Goal: Task Accomplishment & Management: Manage account settings

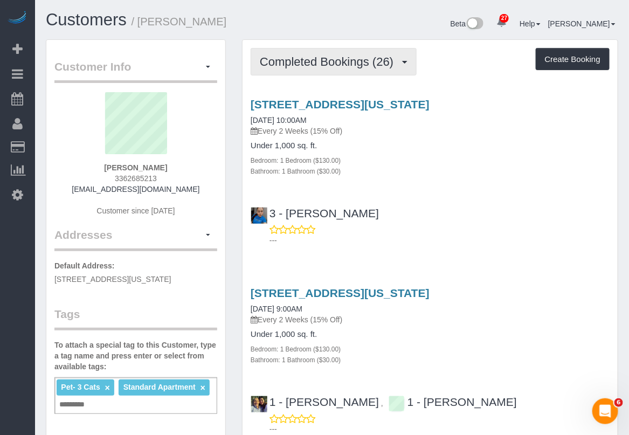
click at [345, 57] on span "Completed Bookings (26)" at bounding box center [329, 61] width 139 height 13
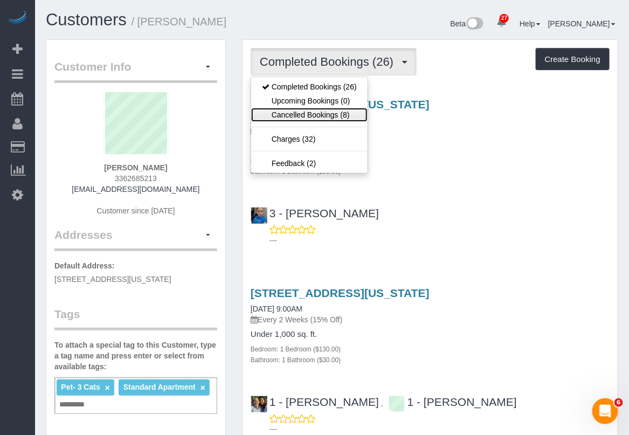
click at [333, 115] on link "Cancelled Bookings (8)" at bounding box center [309, 115] width 116 height 14
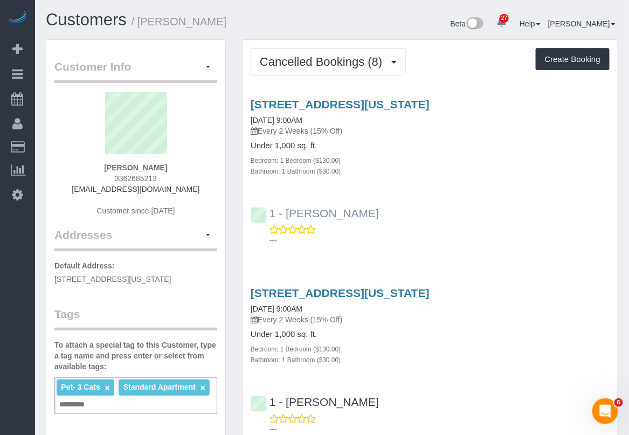
drag, startPoint x: 397, startPoint y: 208, endPoint x: 286, endPoint y: 211, distance: 111.0
click at [286, 211] on div "1 - Jhonaysy Materano ---" at bounding box center [429, 222] width 375 height 48
copy link "Jhonaysy Materano"
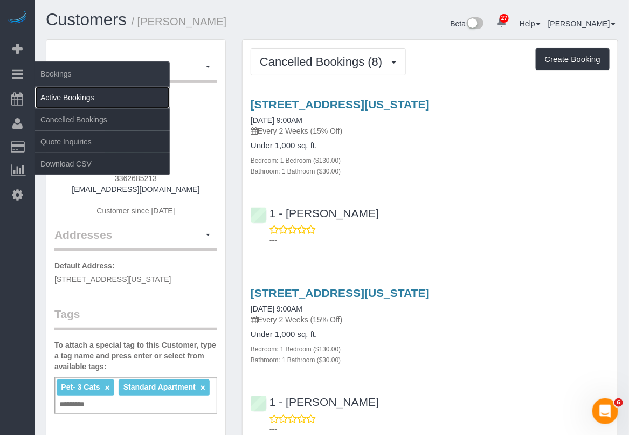
click at [51, 95] on link "Active Bookings" at bounding box center [102, 98] width 135 height 22
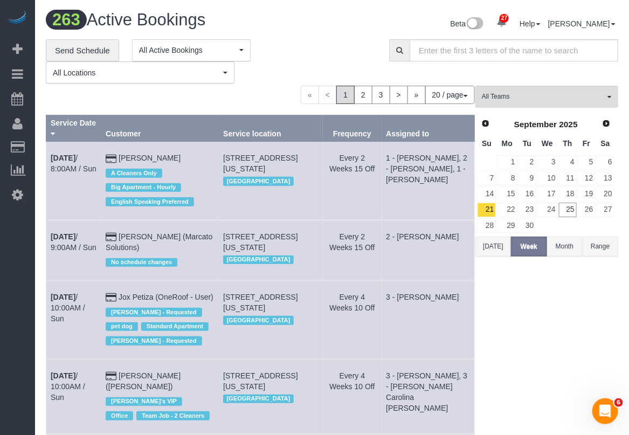
click at [498, 245] on button "Today" at bounding box center [493, 246] width 36 height 20
click at [560, 95] on span "All Teams" at bounding box center [542, 96] width 123 height 9
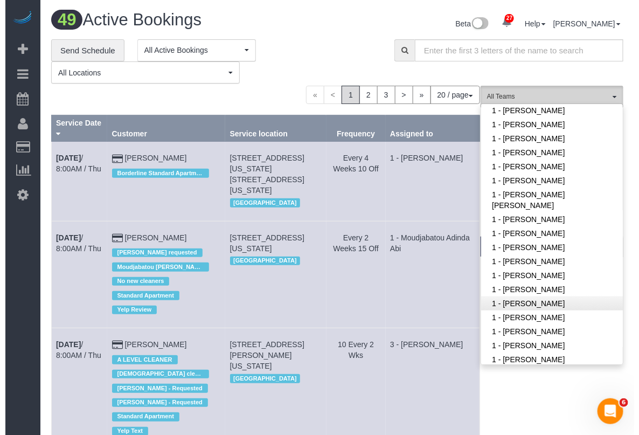
scroll to position [337, 0]
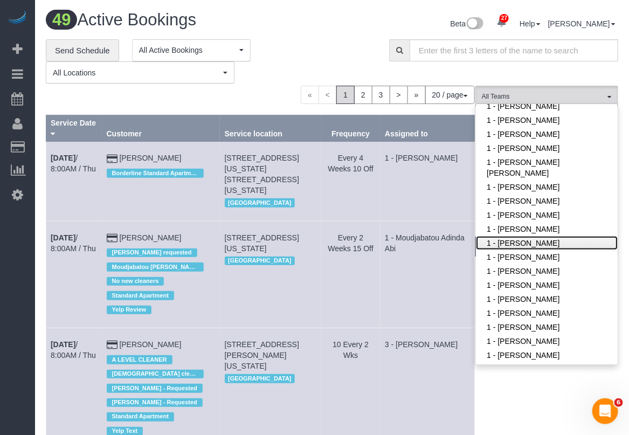
click at [540, 236] on link "1 - Jhonaysy Materano" at bounding box center [547, 243] width 142 height 14
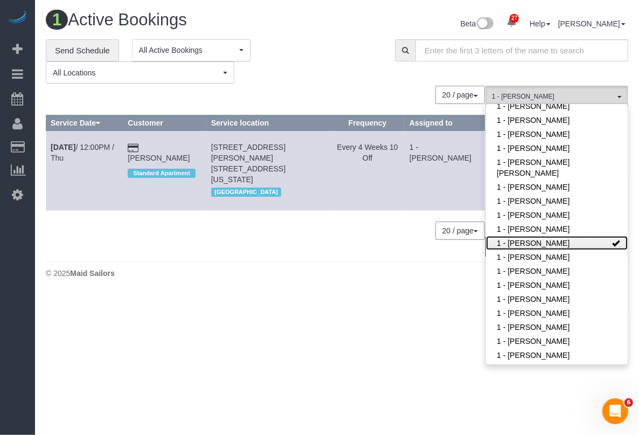
click at [547, 236] on link "1 - [PERSON_NAME]" at bounding box center [557, 243] width 142 height 14
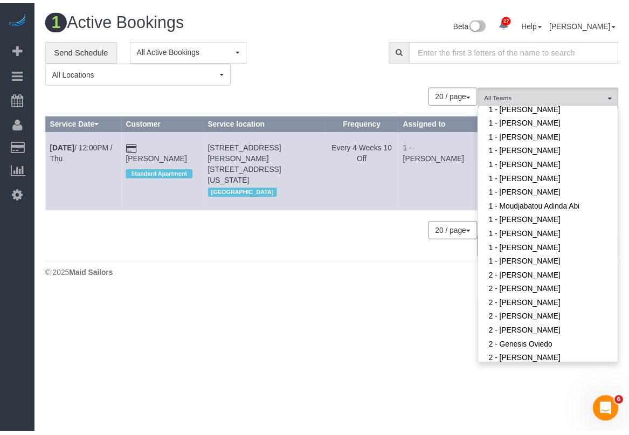
scroll to position [539, 0]
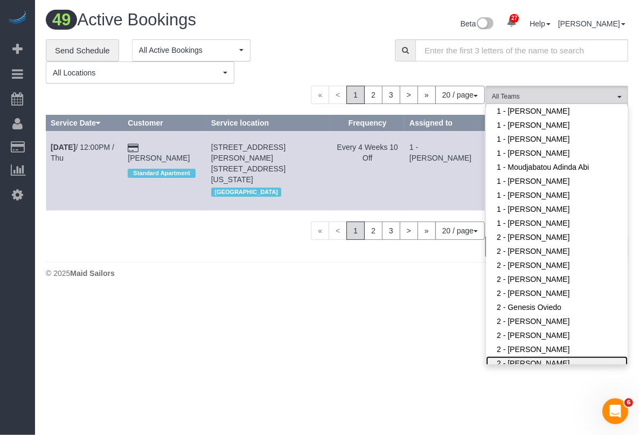
click at [527, 356] on link "2 - [PERSON_NAME]" at bounding box center [557, 363] width 142 height 14
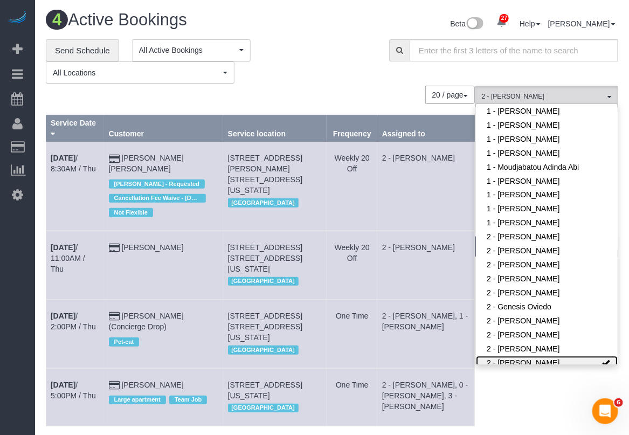
click at [572, 356] on link "2 - [PERSON_NAME]" at bounding box center [547, 363] width 142 height 14
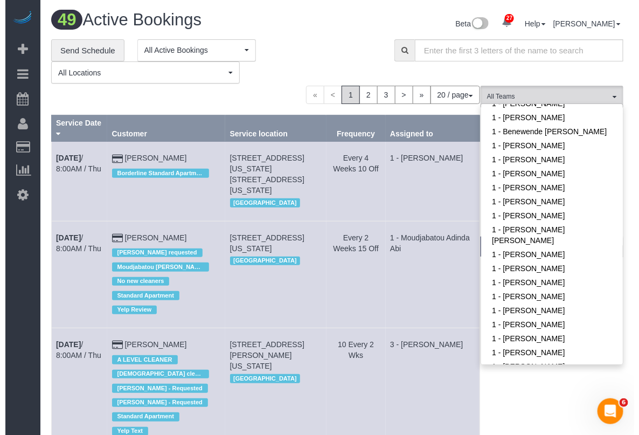
scroll to position [202, 0]
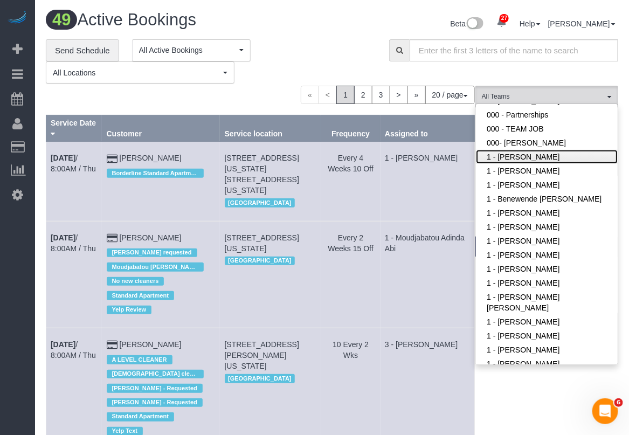
click at [529, 150] on link "1 - [PERSON_NAME]" at bounding box center [547, 157] width 142 height 14
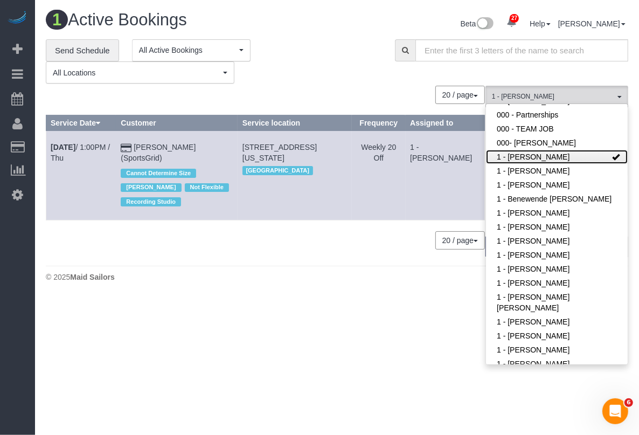
click at [595, 150] on link "1 - [PERSON_NAME]" at bounding box center [557, 157] width 142 height 14
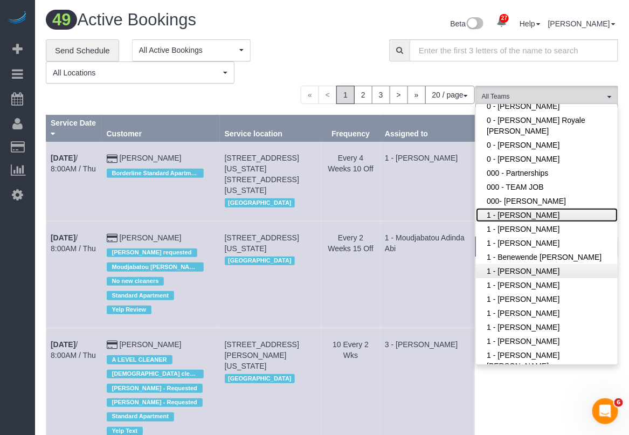
scroll to position [135, 0]
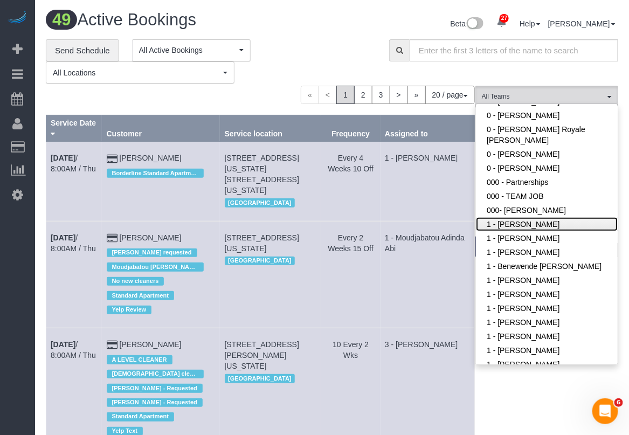
click at [532, 217] on link "1 - [PERSON_NAME]" at bounding box center [547, 224] width 142 height 14
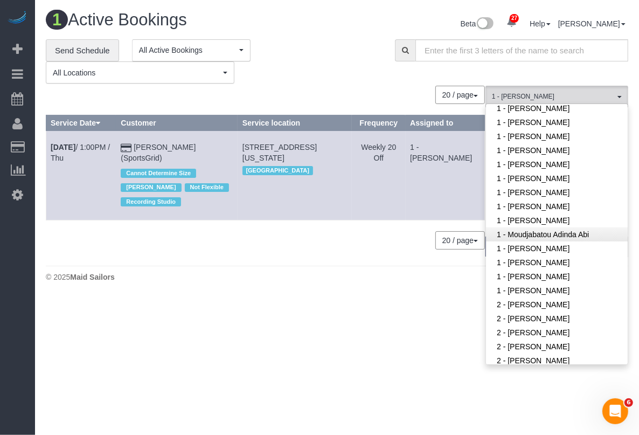
scroll to position [337, 0]
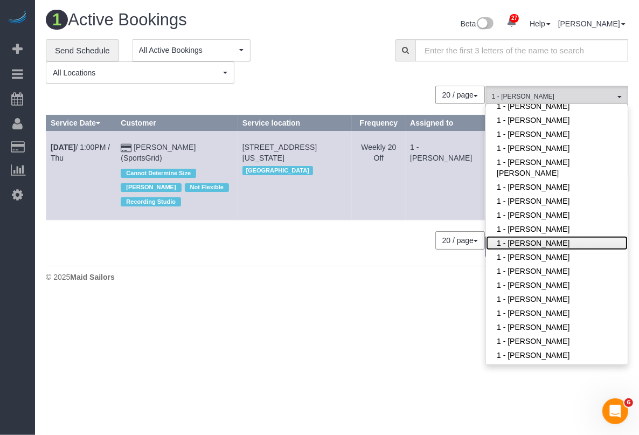
click at [551, 236] on link "1 - [PERSON_NAME]" at bounding box center [557, 243] width 142 height 14
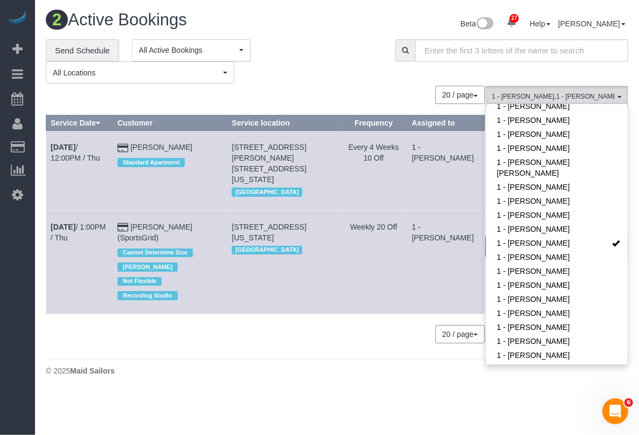
click at [626, 73] on div "**********" at bounding box center [337, 61] width 598 height 45
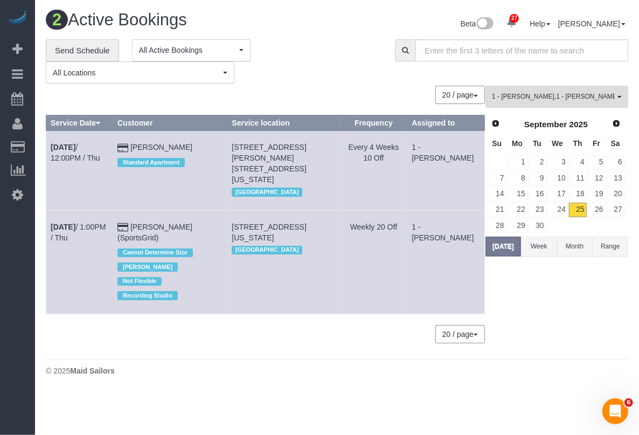
click at [593, 92] on span "1 - Abdoulaye Sow , 1 - Jhonaysy Materano" at bounding box center [553, 96] width 123 height 9
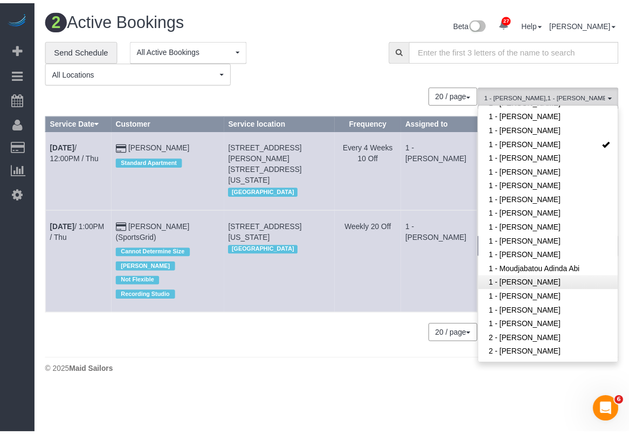
scroll to position [450, 0]
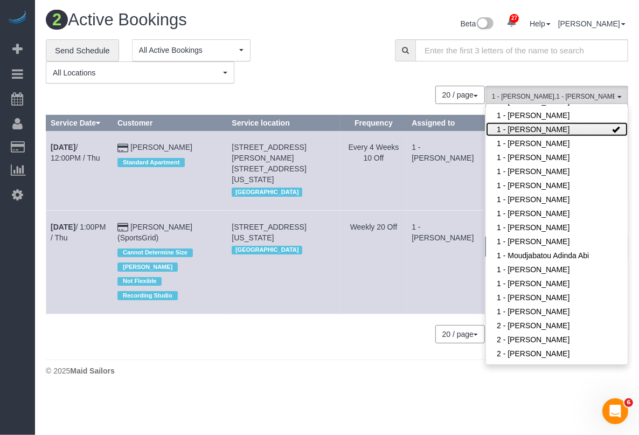
click at [568, 122] on link "1 - Jhonaysy Materano" at bounding box center [557, 129] width 142 height 14
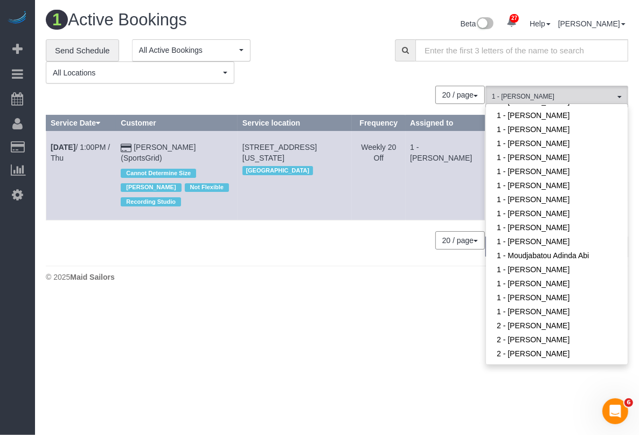
click at [628, 79] on div "**********" at bounding box center [337, 61] width 598 height 45
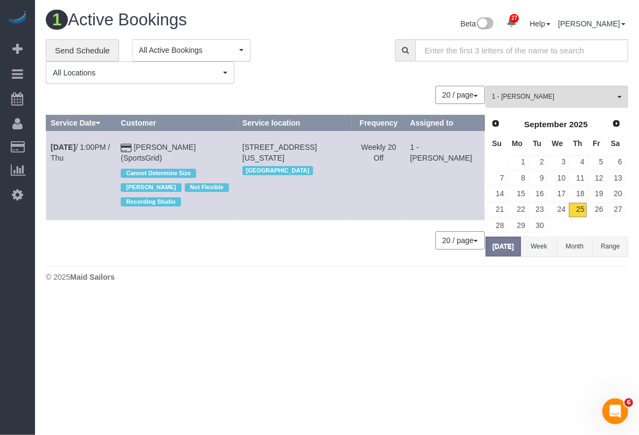
drag, startPoint x: 46, startPoint y: 143, endPoint x: 241, endPoint y: 146, distance: 194.5
click at [241, 146] on tr "Sep 25th / 1:00PM / Thu Gregg Sussman (SportsGrid) Cannot Determine Size Jacky …" at bounding box center [265, 175] width 438 height 89
copy tr "Sep 25th / 1:00PM / Thu Gregg Sussman (SportsGrid)"
click at [96, 203] on td "Sep 25th / 1:00PM / Thu" at bounding box center [81, 175] width 70 height 89
drag, startPoint x: 48, startPoint y: 141, endPoint x: 247, endPoint y: 146, distance: 198.3
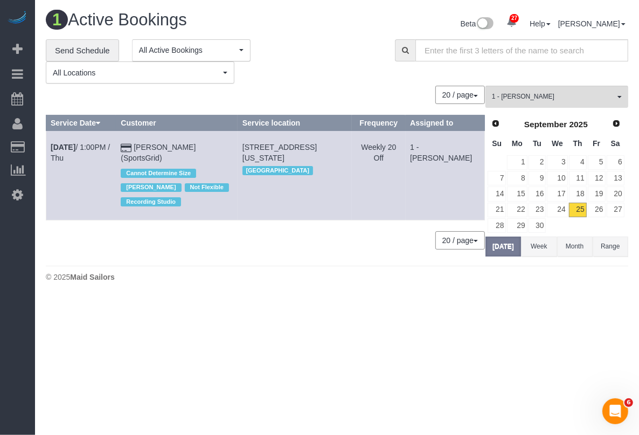
click at [247, 146] on tr "Sep 25th / 1:00PM / Thu Gregg Sussman (SportsGrid) Cannot Determine Size Jacky …" at bounding box center [265, 175] width 438 height 89
copy tr "Sep 25th / 1:00PM / Thu Gregg Sussman (SportsGrid)"
drag, startPoint x: 252, startPoint y: 147, endPoint x: 348, endPoint y: 159, distance: 96.7
click at [348, 159] on td "218 West 35th Street, 5th Floor, New York, NY 10001 Manhattan" at bounding box center [295, 175] width 114 height 89
copy span "218 West 35th Street, 5th Floor, New York, NY 10001"
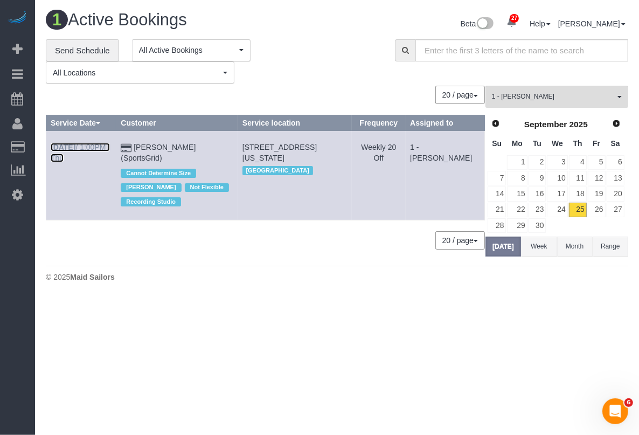
click at [97, 146] on link "Sep 25th / 1:00PM / Thu" at bounding box center [80, 152] width 59 height 19
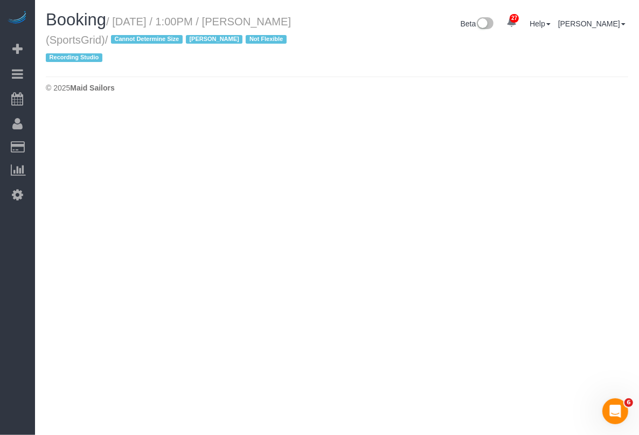
select select "NY"
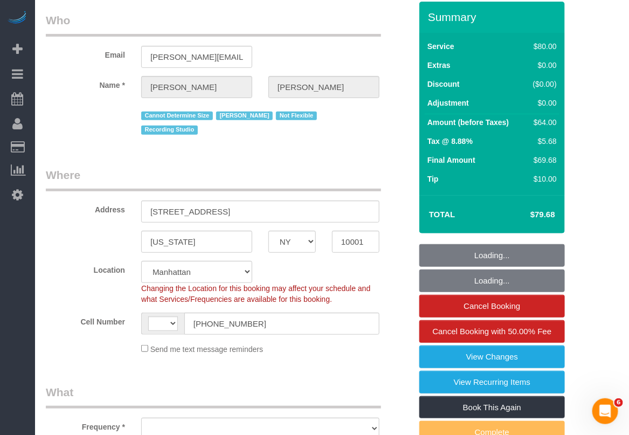
select select "string:[GEOGRAPHIC_DATA]"
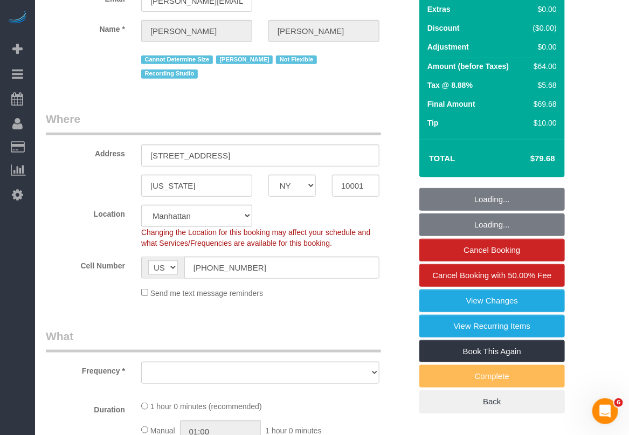
select select "object:5811"
select select "spot1"
select select "number:89"
select select "number:90"
select select "number:15"
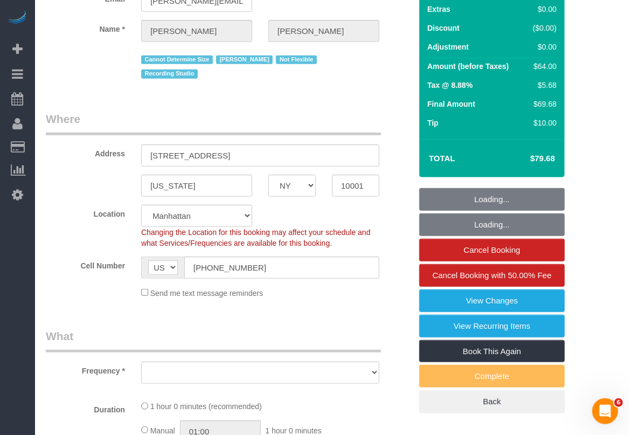
select select "number:7"
select select "number:21"
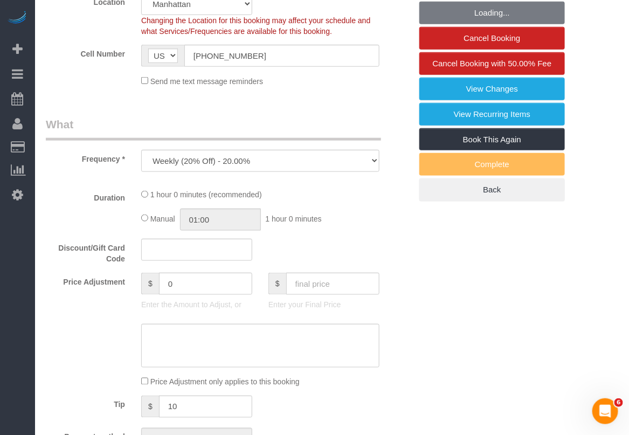
select select "string:stripe-pm_1QoRfo4VGloSiKo7CpkoBSCp"
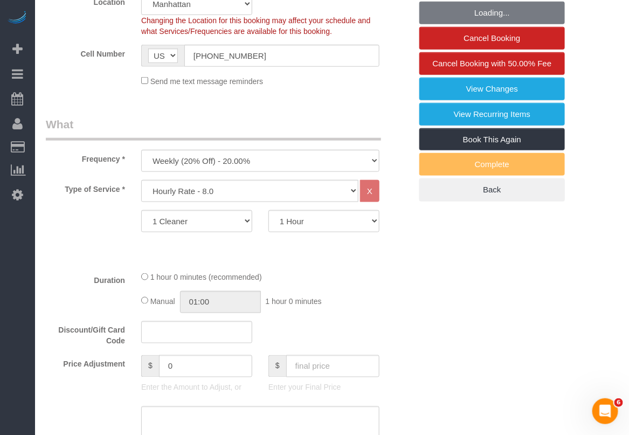
select select "object:6561"
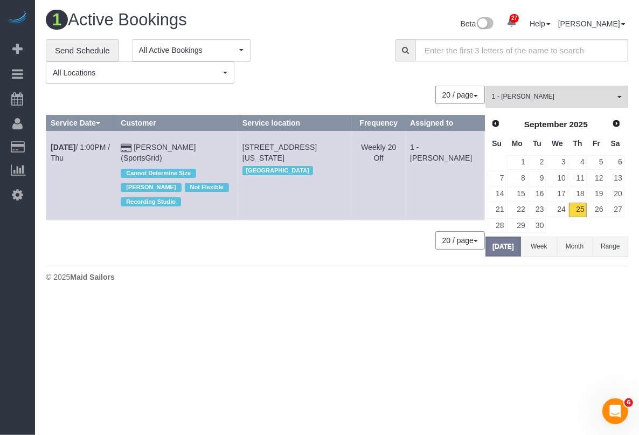
drag, startPoint x: 408, startPoint y: 378, endPoint x: 413, endPoint y: 369, distance: 9.4
click at [408, 378] on body "27 Beta Your Notifications You have 0 alerts × You have 2 to charge for 09/24/2…" at bounding box center [319, 217] width 639 height 435
click at [590, 97] on span "1 - [PERSON_NAME]" at bounding box center [553, 96] width 123 height 9
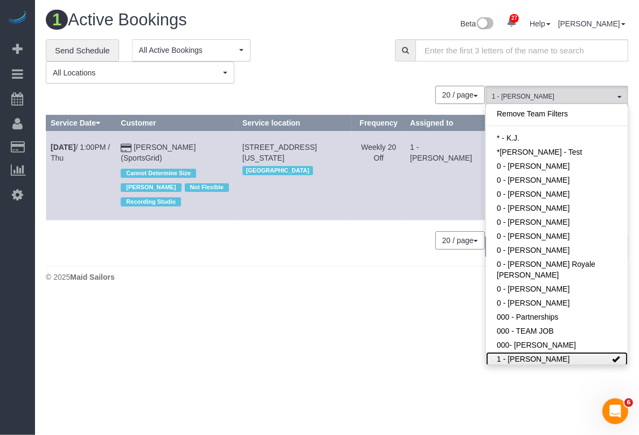
click at [612, 355] on span at bounding box center [616, 359] width 8 height 8
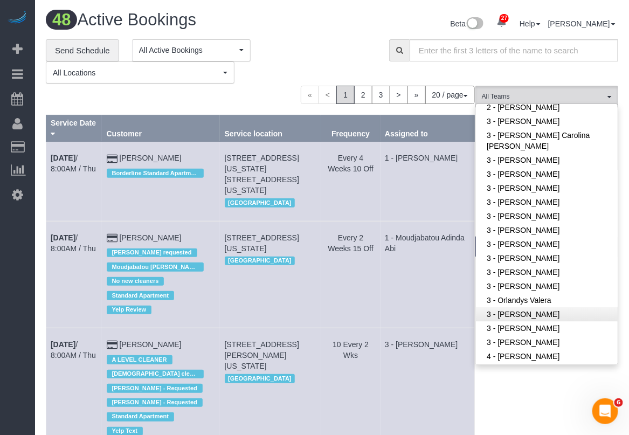
scroll to position [875, 0]
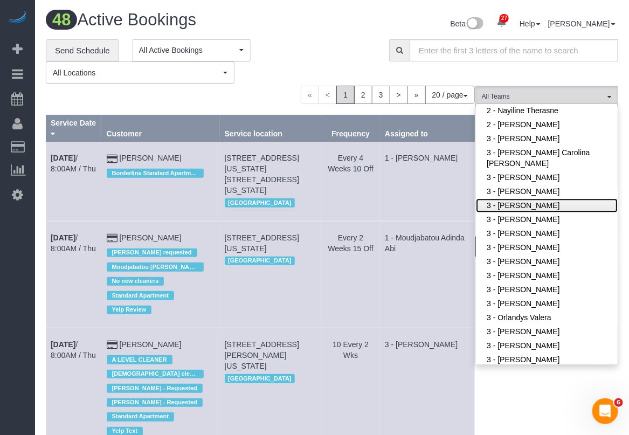
click at [519, 198] on link "3 - [PERSON_NAME]" at bounding box center [547, 205] width 142 height 14
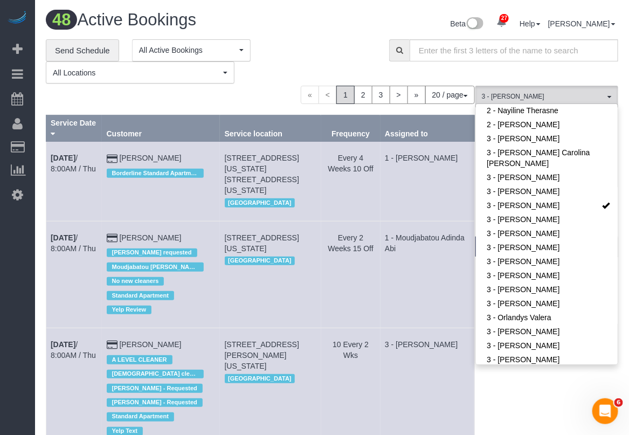
click at [337, 61] on div "**********" at bounding box center [209, 61] width 327 height 45
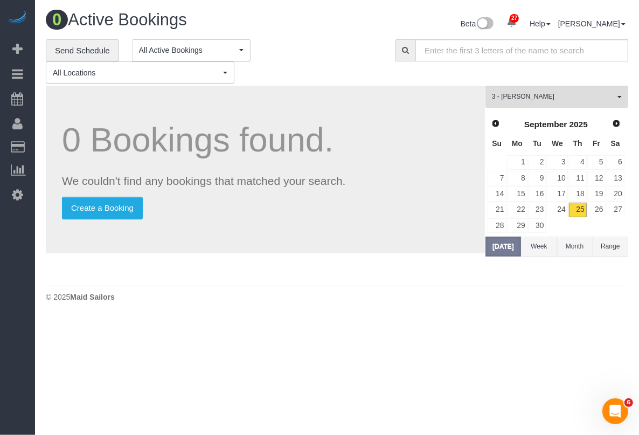
click at [610, 311] on div "0 Active Bookings Beta 27 Your Notifications You have 0 alerts × You have 2 to …" at bounding box center [337, 159] width 604 height 318
click at [527, 389] on body "27 Beta Your Notifications You have 0 alerts × You have 2 to charge for 09/24/2…" at bounding box center [319, 217] width 639 height 435
click at [617, 120] on span "Next" at bounding box center [616, 122] width 9 height 9
click at [522, 178] on link "6" at bounding box center [517, 178] width 20 height 15
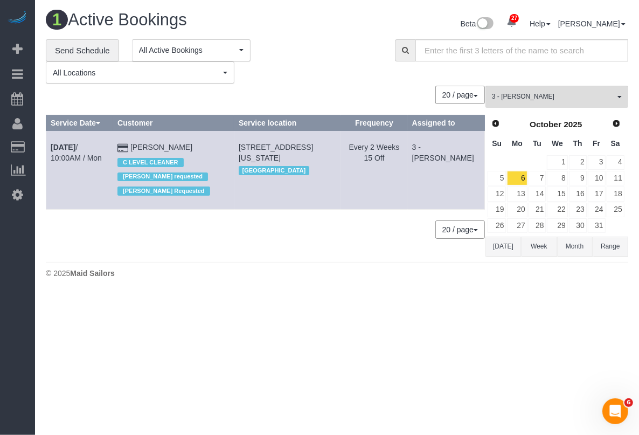
click at [343, 369] on body "27 Beta Your Notifications You have 0 alerts × You have 2 to charge for 09/24/2…" at bounding box center [319, 217] width 639 height 435
click at [100, 144] on link "Oct 6th / 10:00AM / Mon" at bounding box center [76, 152] width 51 height 19
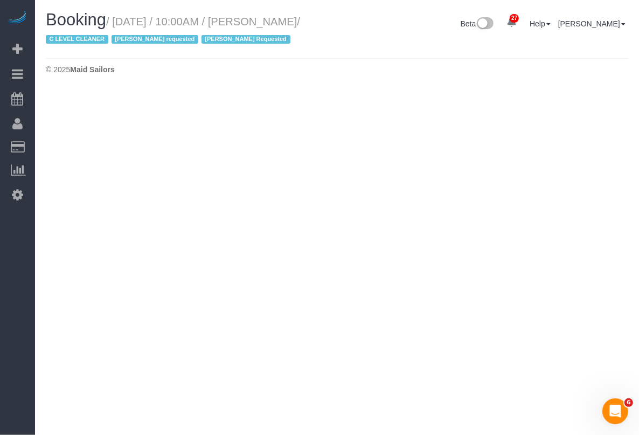
select select "NY"
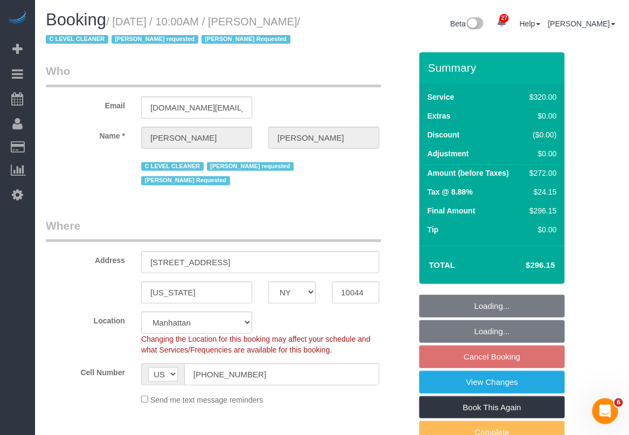
select select "object:8745"
select select "string:stripe-pm_1OfFBT4VGloSiKo7Bq2FZQac"
select select "240"
select select "spot48"
select select "number:89"
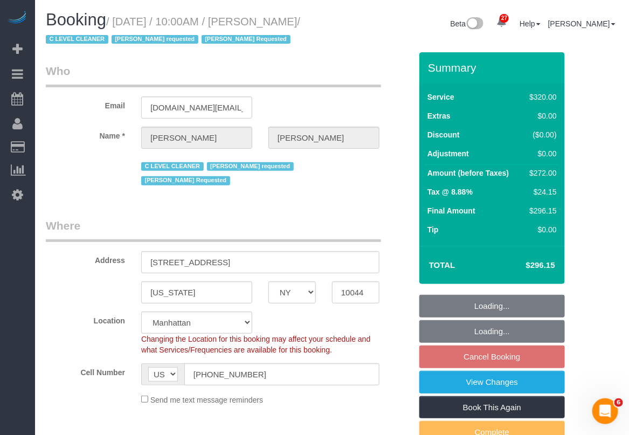
select select "number:90"
select select "number:15"
select select "number:5"
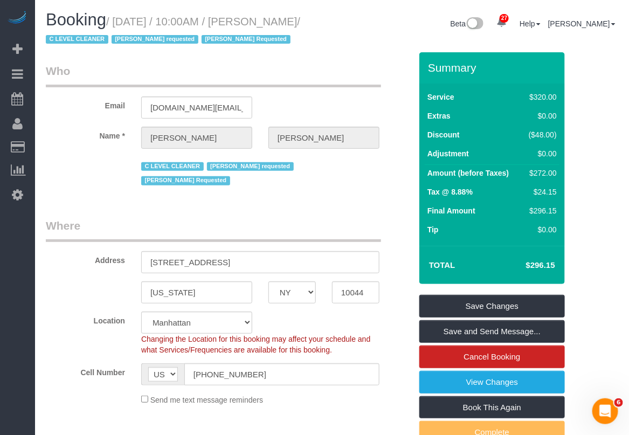
click at [266, 20] on small "/ October 06, 2025 / 10:00AM / Sergio Moreno / C LEVEL CLEANER Geraldin Bastida…" at bounding box center [173, 31] width 254 height 30
drag, startPoint x: 119, startPoint y: 19, endPoint x: 82, endPoint y: 39, distance: 42.2
click at [82, 39] on small "/ October 06, 2025 / 10:00AM / Sergio Moreno / C LEVEL CLEANER Geraldin Bastida…" at bounding box center [173, 31] width 254 height 30
copy small "October 06, 2025 / 10:00AM / Sergio Moreno"
click at [486, 317] on link "Save Changes" at bounding box center [491, 306] width 145 height 23
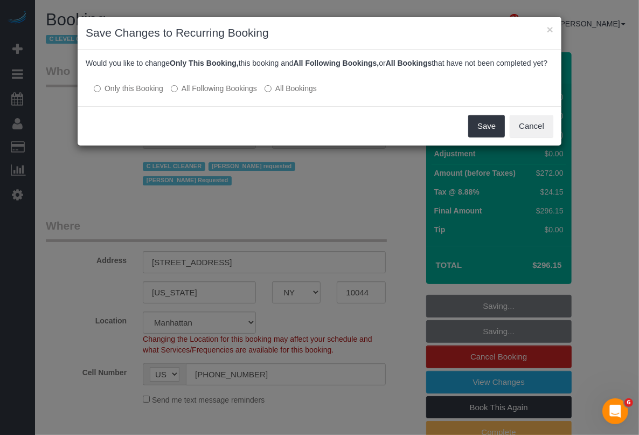
click at [613, 209] on div "× Save Changes to Recurring Booking Would you like to change Only This Booking,…" at bounding box center [319, 217] width 639 height 435
click at [528, 136] on button "Cancel" at bounding box center [531, 126] width 44 height 23
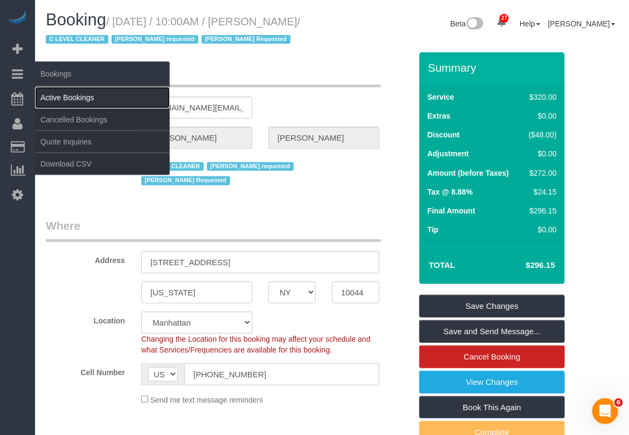
click at [57, 98] on link "Active Bookings" at bounding box center [102, 98] width 135 height 22
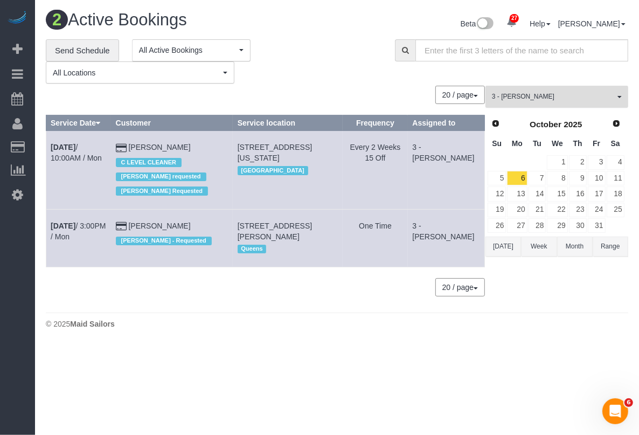
click at [575, 96] on span "3 - [PERSON_NAME]" at bounding box center [553, 96] width 123 height 9
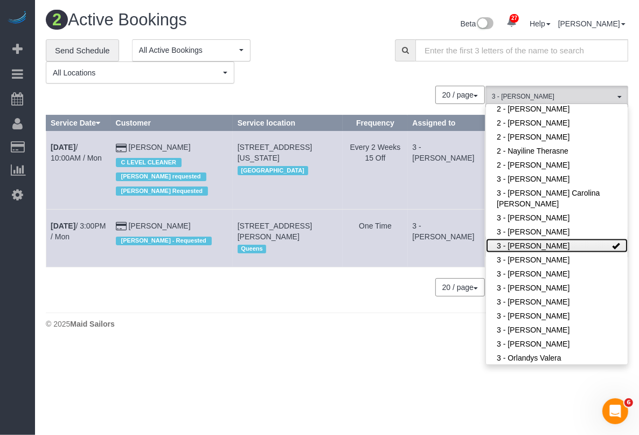
click at [558, 239] on link "3 - [PERSON_NAME]" at bounding box center [557, 246] width 142 height 14
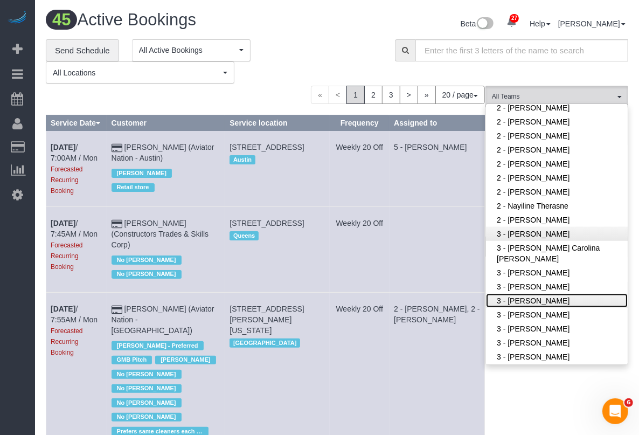
scroll to position [633, 0]
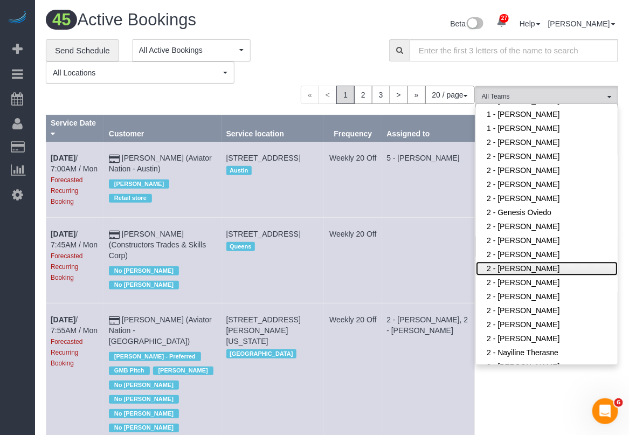
click at [526, 262] on link "2 - [PERSON_NAME]" at bounding box center [547, 269] width 142 height 14
click at [313, 62] on div "**********" at bounding box center [209, 61] width 327 height 45
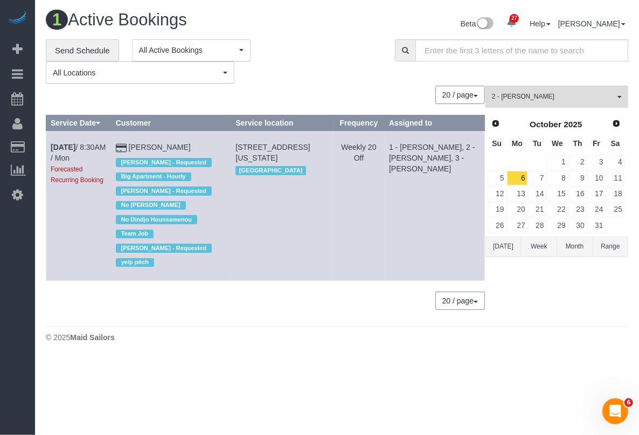
click at [497, 246] on button "[DATE]" at bounding box center [503, 246] width 36 height 20
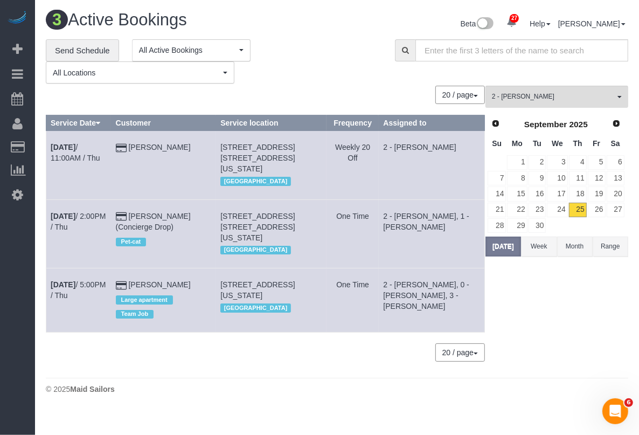
click at [547, 383] on div "3 Active Bookings Beta 27 Your Notifications You have 0 alerts × You have 2 to …" at bounding box center [337, 205] width 604 height 410
click at [444, 383] on div "© 2025 Maid Sailors" at bounding box center [337, 388] width 582 height 11
click at [623, 80] on div "**********" at bounding box center [337, 61] width 598 height 45
click at [628, 71] on div "**********" at bounding box center [337, 61] width 598 height 45
click at [623, 296] on div "2 - Katherine Poveda All Teams Remove Team Filters * - K.J. *Irene Flores - Tes…" at bounding box center [556, 229] width 143 height 287
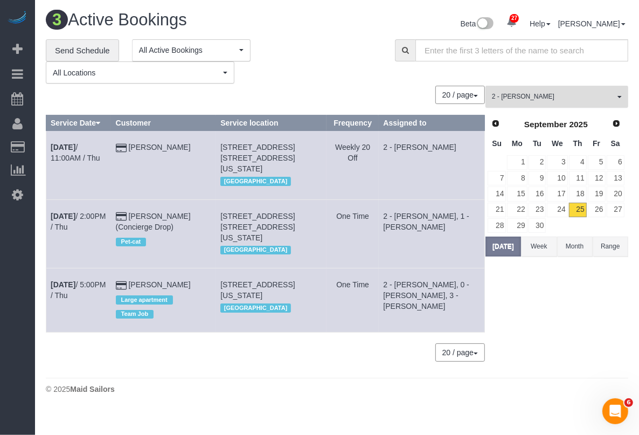
click at [603, 100] on span "2 - [PERSON_NAME]" at bounding box center [553, 96] width 123 height 9
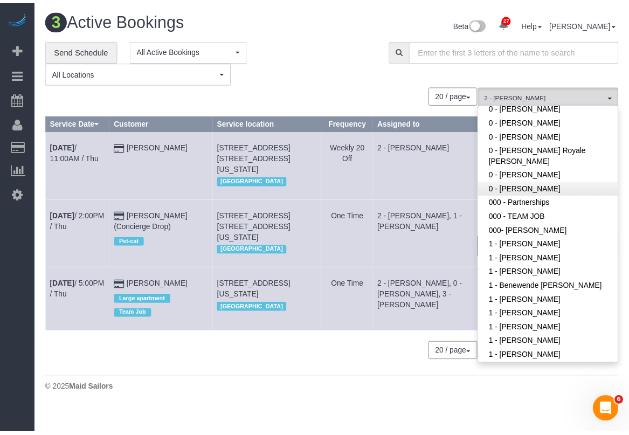
scroll to position [94, 0]
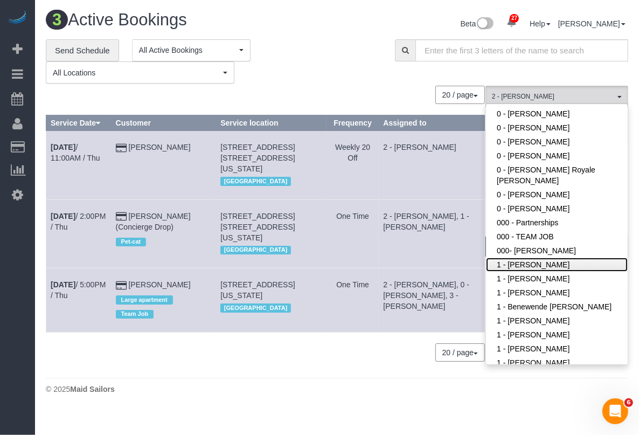
click at [544, 257] on link "1 - [PERSON_NAME]" at bounding box center [557, 264] width 142 height 14
click at [361, 82] on div "**********" at bounding box center [212, 61] width 333 height 45
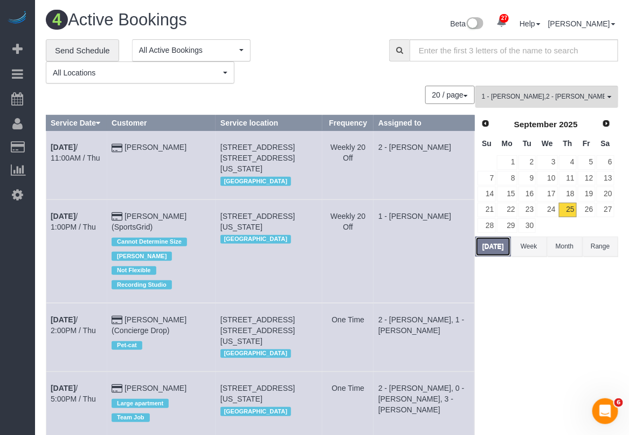
click at [489, 245] on button "Today" at bounding box center [493, 246] width 36 height 20
click at [592, 102] on button "1 - Abdoulaye Sow , 2 - Katherine Poveda All Teams" at bounding box center [546, 97] width 143 height 22
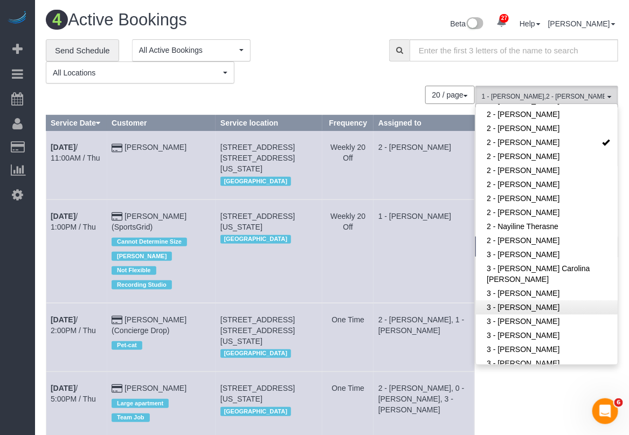
scroll to position [767, 0]
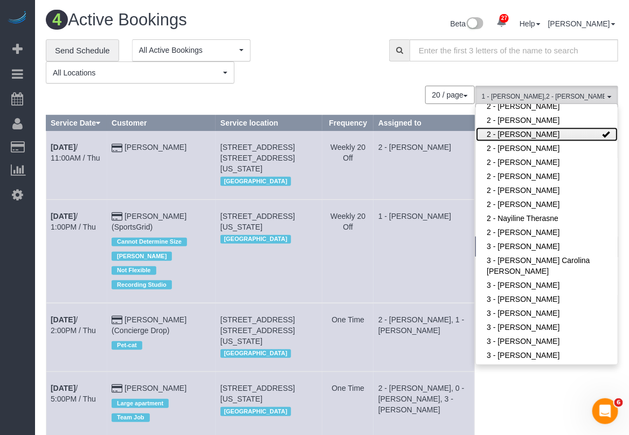
click at [585, 127] on link "2 - [PERSON_NAME]" at bounding box center [547, 134] width 142 height 14
drag, startPoint x: 254, startPoint y: 82, endPoint x: 263, endPoint y: 82, distance: 9.2
click at [255, 81] on div "**********" at bounding box center [209, 61] width 327 height 45
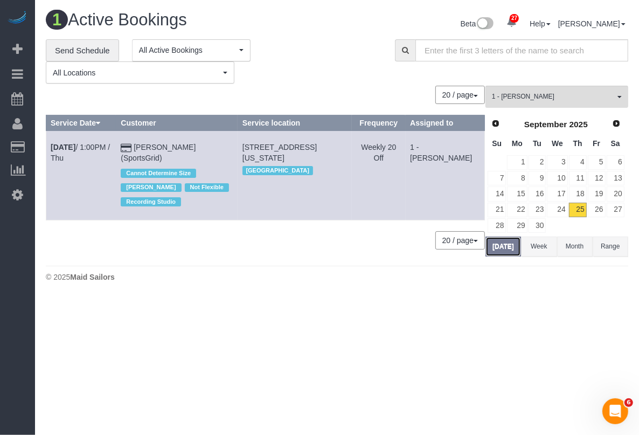
click at [500, 248] on button "Today" at bounding box center [503, 246] width 36 height 20
click at [110, 147] on link "Sep 25th / 1:00PM / Thu" at bounding box center [80, 152] width 59 height 19
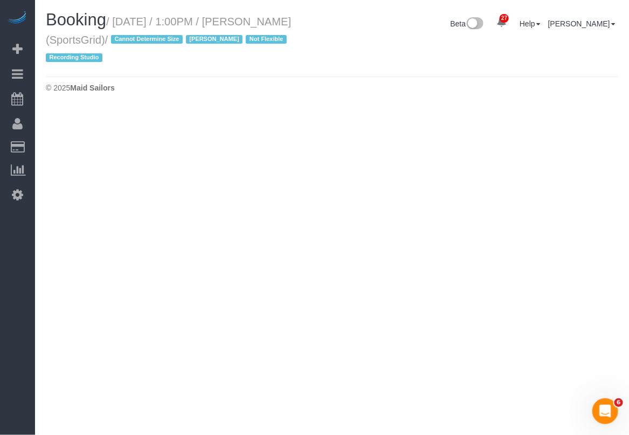
select select "NY"
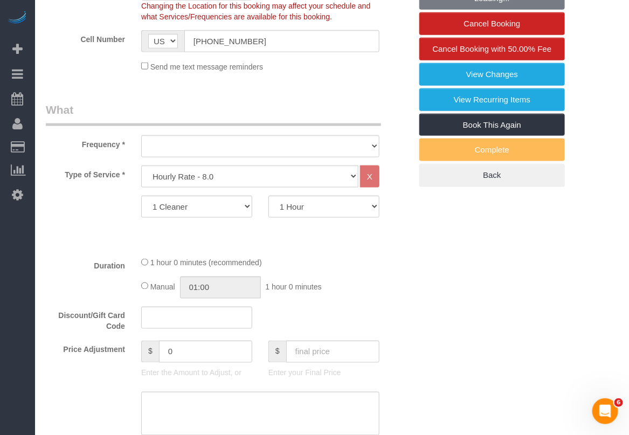
select select "string:stripe-pm_1QoRfo4VGloSiKo7CpkoBSCp"
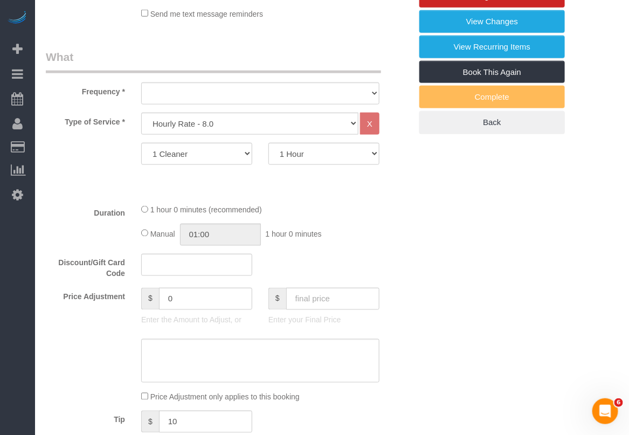
select select "object:11035"
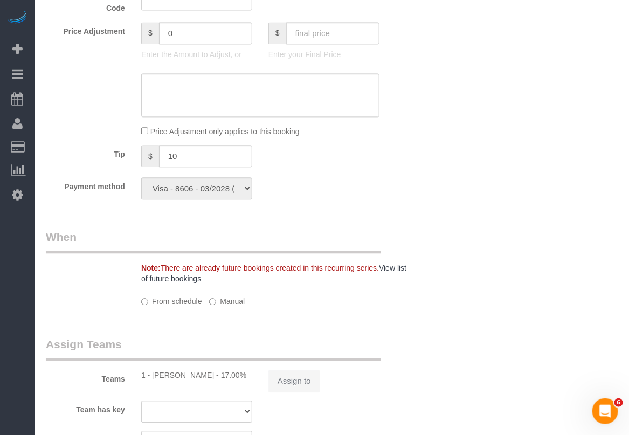
select select "number:89"
select select "number:90"
select select "number:15"
select select "number:7"
select select "number:21"
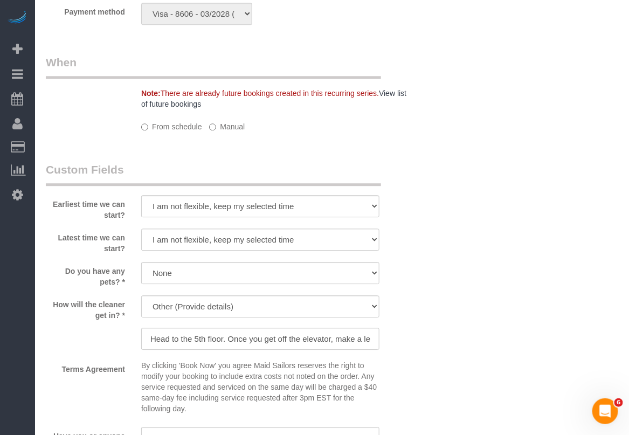
select select "object:11202"
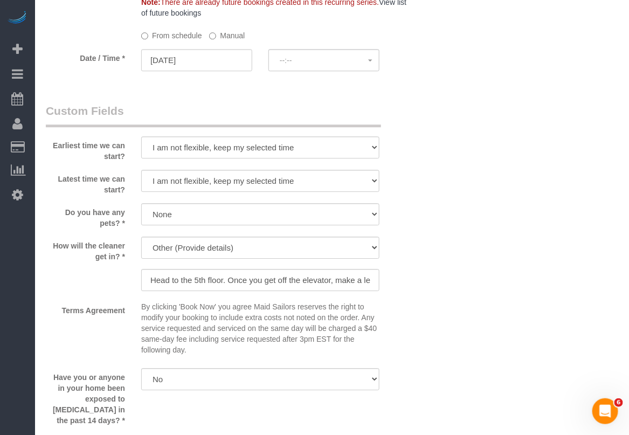
select select "spot105"
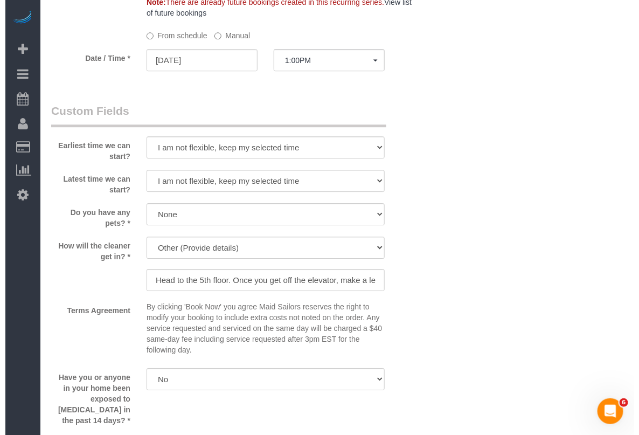
scroll to position [1144, 0]
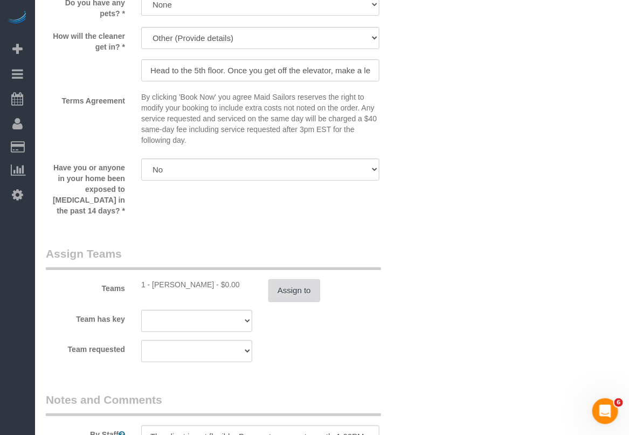
click at [312, 279] on button "Assign to" at bounding box center [294, 290] width 52 height 23
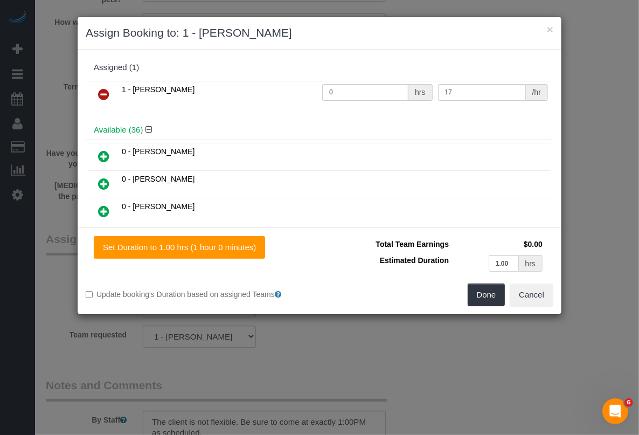
click at [106, 95] on icon at bounding box center [103, 94] width 11 height 13
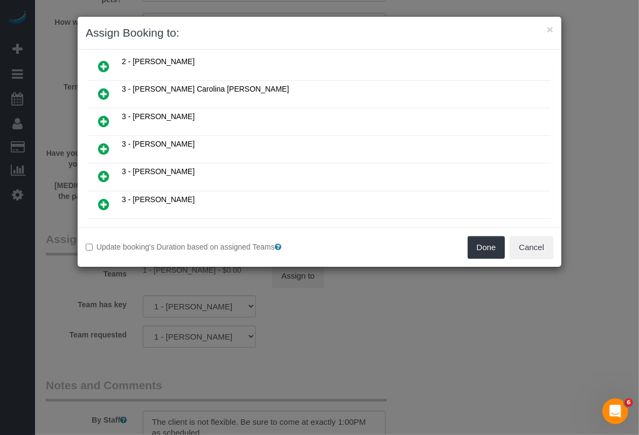
scroll to position [875, 0]
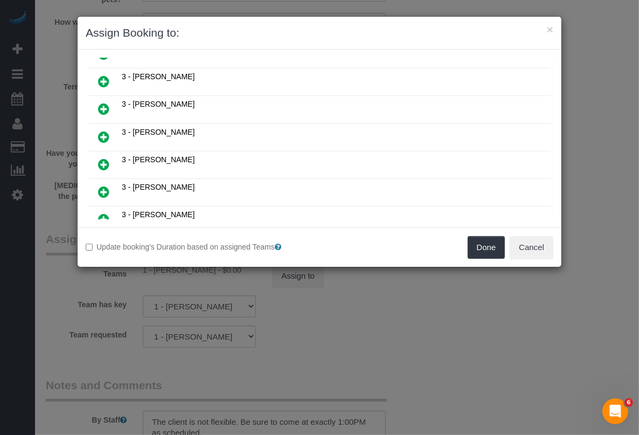
click at [100, 158] on icon at bounding box center [103, 164] width 11 height 13
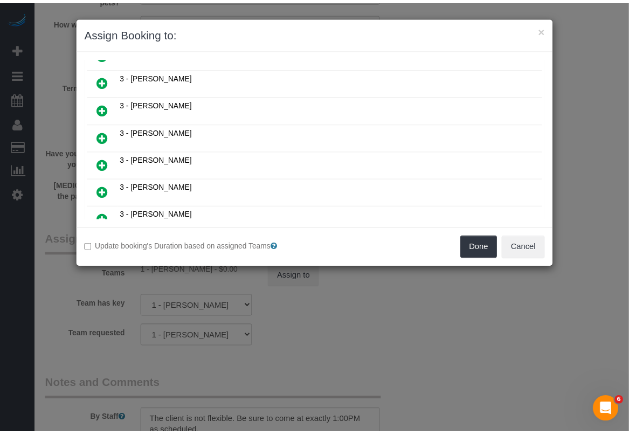
scroll to position [900, 0]
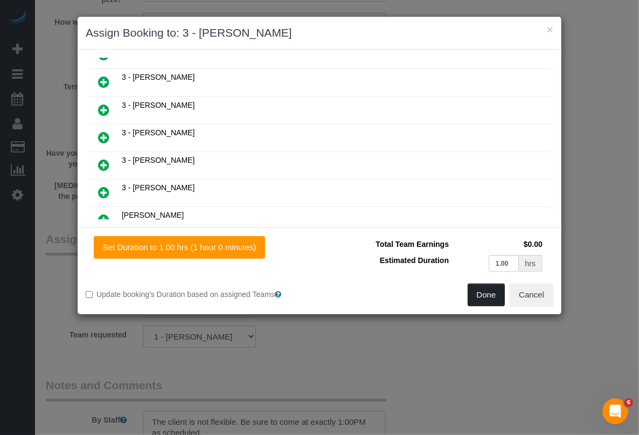
click at [476, 294] on button "Done" at bounding box center [486, 294] width 38 height 23
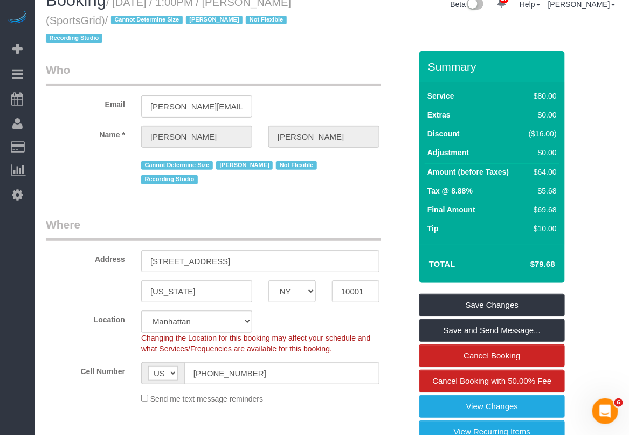
scroll to position [0, 0]
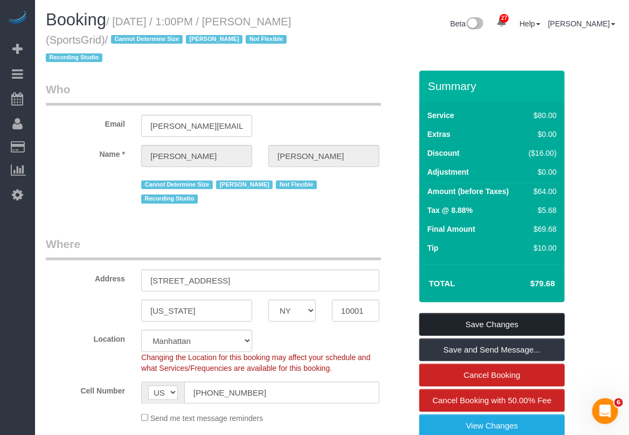
click at [492, 327] on link "Save Changes" at bounding box center [491, 324] width 145 height 23
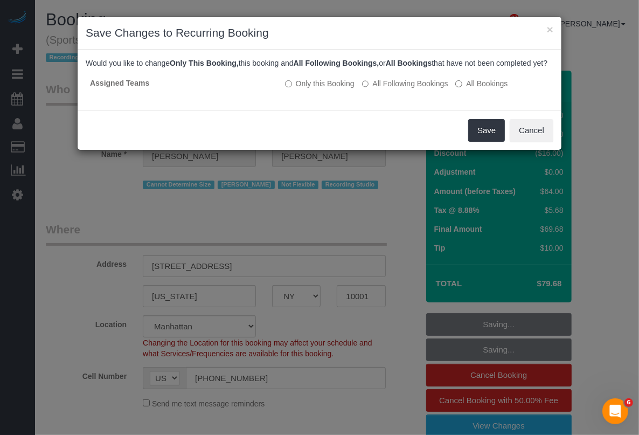
click at [606, 144] on div "× Save Changes to Recurring Booking Would you like to change Only This Booking,…" at bounding box center [319, 217] width 639 height 435
click at [485, 136] on button "Save" at bounding box center [486, 130] width 37 height 23
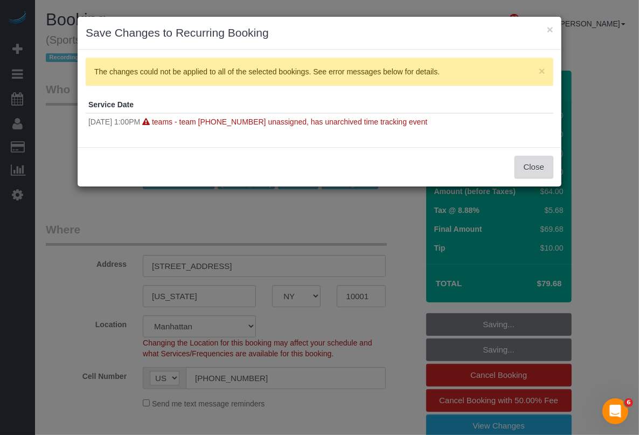
click at [533, 173] on button "Close" at bounding box center [533, 167] width 39 height 23
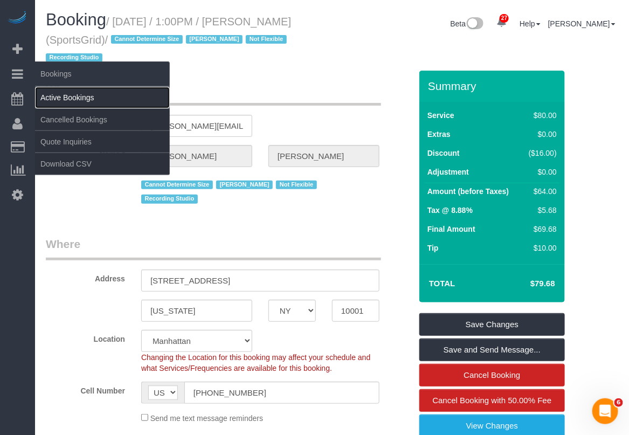
click at [79, 100] on link "Active Bookings" at bounding box center [102, 98] width 135 height 22
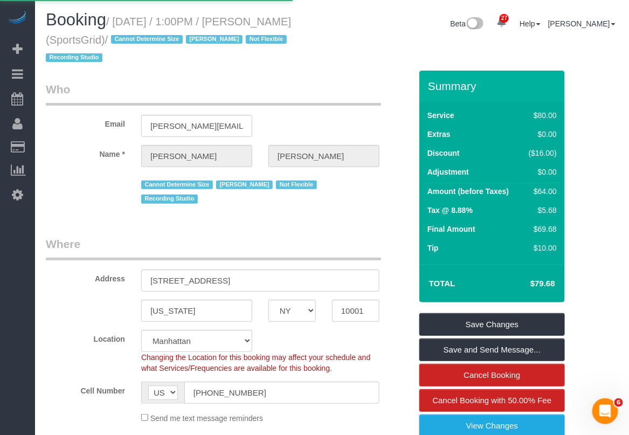
scroll to position [40, 0]
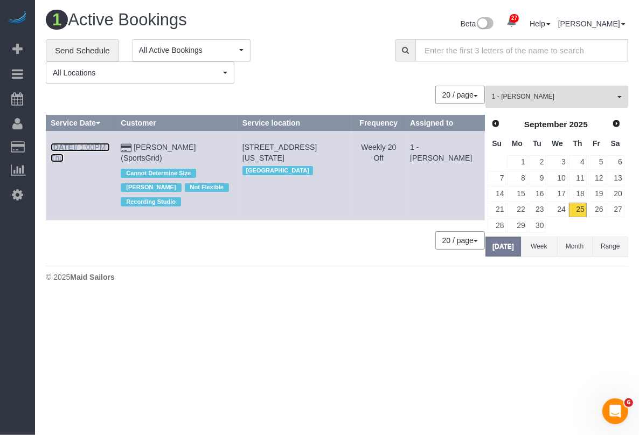
click at [90, 148] on link "Sep 25th / 1:00PM / Thu" at bounding box center [80, 152] width 59 height 19
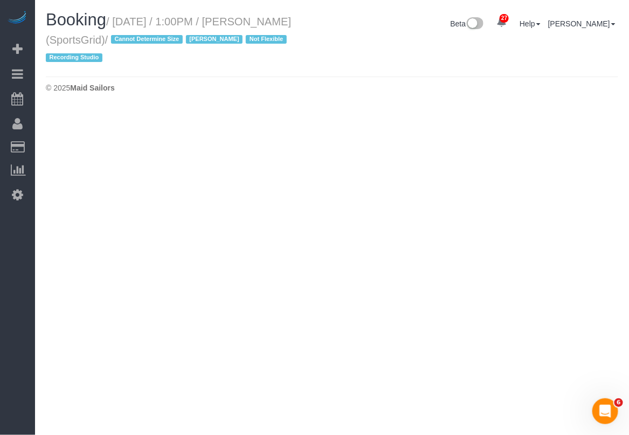
select select "NY"
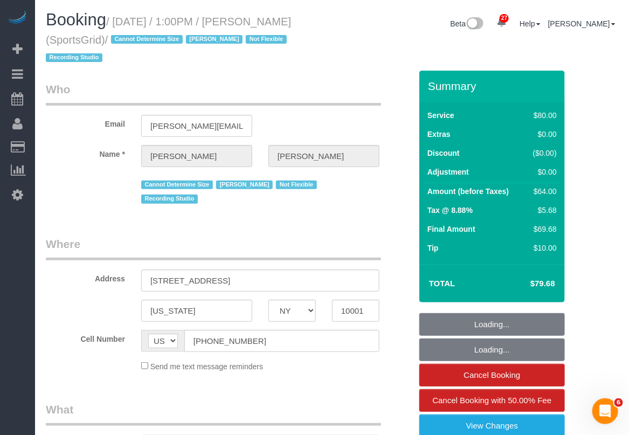
select select "number:89"
select select "number:90"
select select "number:15"
select select "number:7"
select select "number:21"
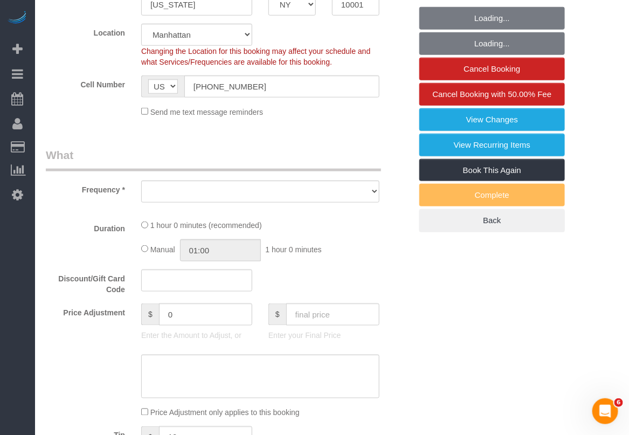
select select "string:stripe-pm_1QoRfo4VGloSiKo7CpkoBSCp"
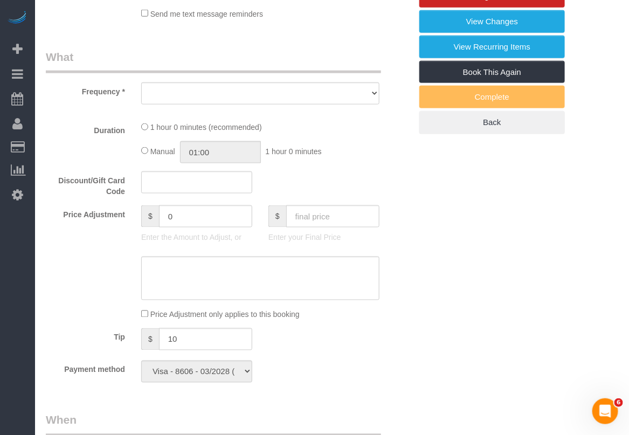
select select "object:14594"
select select "spot150"
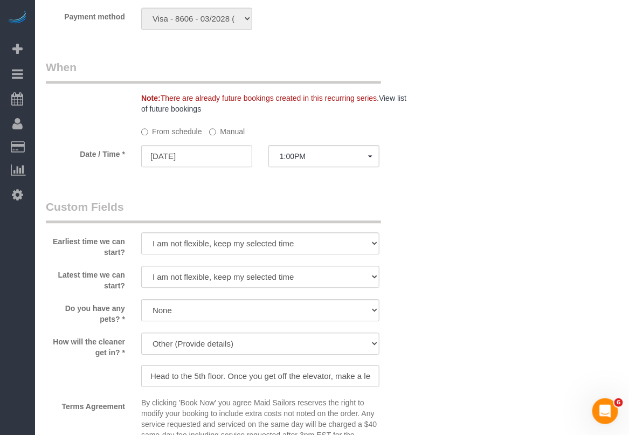
select select "object:15178"
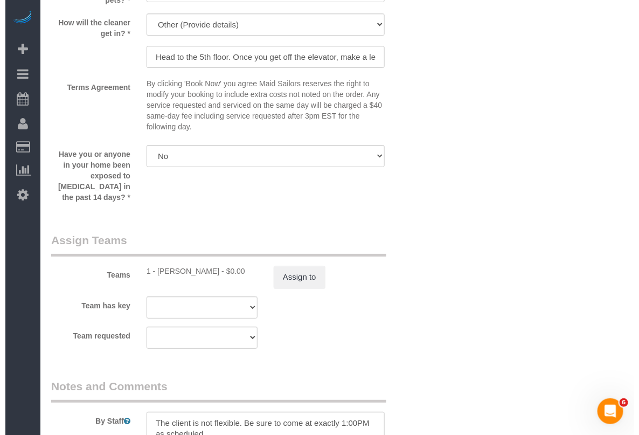
scroll to position [1157, 0]
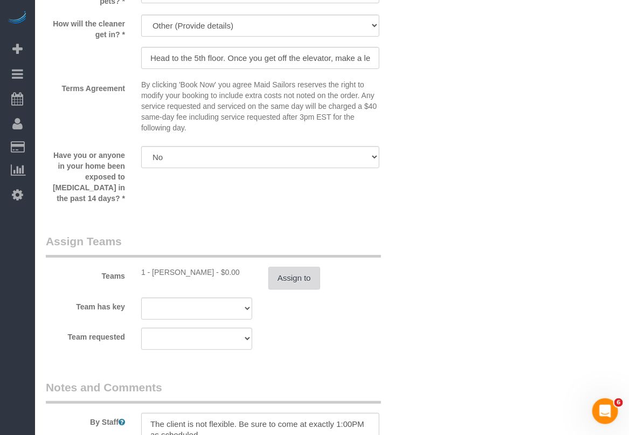
click at [294, 267] on button "Assign to" at bounding box center [294, 278] width 52 height 23
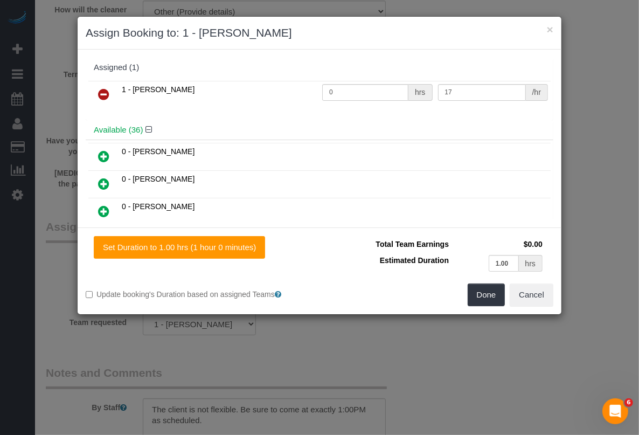
click at [108, 97] on icon at bounding box center [103, 94] width 11 height 13
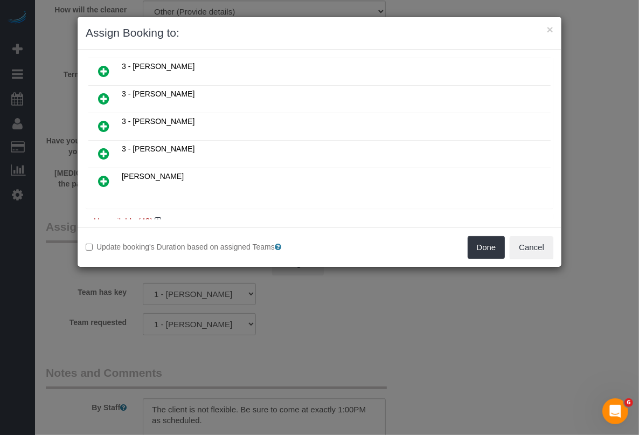
scroll to position [942, 0]
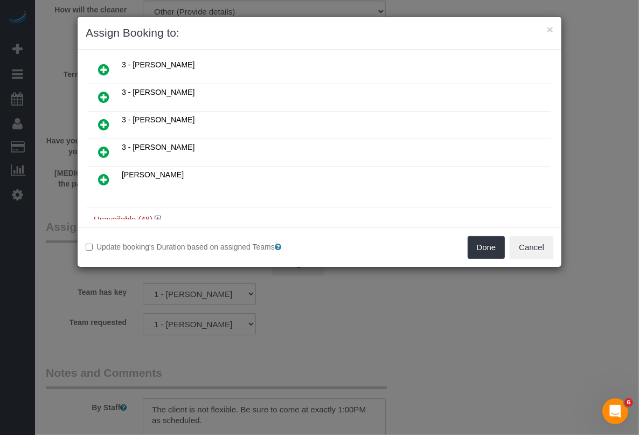
drag, startPoint x: 105, startPoint y: 77, endPoint x: 108, endPoint y: 82, distance: 5.5
click at [104, 90] on icon at bounding box center [103, 96] width 11 height 13
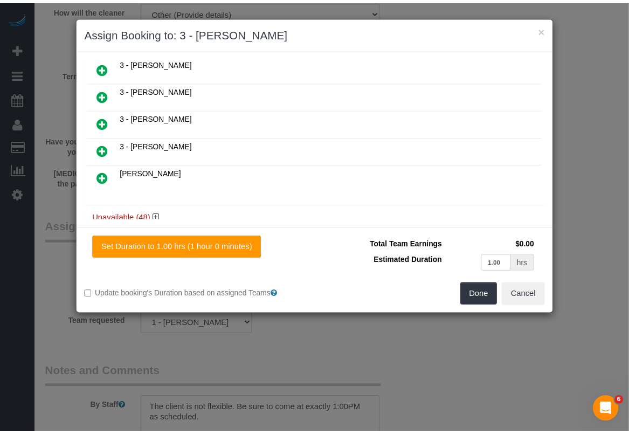
scroll to position [946, 0]
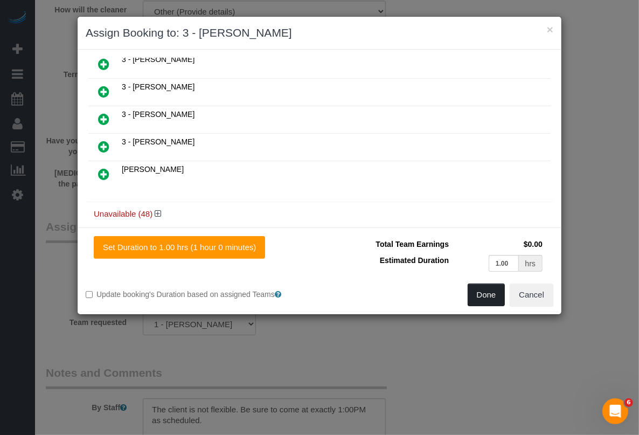
click at [477, 294] on button "Done" at bounding box center [486, 294] width 38 height 23
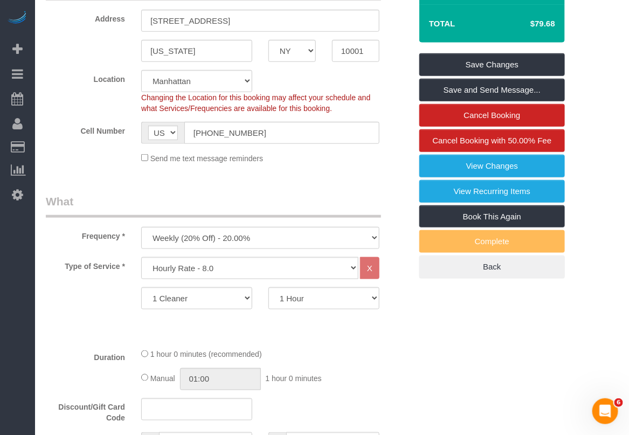
scroll to position [147, 0]
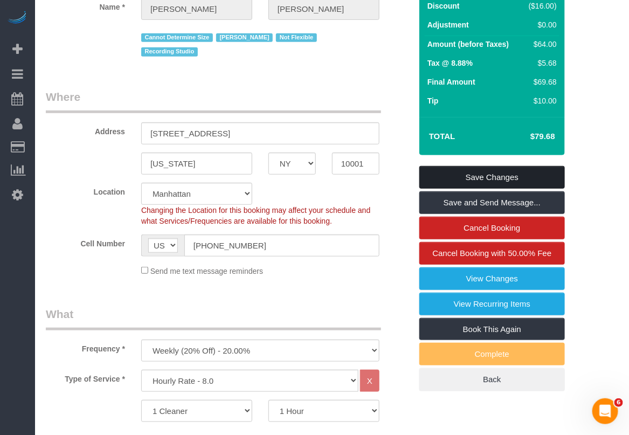
click at [477, 173] on link "Save Changes" at bounding box center [491, 177] width 145 height 23
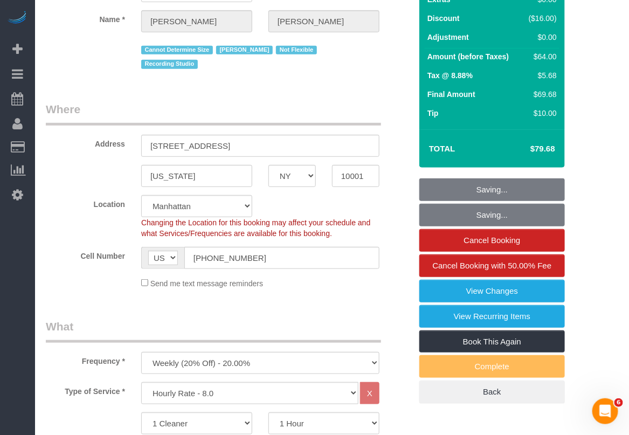
scroll to position [269, 0]
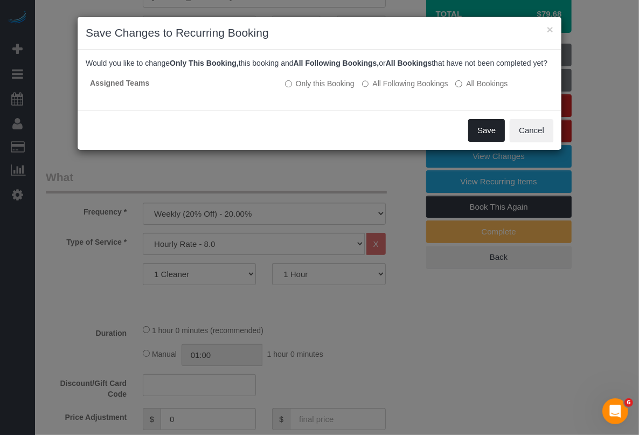
click at [481, 139] on button "Save" at bounding box center [486, 130] width 37 height 23
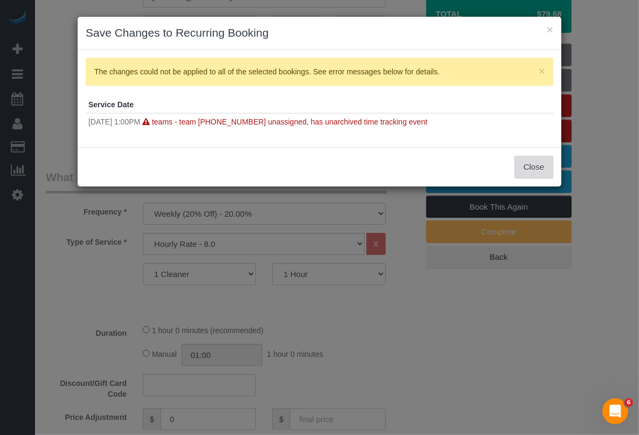
click at [532, 170] on button "Close" at bounding box center [533, 167] width 39 height 23
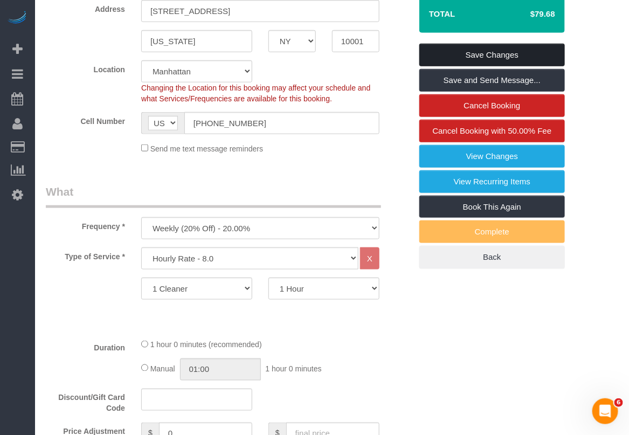
scroll to position [0, 0]
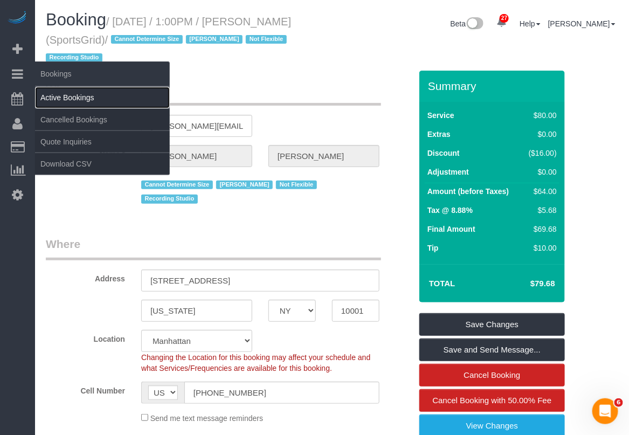
click at [61, 92] on link "Active Bookings" at bounding box center [102, 98] width 135 height 22
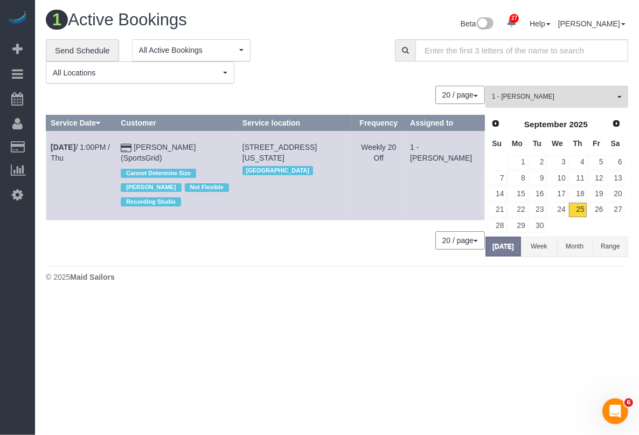
click at [615, 300] on body "27 Beta Your Notifications You have 0 alerts × You have 2 to charge for 09/24/2…" at bounding box center [319, 217] width 639 height 435
click at [86, 150] on link "Sep 25th / 1:00PM / Thu" at bounding box center [80, 152] width 59 height 19
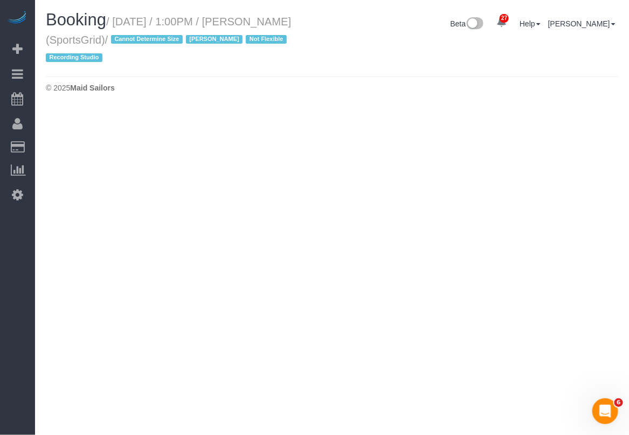
select select "NY"
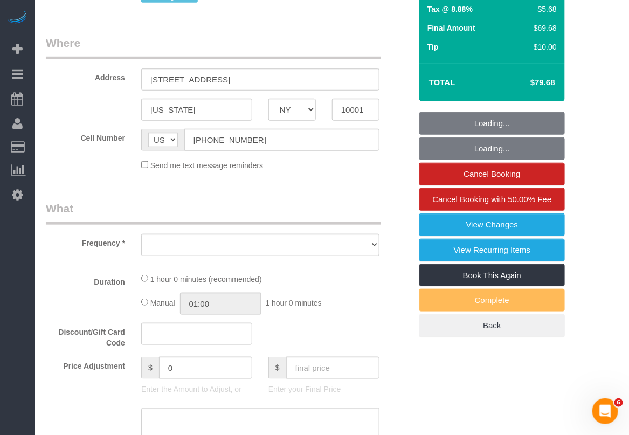
select select "number:89"
select select "number:90"
select select "number:15"
select select "number:7"
select select "number:21"
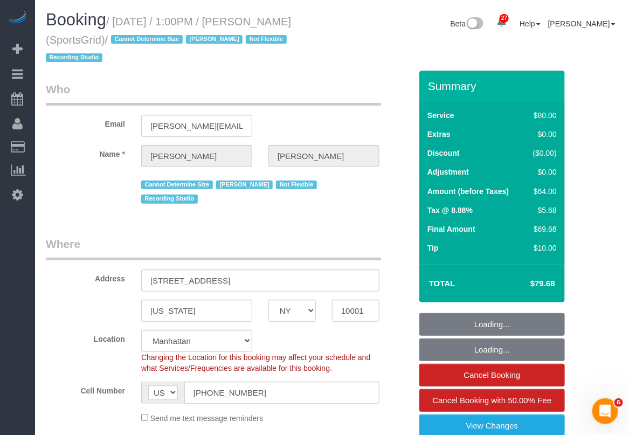
select select "object:18130"
select select "string:stripe-pm_1QoRfo4VGloSiKo7CpkoBSCp"
select select "spot195"
select select "object:18714"
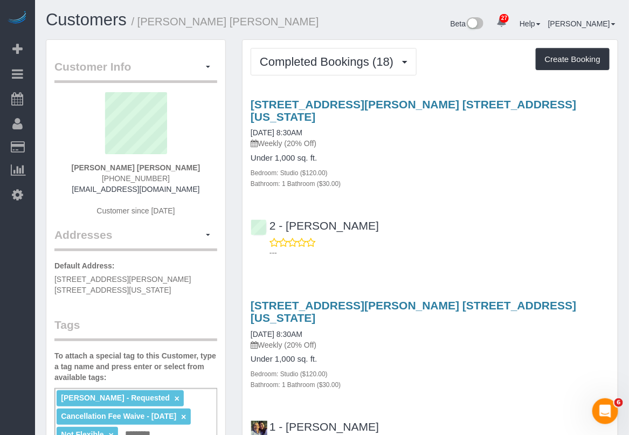
click at [598, 167] on div "Bedroom: Studio ($120.00)" at bounding box center [429, 172] width 359 height 11
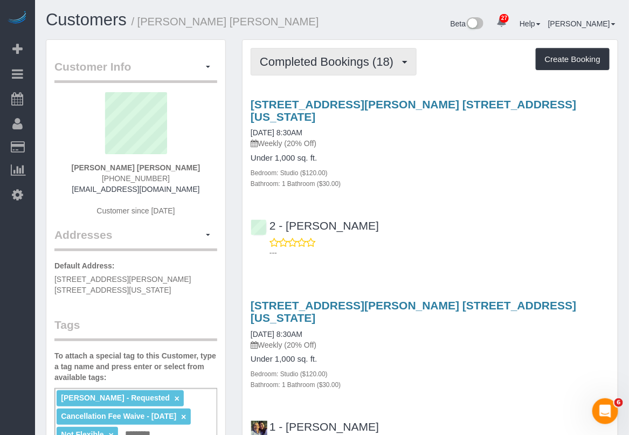
click at [367, 58] on span "Completed Bookings (18)" at bounding box center [329, 61] width 139 height 13
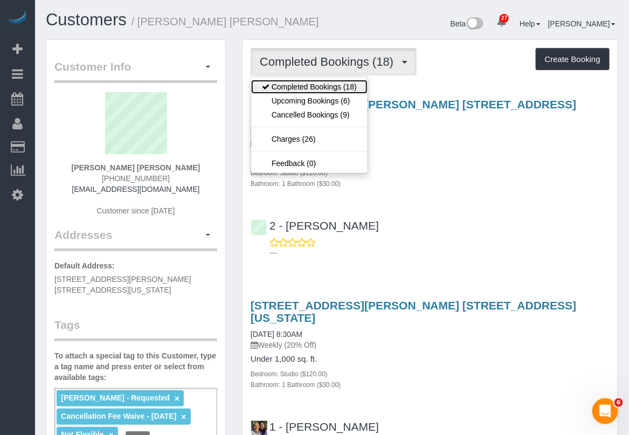
click at [344, 92] on link "Completed Bookings (18)" at bounding box center [309, 87] width 116 height 14
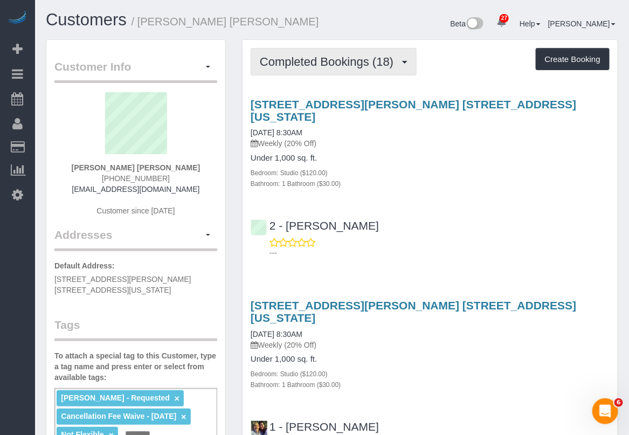
click at [343, 61] on span "Completed Bookings (18)" at bounding box center [329, 61] width 139 height 13
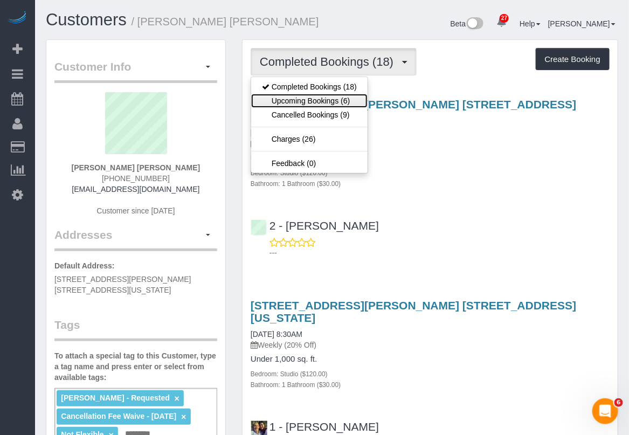
drag, startPoint x: 332, startPoint y: 100, endPoint x: 349, endPoint y: 100, distance: 17.2
click at [331, 101] on link "Upcoming Bookings (6)" at bounding box center [309, 101] width 116 height 14
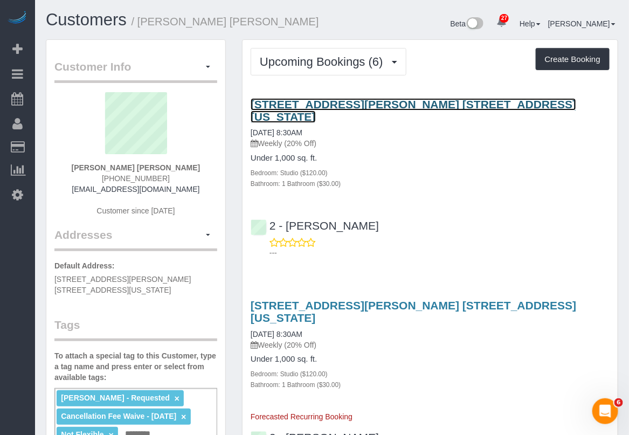
click at [352, 103] on link "1 Christopher Street, Apt. 11g, New York, NY 10014" at bounding box center [412, 110] width 325 height 25
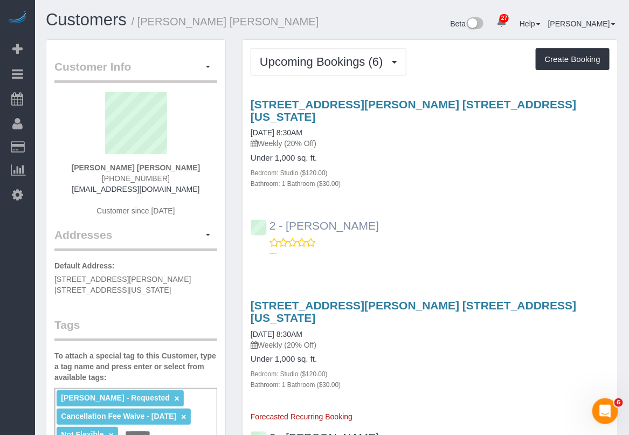
drag, startPoint x: 392, startPoint y: 209, endPoint x: 286, endPoint y: 213, distance: 106.2
click at [286, 213] on div "2 - Katherine Poveda ---" at bounding box center [429, 234] width 375 height 48
copy link "Katherine Poveda"
click at [488, 382] on div "1 Christopher Street, Apt. 11g, New York, NY 10014 10/02/2025 8:30AM Weekly (20…" at bounding box center [429, 360] width 375 height 123
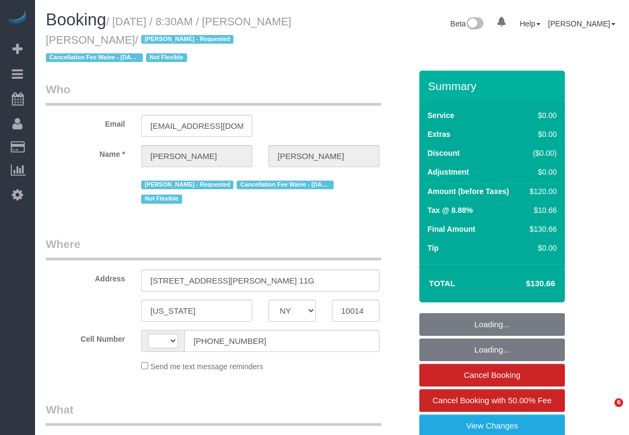
select select "NY"
select select "string:US"
select select "number:89"
select select "number:90"
select select "number:15"
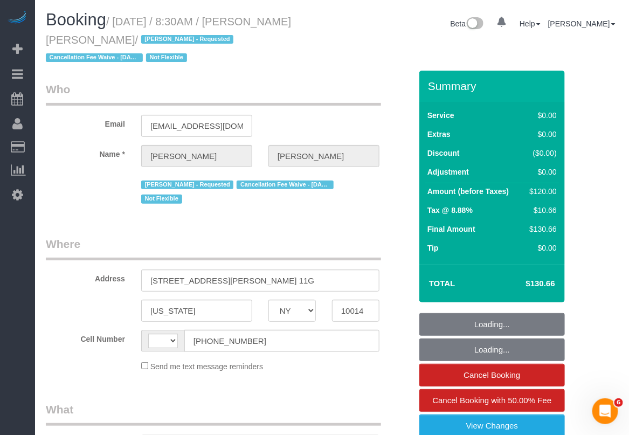
select select "number:6"
select select "object:972"
select select "string:stripe-pm_1QbW8S4VGloSiKo7zvzoUnkT"
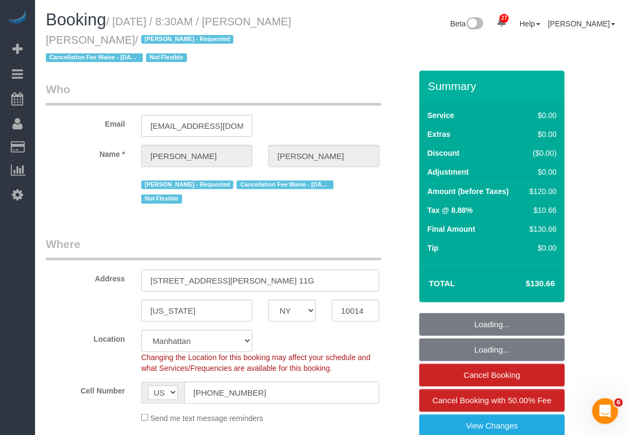
select select "object:978"
drag, startPoint x: 113, startPoint y: 20, endPoint x: 97, endPoint y: 37, distance: 22.8
click at [97, 37] on small "/ September 25, 2025 / 8:30AM / Campbell Chambers / Alton Jasper - Requested Ca…" at bounding box center [168, 40] width 245 height 48
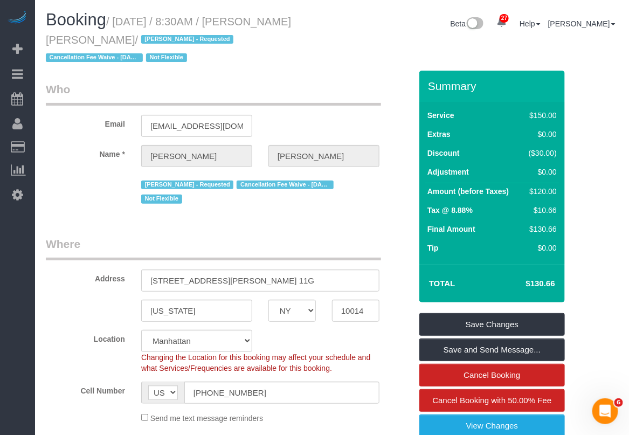
copy small "September 25, 2025 / 8:30AM / Campbell Chambers"
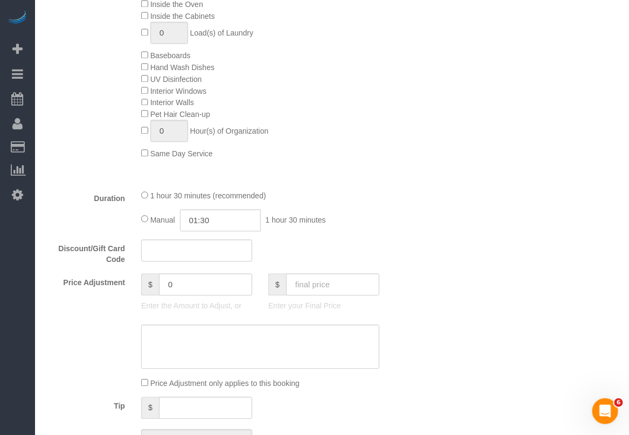
scroll to position [741, 0]
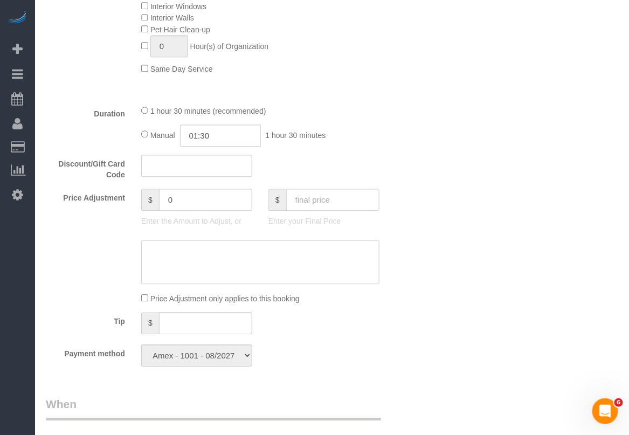
click at [310, 367] on div "Who Email cichambers92@gmail.com Name * Campbell Chambers Alton Jasper - Reques…" at bounding box center [228, 287] width 381 height 1914
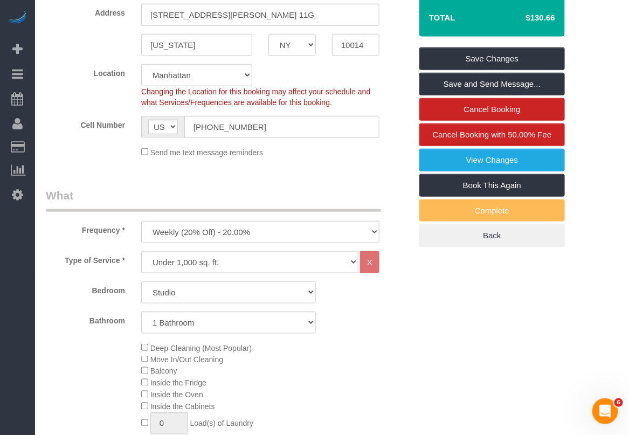
scroll to position [269, 0]
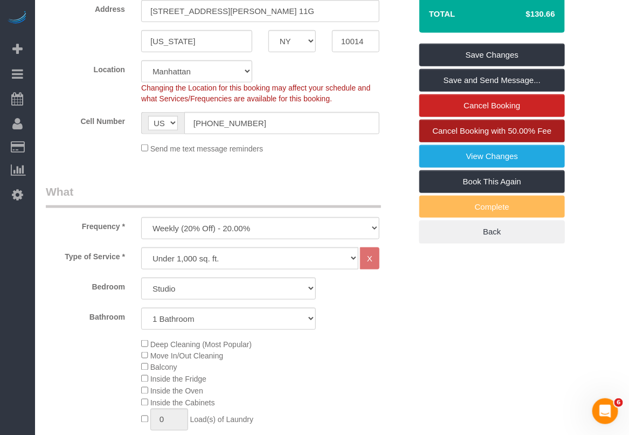
click at [493, 130] on span "Cancel Booking with 50.00% Fee" at bounding box center [491, 130] width 119 height 9
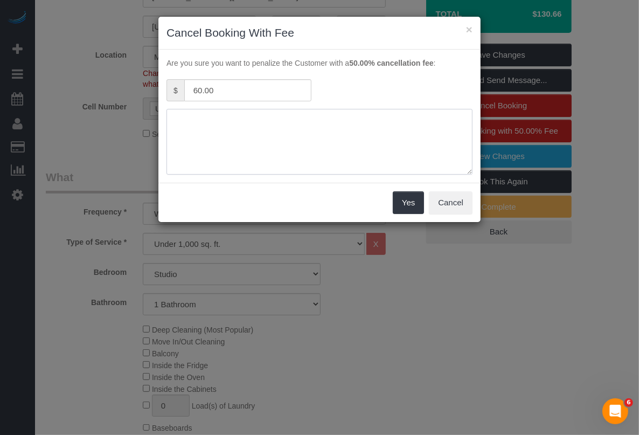
drag, startPoint x: 249, startPoint y: 127, endPoint x: 281, endPoint y: 127, distance: 32.3
click at [249, 127] on textarea at bounding box center [319, 142] width 306 height 66
type textarea "no reason provided"
click at [407, 203] on button "Yes" at bounding box center [408, 202] width 31 height 23
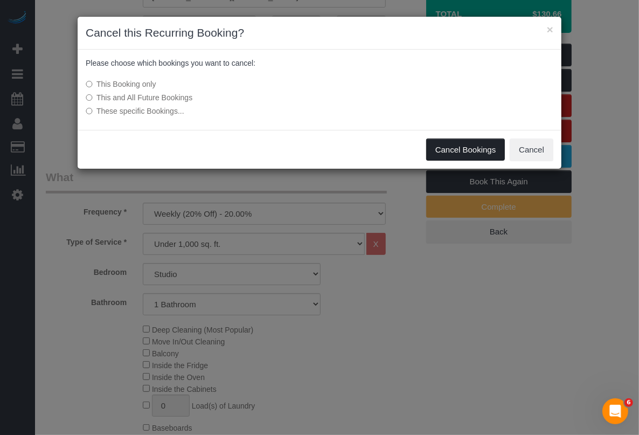
click at [459, 147] on button "Cancel Bookings" at bounding box center [465, 149] width 79 height 23
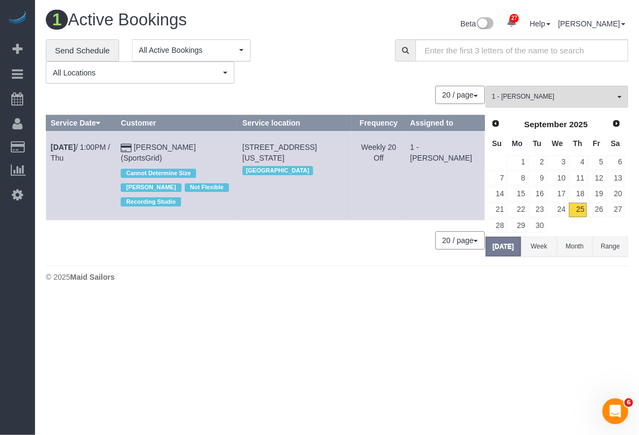
click at [593, 74] on div "**********" at bounding box center [337, 61] width 598 height 45
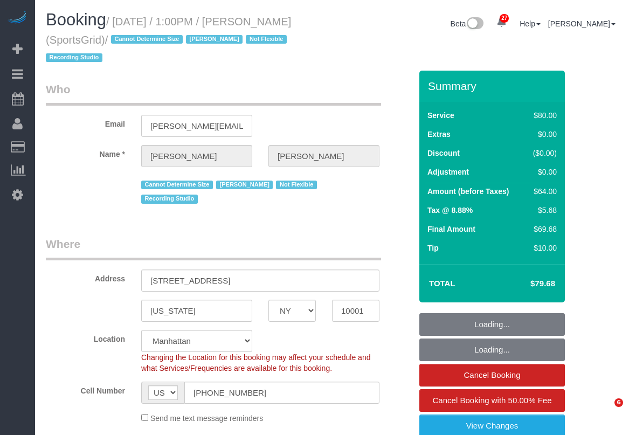
select select "NY"
select select "number:89"
select select "number:90"
select select "number:15"
select select "number:7"
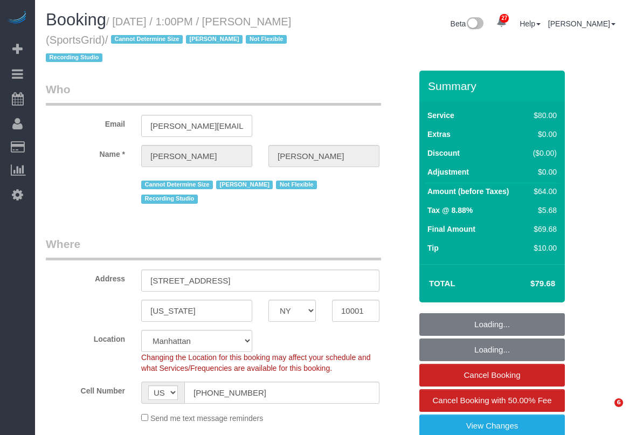
select select "number:21"
select select "spot1"
select select "object:1590"
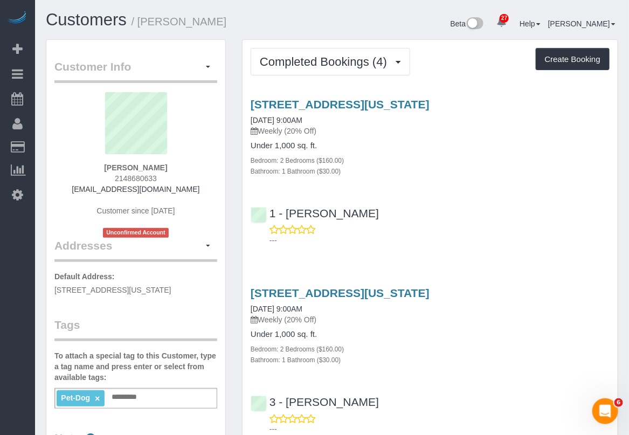
click at [476, 372] on div "[STREET_ADDRESS][US_STATE] [DATE] 9:00AM Weekly (20% Off) Under 1,000 sq. ft. B…" at bounding box center [429, 358] width 375 height 162
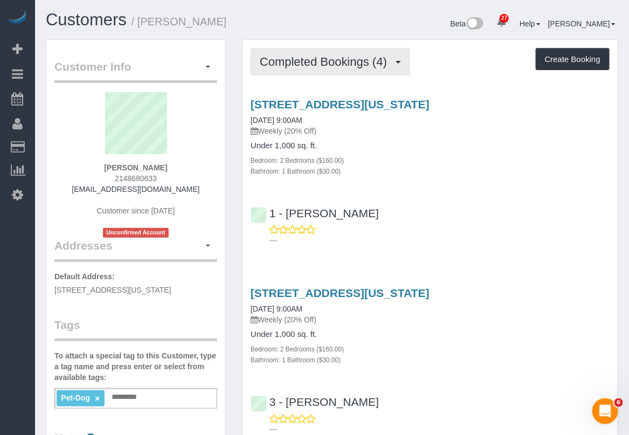
click at [354, 58] on span "Completed Bookings (4)" at bounding box center [326, 61] width 132 height 13
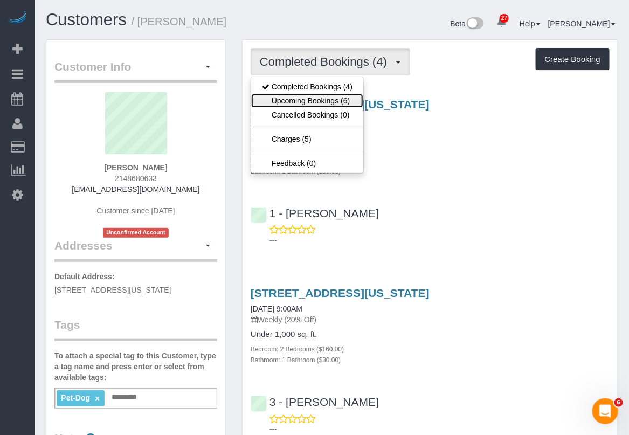
click at [338, 103] on link "Upcoming Bookings (6)" at bounding box center [307, 101] width 112 height 14
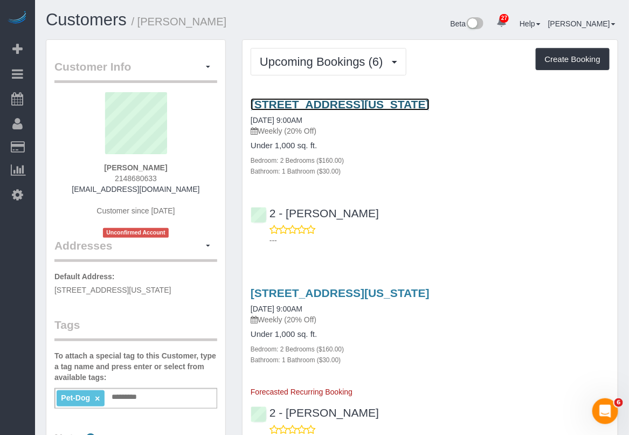
click at [330, 103] on link "[STREET_ADDRESS][US_STATE]" at bounding box center [339, 104] width 179 height 12
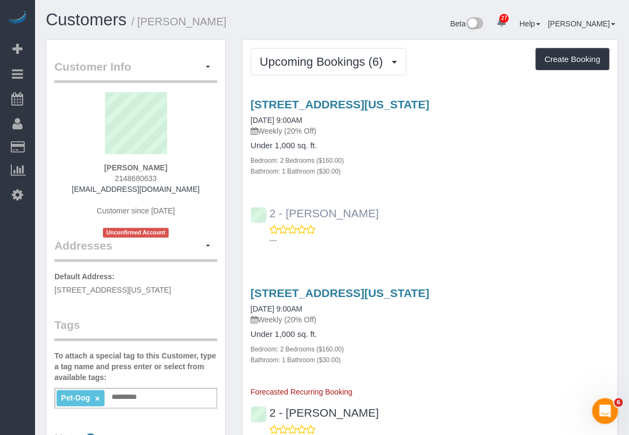
drag, startPoint x: 388, startPoint y: 215, endPoint x: 287, endPoint y: 216, distance: 101.8
click at [287, 216] on div "2 - [PERSON_NAME] ---" at bounding box center [429, 222] width 375 height 48
copy link "[PERSON_NAME]"
click at [403, 379] on div "[STREET_ADDRESS][US_STATE] [DATE] 9:00AM Weekly (20% Off) Under 1,000 sq. ft. B…" at bounding box center [429, 342] width 375 height 110
click at [606, 237] on p "---" at bounding box center [439, 240] width 340 height 11
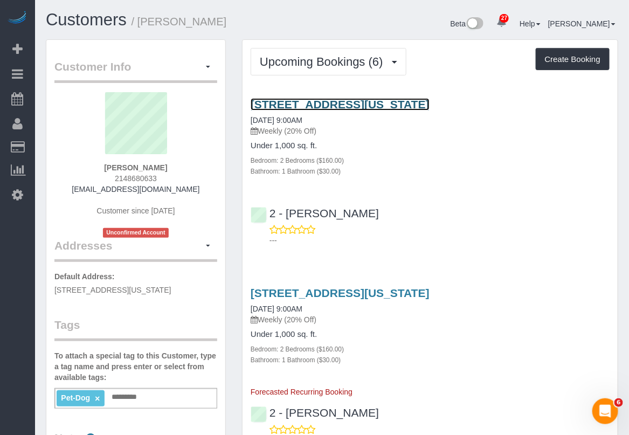
click at [337, 104] on link "[STREET_ADDRESS][US_STATE]" at bounding box center [339, 104] width 179 height 12
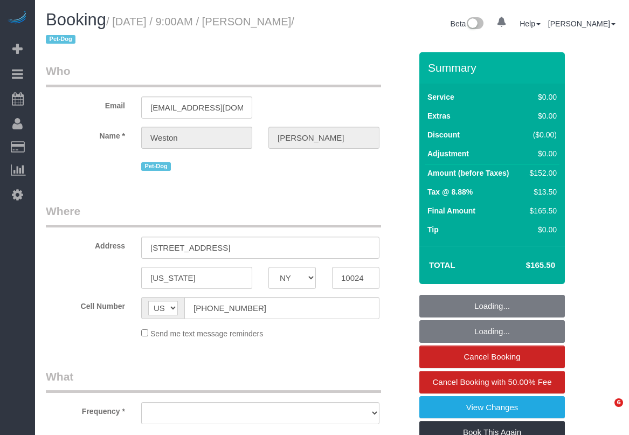
select select "NY"
select select "object:819"
select select "number:57"
select select "number:72"
select select "number:13"
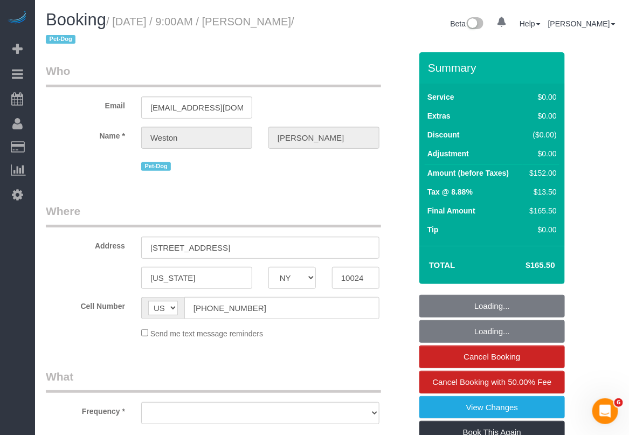
select select "number:6"
select select "spot1"
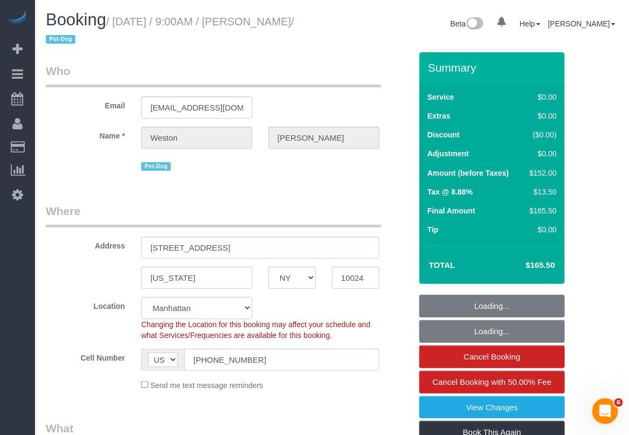
select select "string:stripe-pm_1S0kuA4VGloSiKo7TQT4BI7k"
select select "2"
select select "object:1511"
select select "2"
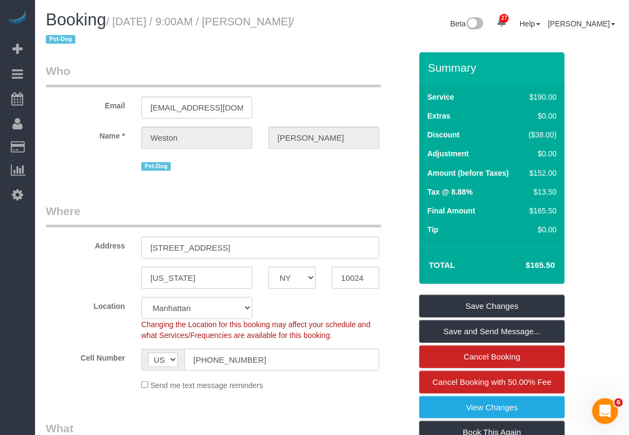
drag, startPoint x: 116, startPoint y: 17, endPoint x: 80, endPoint y: 52, distance: 50.3
click at [64, 41] on small "/ [DATE] / 9:00AM / [PERSON_NAME] / Pet-Dog" at bounding box center [170, 31] width 248 height 30
copy small "[DATE] / 9:00AM / [PERSON_NAME]"
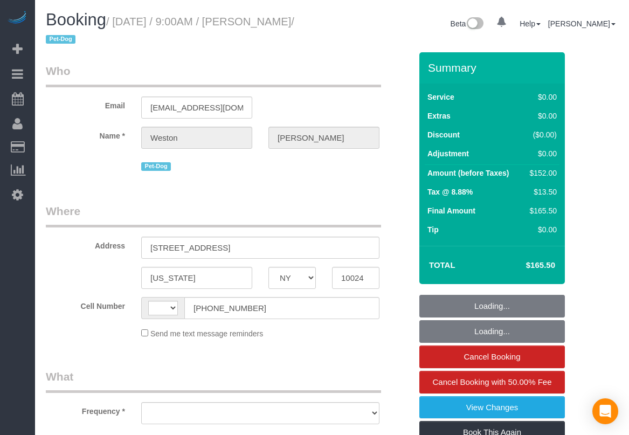
select select "NY"
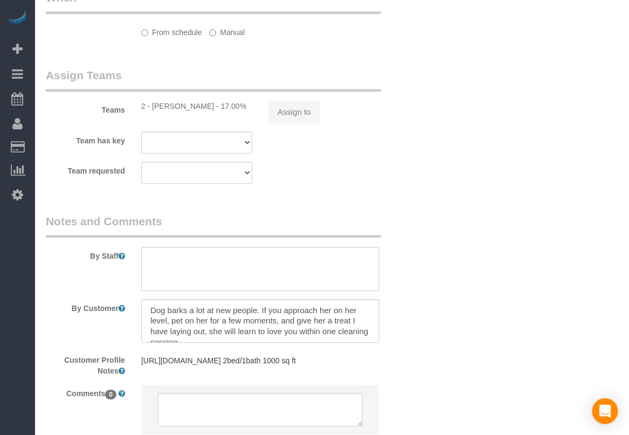
select select "object:574"
select select "string:stripe-pm_1S0kuA4VGloSiKo7TQT4BI7k"
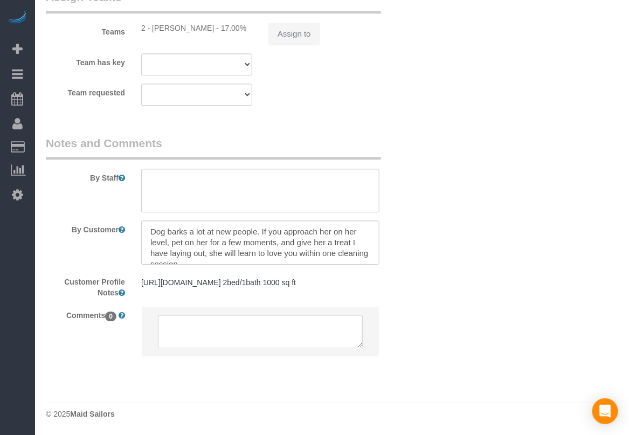
select select "string:[GEOGRAPHIC_DATA]"
select select "number:57"
select select "number:72"
select select "number:13"
select select "number:6"
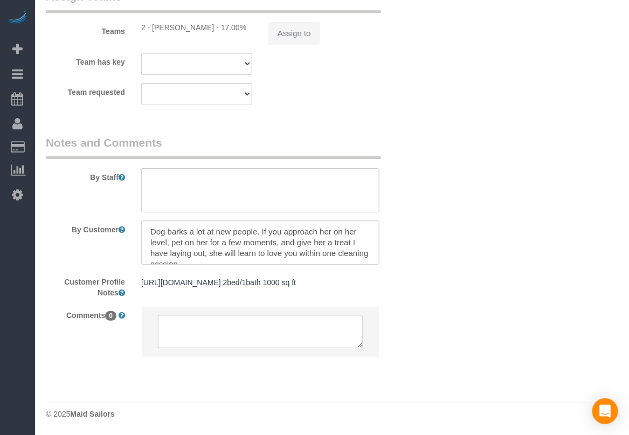
select select "object:975"
select select "spot1"
select select "2"
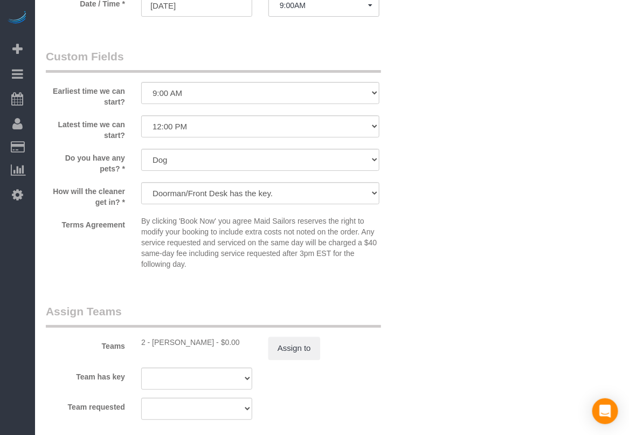
scroll to position [1487, 0]
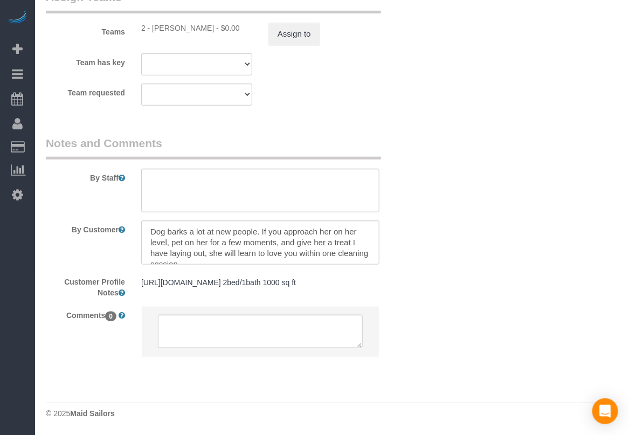
select select "2"
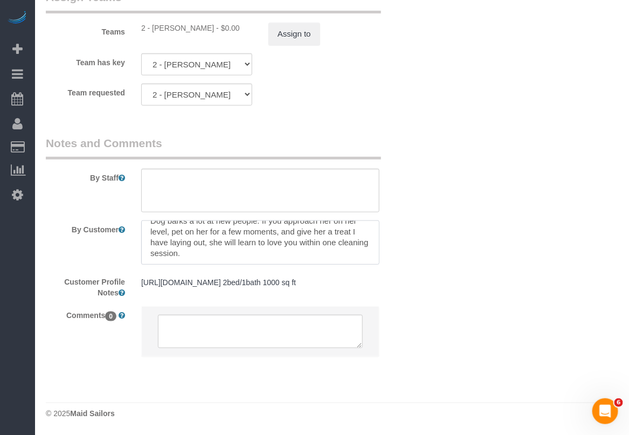
scroll to position [0, 0]
click at [149, 221] on textarea at bounding box center [260, 242] width 238 height 44
click at [235, 252] on textarea at bounding box center [260, 242] width 238 height 44
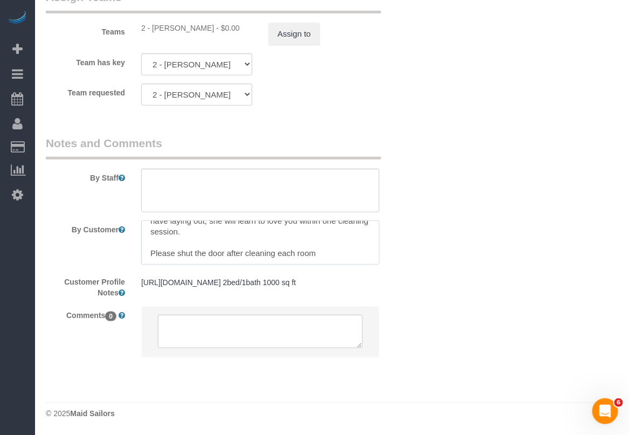
click at [326, 248] on textarea at bounding box center [260, 242] width 238 height 44
paste textarea "I don't want leía in there (if she won't come out of. Room tho don't try to mov…"
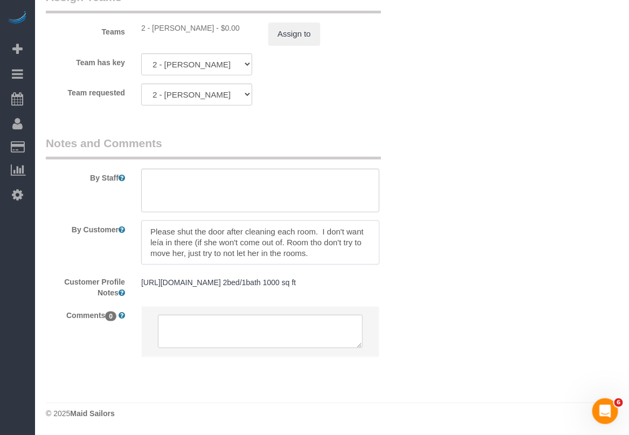
scroll to position [68, 0]
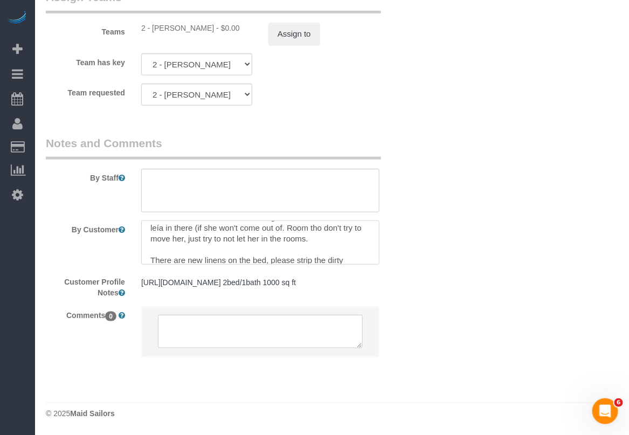
click at [0, 0] on div at bounding box center [0, 0] width 0 height 0
paste textarea "off of the bed and change."
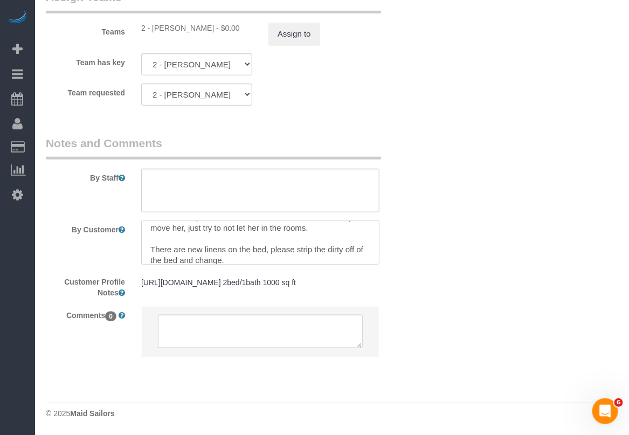
click at [345, 240] on textarea at bounding box center [260, 242] width 238 height 44
click at [294, 253] on textarea at bounding box center [260, 242] width 238 height 44
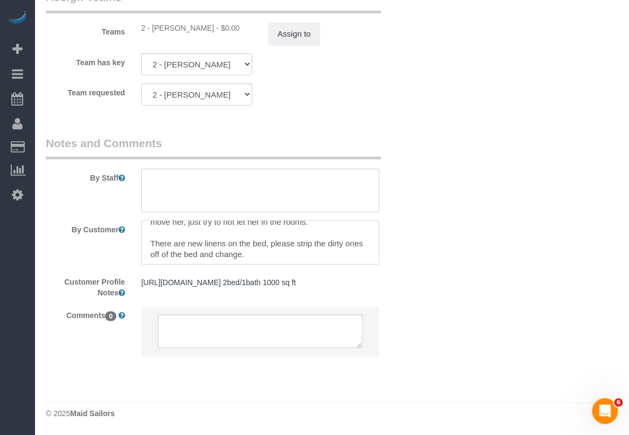
drag, startPoint x: 144, startPoint y: 234, endPoint x: 303, endPoint y: 246, distance: 159.3
click at [303, 246] on textarea at bounding box center [260, 242] width 238 height 44
type textarea "Dog barks a lot at new people. If you approach her on her level, pet on her for…"
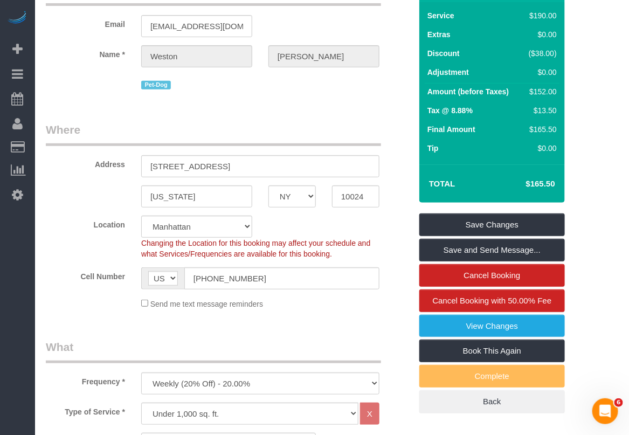
scroll to position [74, 0]
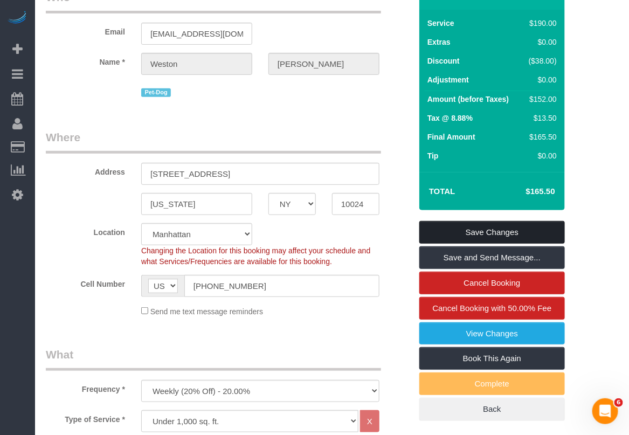
click at [513, 232] on link "Save Changes" at bounding box center [491, 232] width 145 height 23
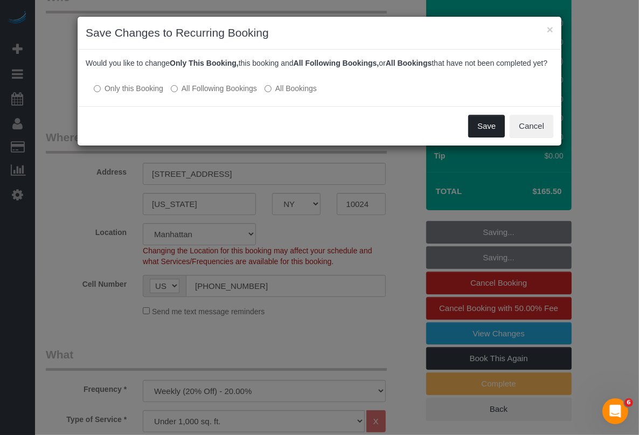
click at [493, 130] on button "Save" at bounding box center [486, 126] width 37 height 23
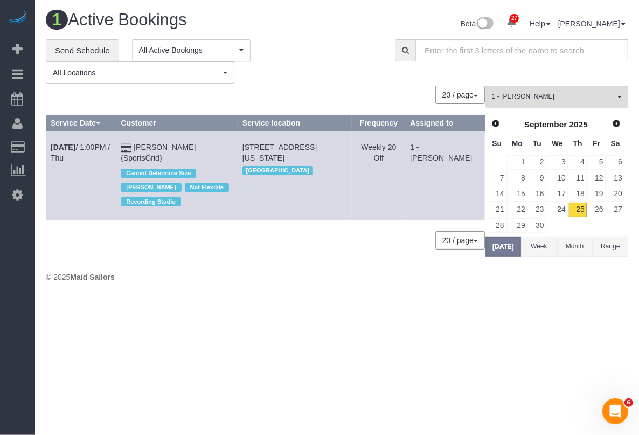
click at [397, 374] on body "27 Beta Your Notifications You have 0 alerts × You have 2 to charge for 09/24/2…" at bounding box center [319, 217] width 639 height 435
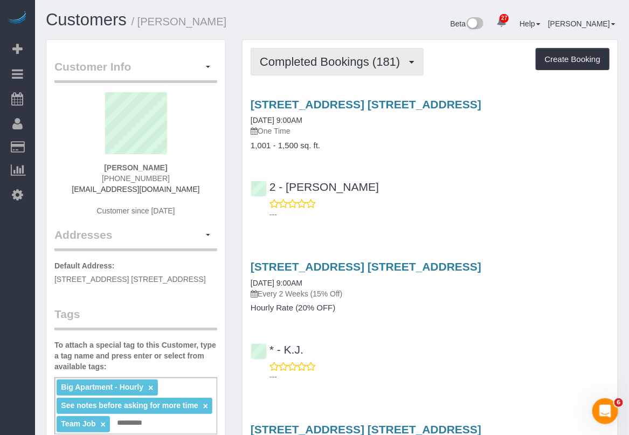
click at [344, 63] on span "Completed Bookings (181)" at bounding box center [332, 61] width 145 height 13
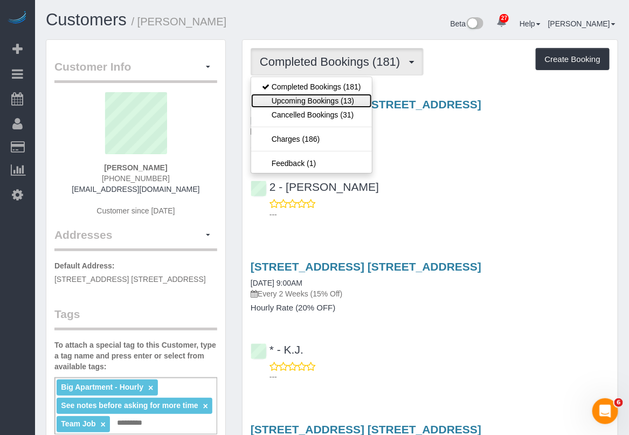
click at [331, 106] on link "Upcoming Bookings (13)" at bounding box center [311, 101] width 121 height 14
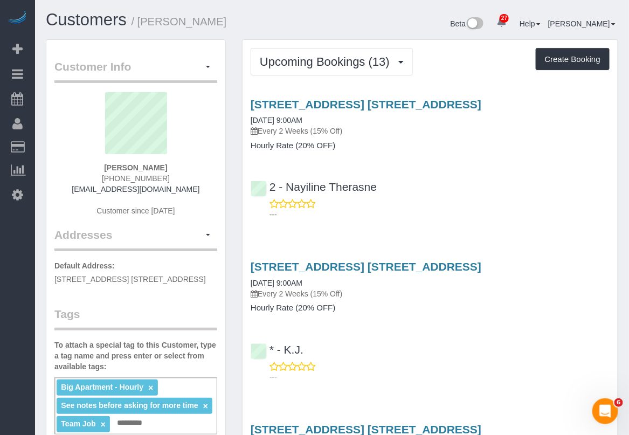
click at [599, 209] on p "---" at bounding box center [439, 214] width 340 height 11
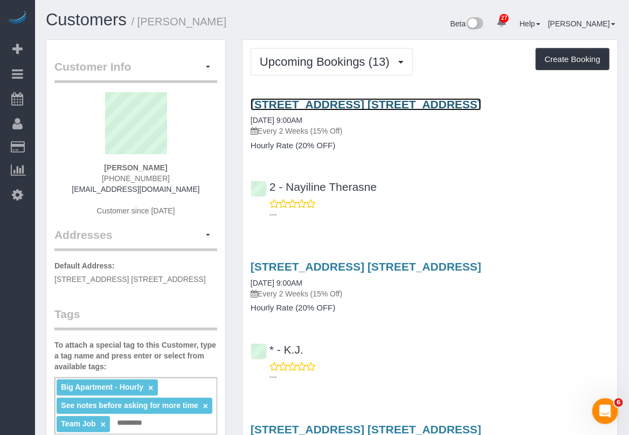
click at [299, 105] on link "[STREET_ADDRESS] [STREET_ADDRESS]" at bounding box center [365, 104] width 231 height 12
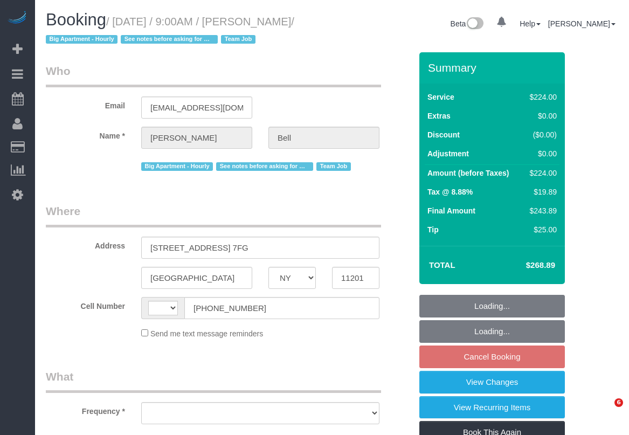
select select "NY"
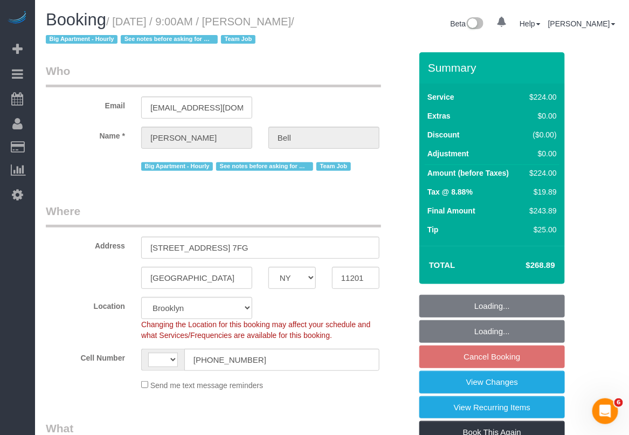
select select "string:[GEOGRAPHIC_DATA]"
select select "string:stripe-pm_1KXFUA4VGloSiKo7ffajs4Qi"
select select "number:89"
select select "number:90"
select select "number:15"
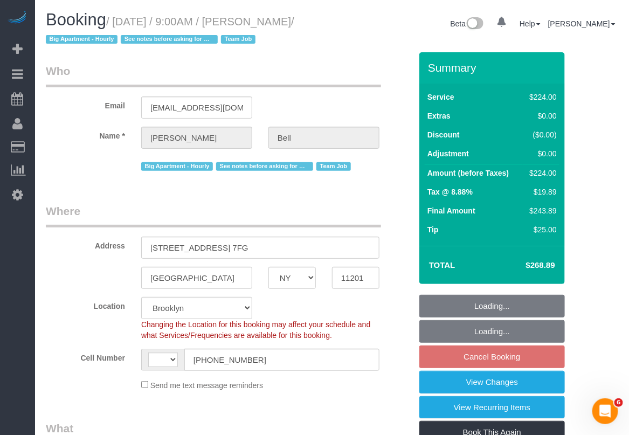
select select "number:5"
select select "number:21"
select select "object:990"
select select "spot2"
select select "object:1715"
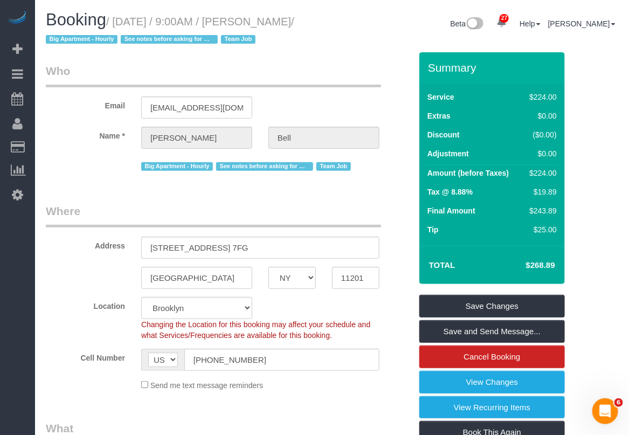
drag, startPoint x: 117, startPoint y: 22, endPoint x: 65, endPoint y: 39, distance: 55.0
click at [65, 39] on small "/ [DATE] / 9:00AM / [PERSON_NAME] / Big Apartment - Hourly See notes before ask…" at bounding box center [170, 31] width 248 height 30
copy small "[DATE] / 9:00AM / [PERSON_NAME]"
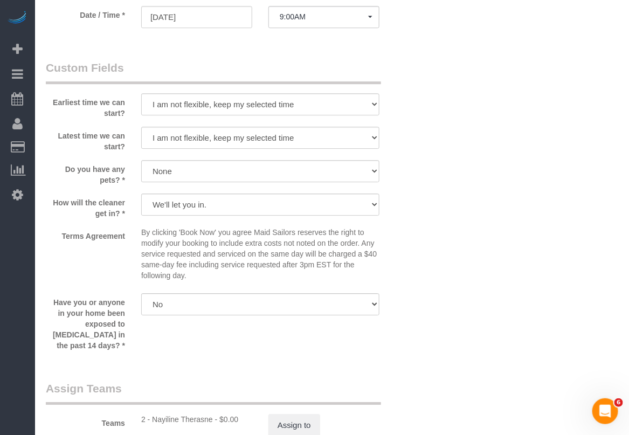
scroll to position [1077, 0]
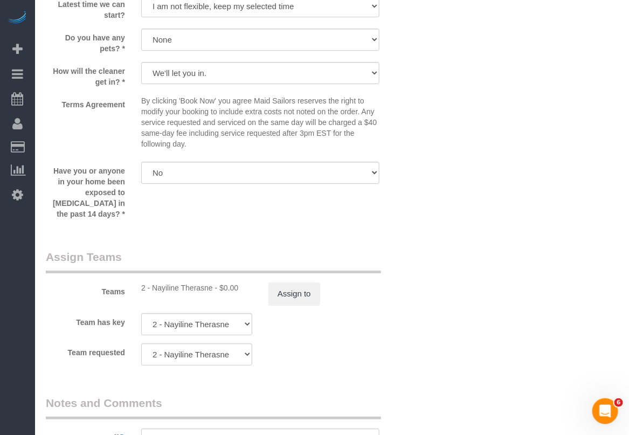
drag, startPoint x: 151, startPoint y: 279, endPoint x: 213, endPoint y: 276, distance: 62.0
click at [213, 282] on div "2 - Nayiline Therasne - $0.00" at bounding box center [196, 287] width 111 height 11
copy div "Nayiline Therasne"
drag, startPoint x: 614, startPoint y: 178, endPoint x: 593, endPoint y: 176, distance: 21.1
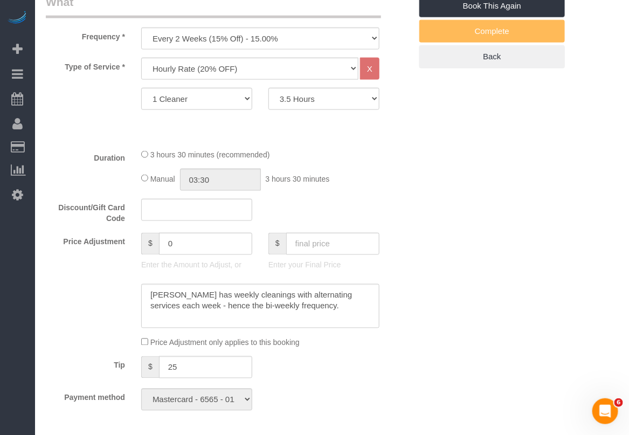
scroll to position [404, 0]
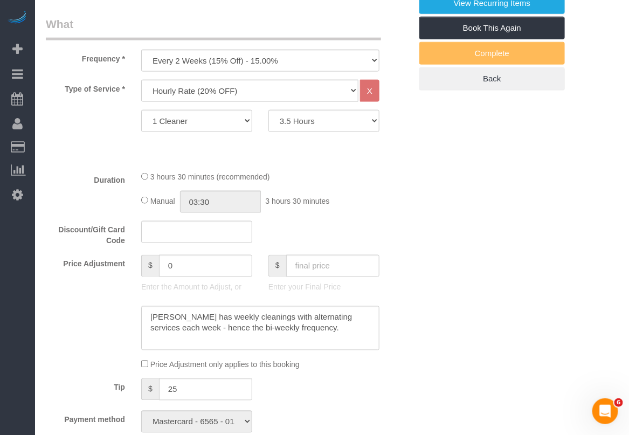
drag, startPoint x: 607, startPoint y: 117, endPoint x: 612, endPoint y: 118, distance: 5.5
click at [344, 123] on select "1 Hour 1.5 Hour 2 Hours 2.5 Hours 3 Hours 3.5 Hours 4 Hours 4.5 Hours 5 Hours 5…" at bounding box center [323, 121] width 111 height 22
select select "120"
click at [268, 110] on select "1 Hour 1.5 Hour 2 Hours 2.5 Hours 3 Hours 3.5 Hours 4 Hours 4.5 Hours 5 Hours 5…" at bounding box center [323, 121] width 111 height 22
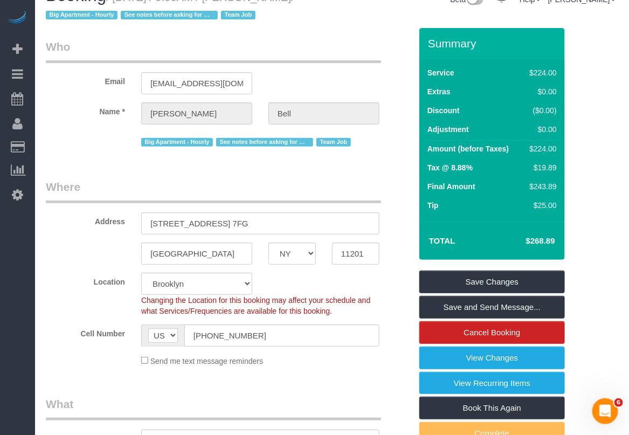
scroll to position [0, 0]
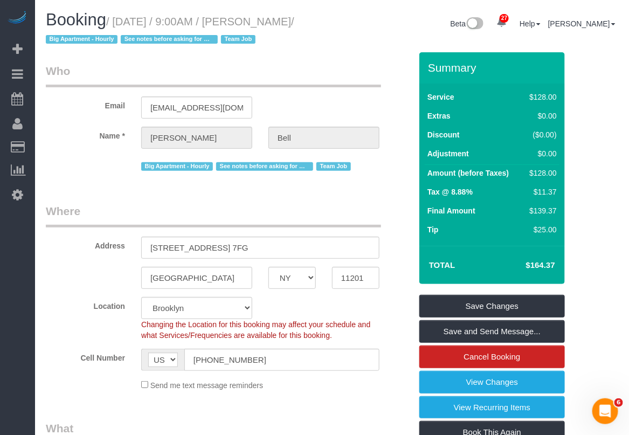
select select "spot62"
click at [359, 397] on fieldset "Where Address [STREET_ADDRESS] 7FG [GEOGRAPHIC_DATA] AK AL AR AZ CA CO CT DC DE…" at bounding box center [228, 300] width 365 height 195
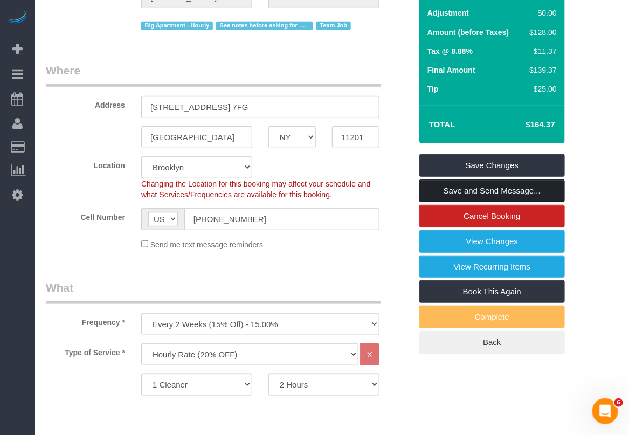
scroll to position [135, 0]
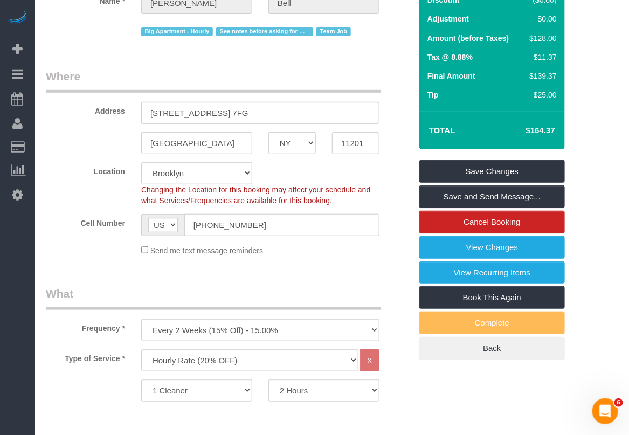
drag, startPoint x: 527, startPoint y: 131, endPoint x: 557, endPoint y: 134, distance: 30.8
click at [557, 134] on td "$164.37" at bounding box center [524, 130] width 70 height 27
copy h4 "$164.37"
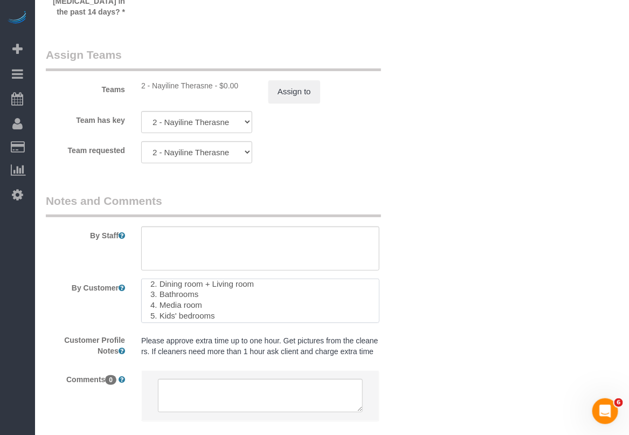
scroll to position [44, 0]
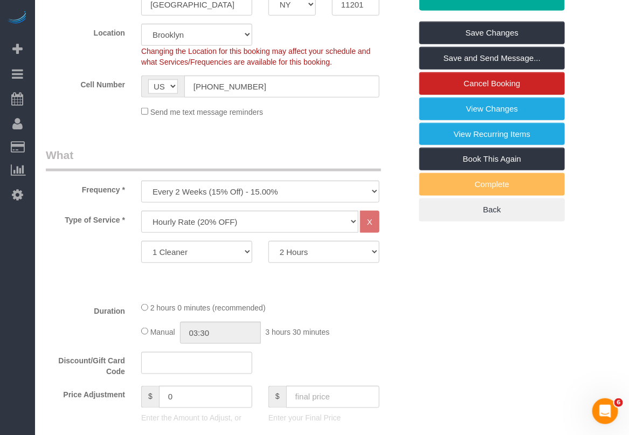
scroll to position [269, 0]
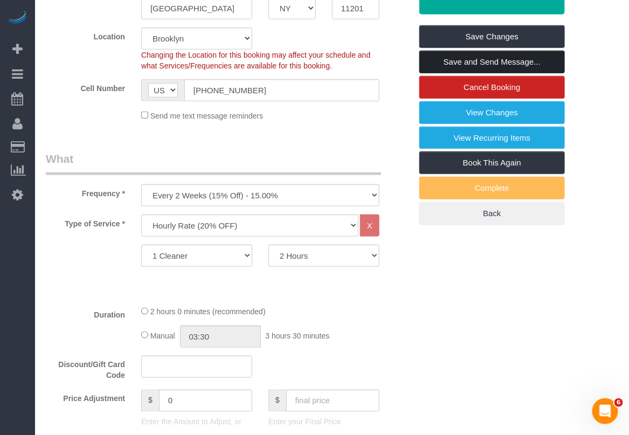
click at [488, 62] on link "Save and Send Message..." at bounding box center [491, 62] width 145 height 23
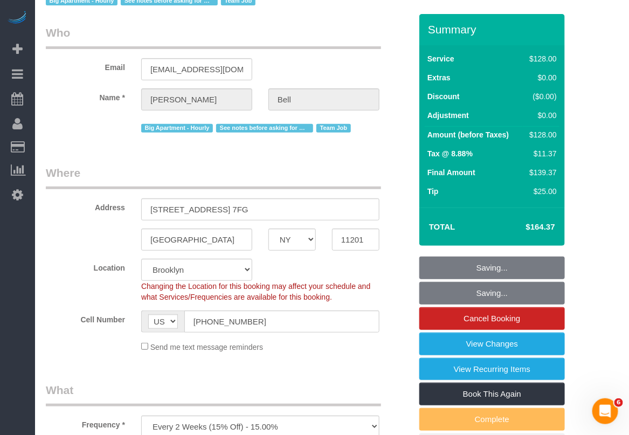
scroll to position [0, 0]
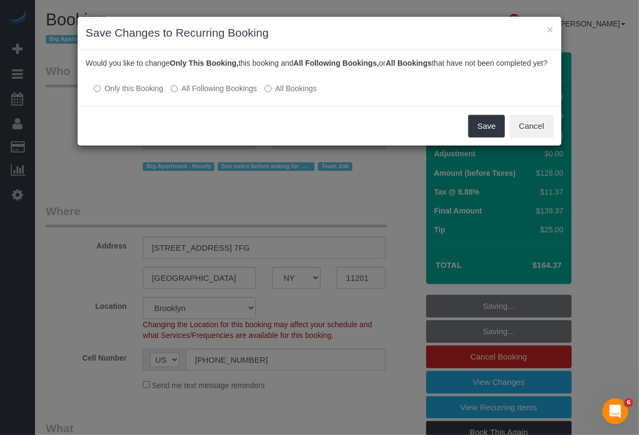
click at [608, 120] on div "× Save Changes to Recurring Booking Would you like to change Only This Booking,…" at bounding box center [319, 217] width 639 height 435
click at [481, 137] on button "Save" at bounding box center [486, 126] width 37 height 23
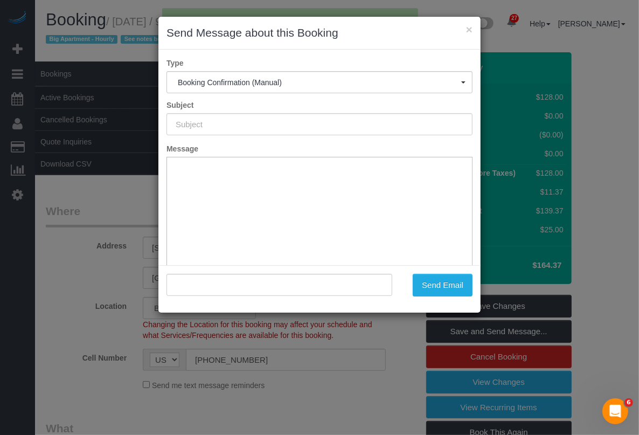
type input "Cleaning Confirmed for 09/26/2025 at 9:00am"
type input ""Michelle Bell" <michelledwbell@gmail.com>"
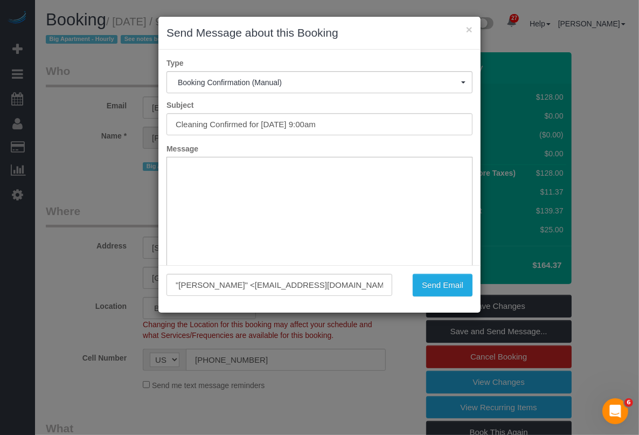
drag, startPoint x: 620, startPoint y: 208, endPoint x: 614, endPoint y: 208, distance: 5.9
click at [618, 208] on div "× Send Message about this Booking Type Booking Confirmation (Manual) Booking Co…" at bounding box center [319, 217] width 639 height 435
drag, startPoint x: 437, startPoint y: 287, endPoint x: 121, endPoint y: 186, distance: 331.3
click at [434, 286] on button "Send Email" at bounding box center [443, 285] width 60 height 23
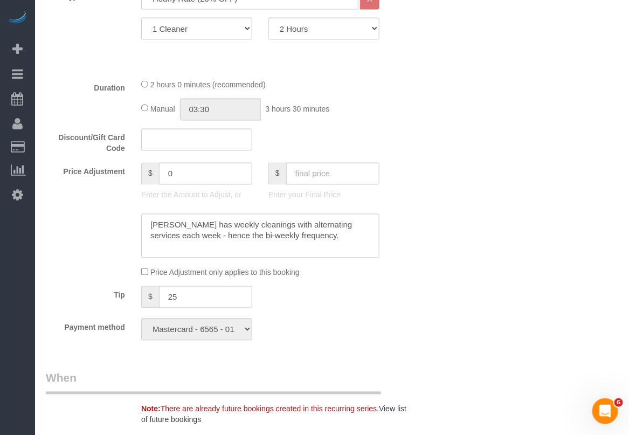
scroll to position [539, 0]
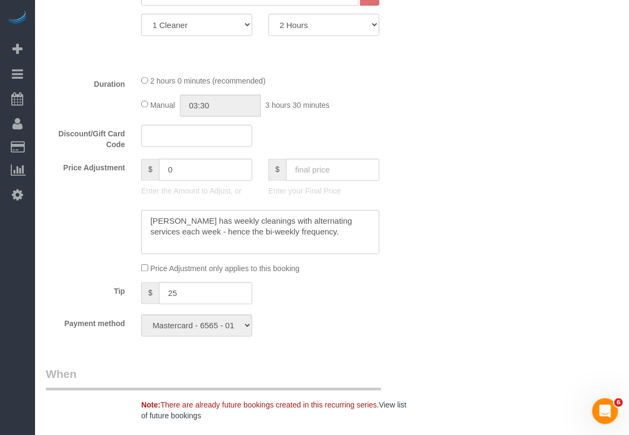
click at [610, 55] on div "Who Email michelledwbell@gmail.com Name * Michelle Bell Big Apartment - Hourly …" at bounding box center [332, 396] width 572 height 1688
click at [623, 141] on div "Who Email michelledwbell@gmail.com Name * Michelle Bell Big Apartment - Hourly …" at bounding box center [332, 396] width 588 height 1688
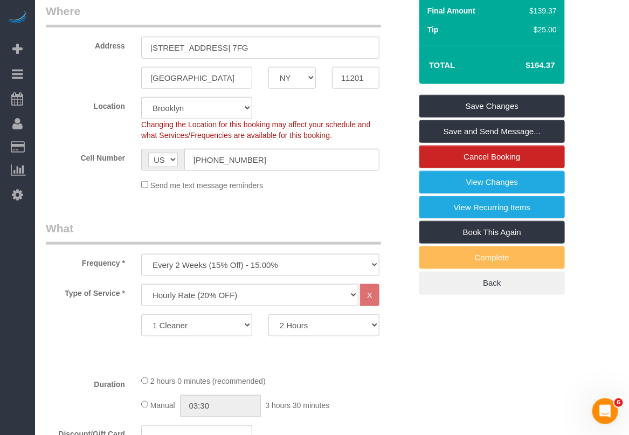
scroll to position [135, 0]
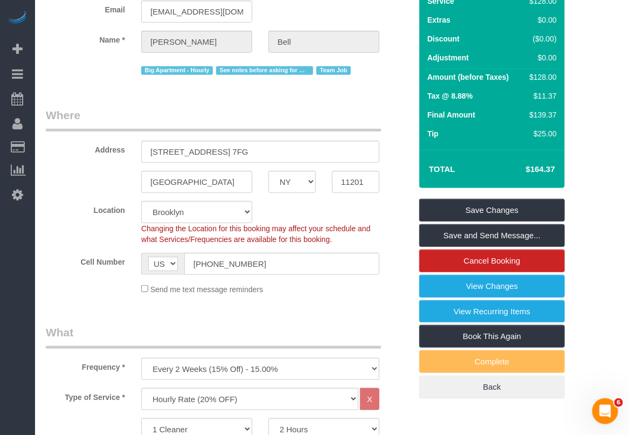
click at [400, 372] on div "Frequency * One Time Weekly (20% Off) - 20.00% Every 2 Weeks (15% Off) - 15.00%…" at bounding box center [228, 351] width 381 height 55
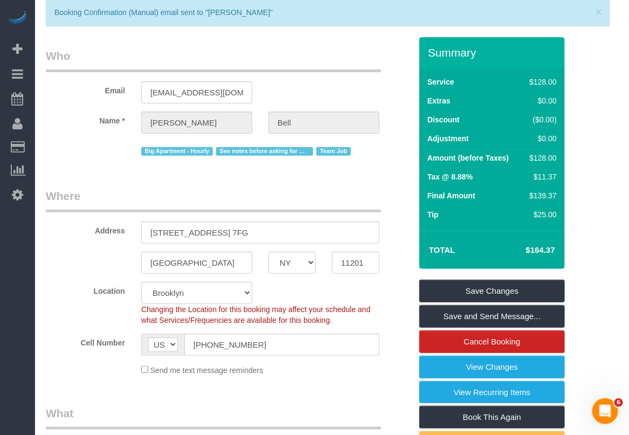
scroll to position [0, 0]
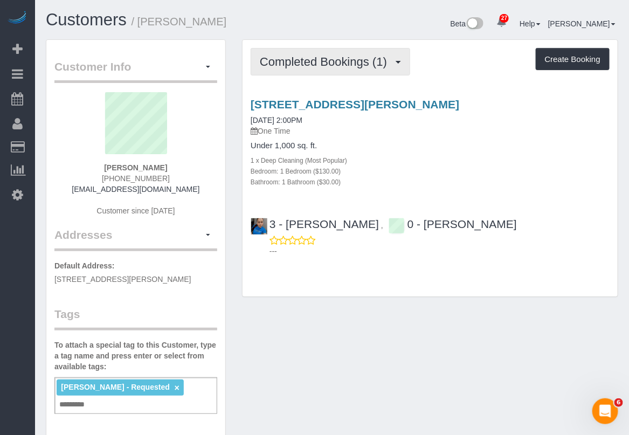
click at [378, 58] on span "Completed Bookings (1)" at bounding box center [326, 61] width 132 height 13
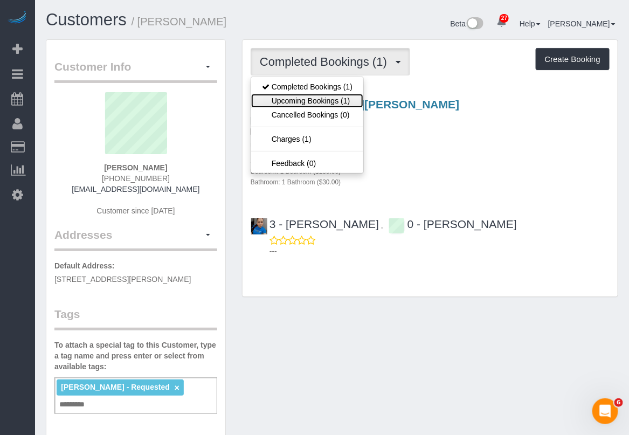
click at [343, 97] on link "Upcoming Bookings (1)" at bounding box center [307, 101] width 112 height 14
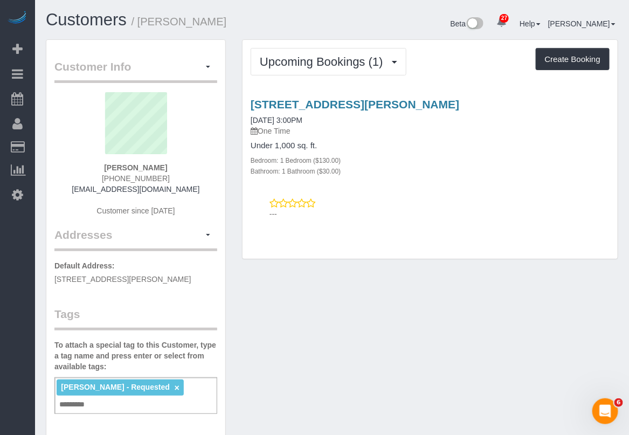
click at [381, 205] on div "---" at bounding box center [429, 209] width 359 height 22
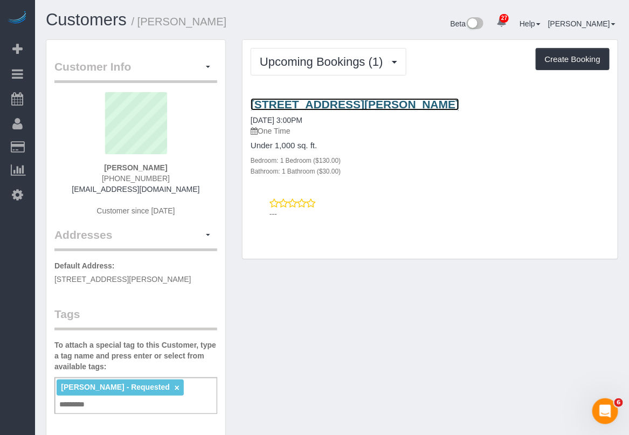
click at [316, 101] on link "[STREET_ADDRESS][PERSON_NAME]" at bounding box center [354, 104] width 208 height 12
click at [374, 104] on link "[STREET_ADDRESS][PERSON_NAME]" at bounding box center [354, 104] width 208 height 12
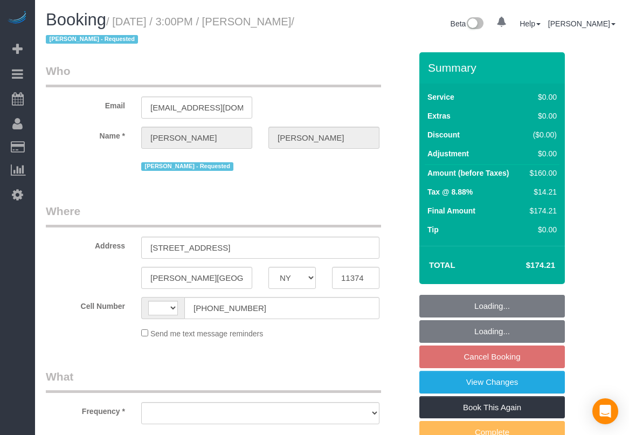
select select "NY"
select select "string:[GEOGRAPHIC_DATA]"
select select "string:stripe-pm_1S6HLo4VGloSiKo74DeqoOUT"
select select "1"
select select "object:914"
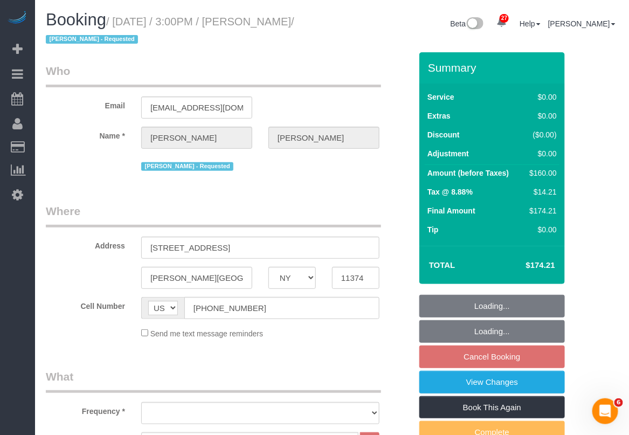
select select "number:62"
select select "number:76"
select select "number:15"
select select "NY"
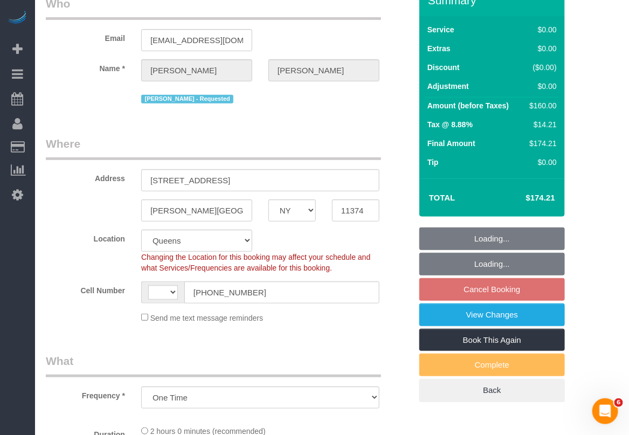
select select "object:568"
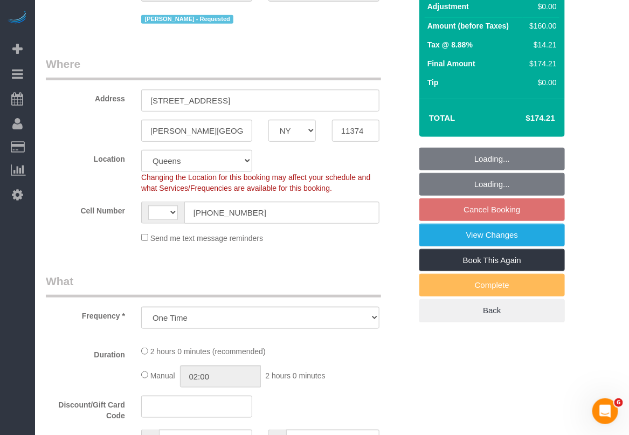
select select "string:[GEOGRAPHIC_DATA]"
select select "string:stripe-pm_1S6HLo4VGloSiKo74DeqoOUT"
select select "1"
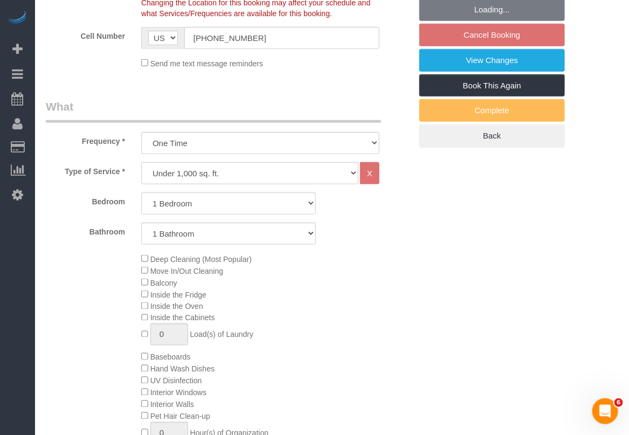
select select "spot8"
select select "number:62"
select select "number:76"
select select "number:15"
select select "number:5"
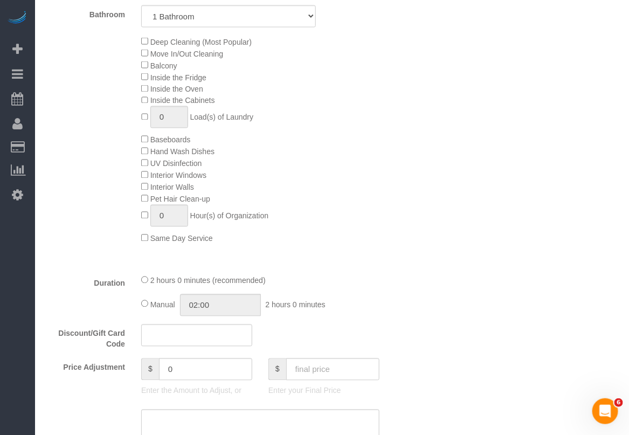
select select "1"
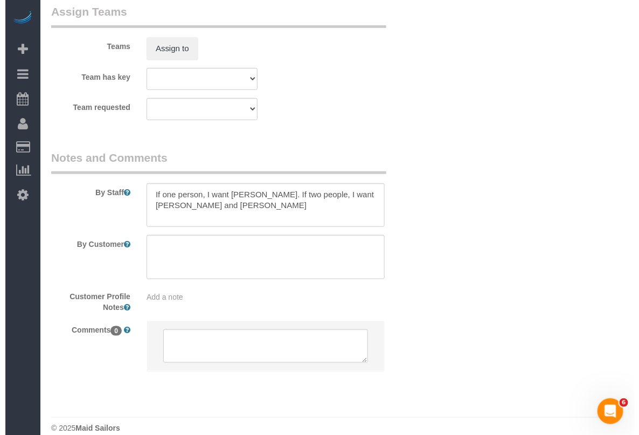
scroll to position [1481, 0]
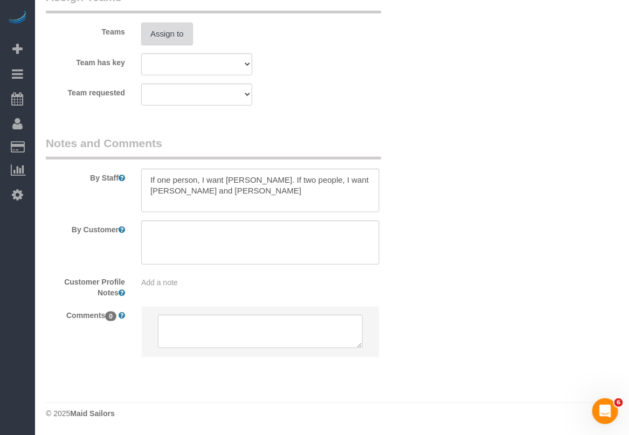
click at [167, 28] on button "Assign to" at bounding box center [167, 34] width 52 height 23
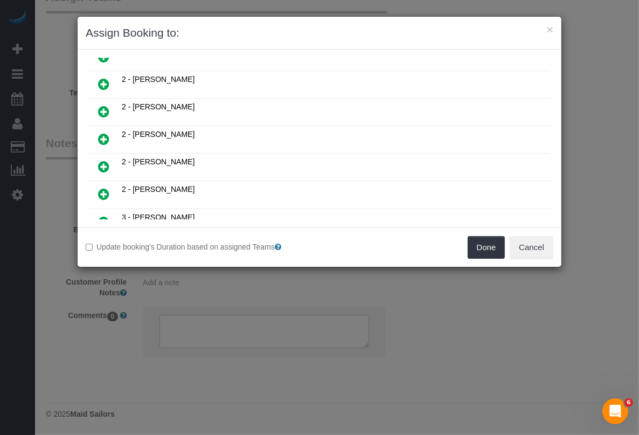
scroll to position [596, 0]
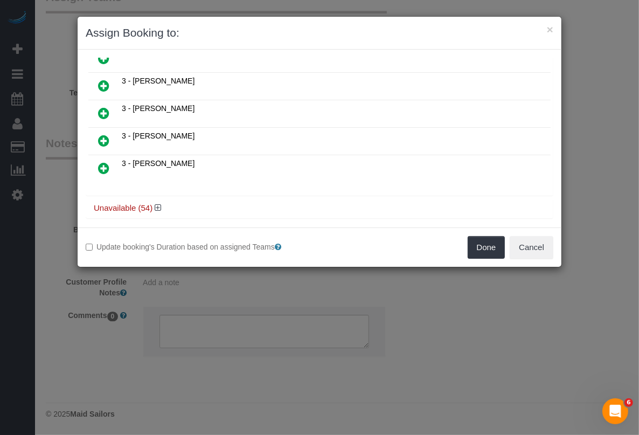
click at [105, 79] on icon at bounding box center [103, 85] width 11 height 13
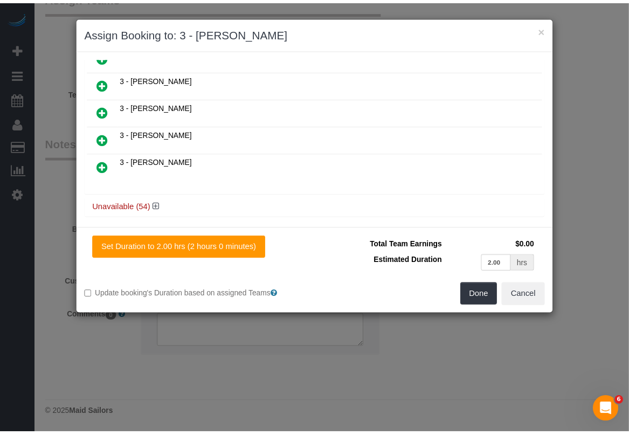
scroll to position [593, 0]
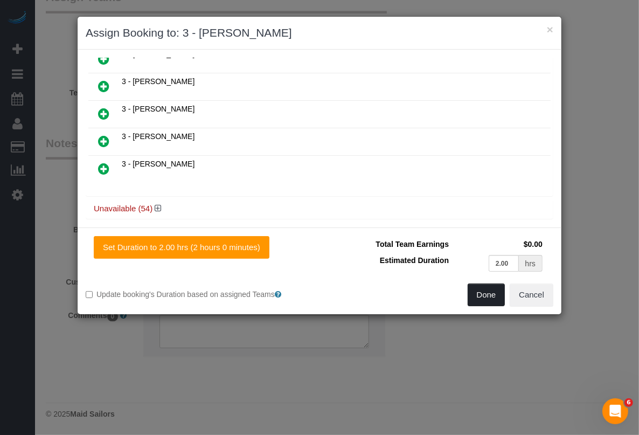
click at [478, 291] on button "Done" at bounding box center [486, 294] width 38 height 23
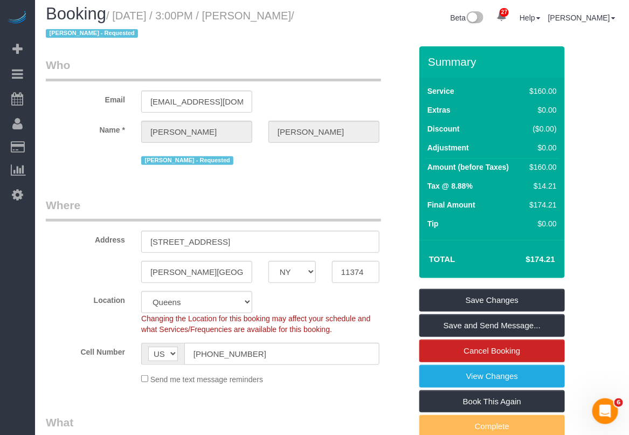
scroll to position [0, 0]
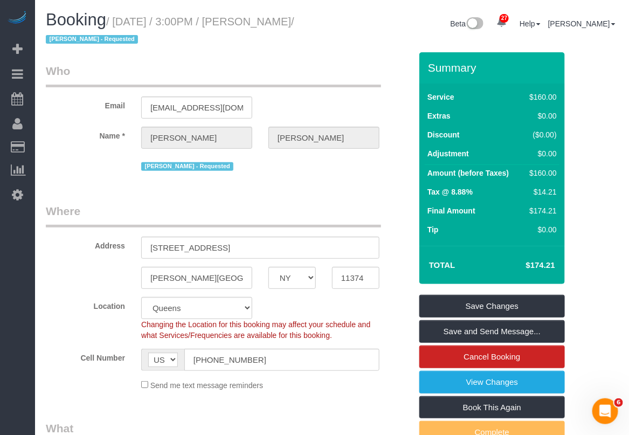
click at [385, 381] on div "Send me text message reminders" at bounding box center [260, 385] width 254 height 12
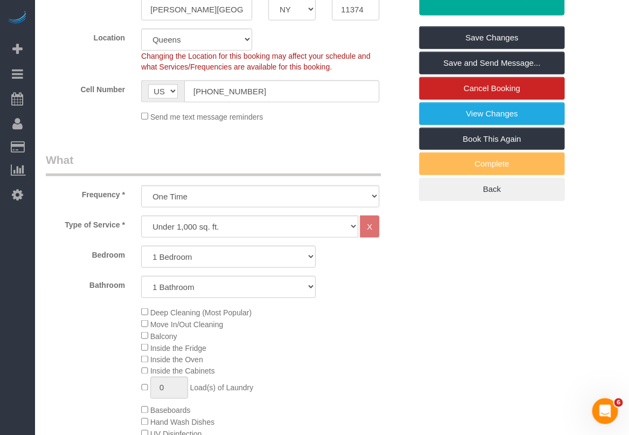
scroll to position [471, 0]
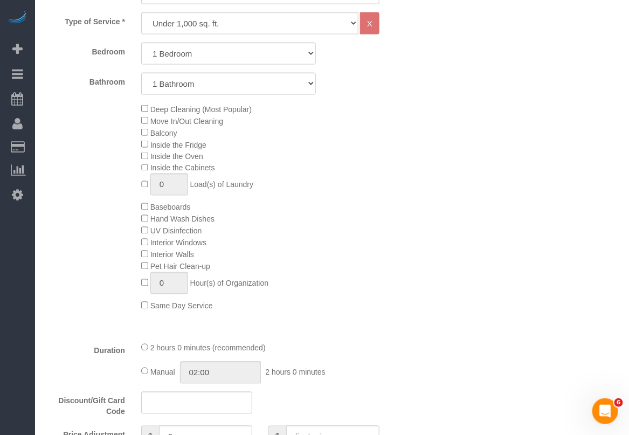
drag, startPoint x: 504, startPoint y: 392, endPoint x: 510, endPoint y: 378, distance: 14.7
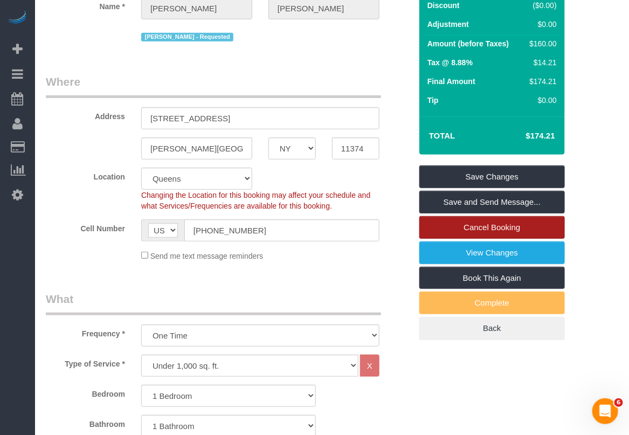
scroll to position [135, 0]
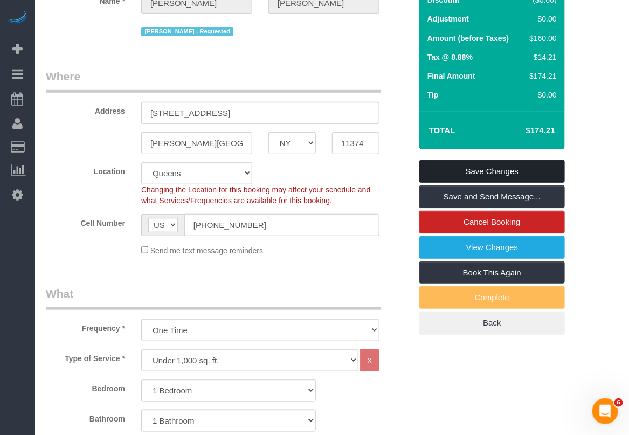
click at [492, 171] on link "Save Changes" at bounding box center [491, 171] width 145 height 23
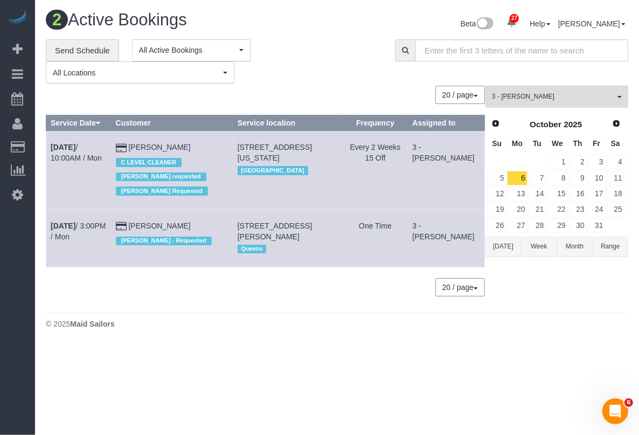
click at [429, 407] on body "27 Beta Your Notifications You have 0 alerts × You have 2 to charge for [DATE] …" at bounding box center [319, 217] width 639 height 435
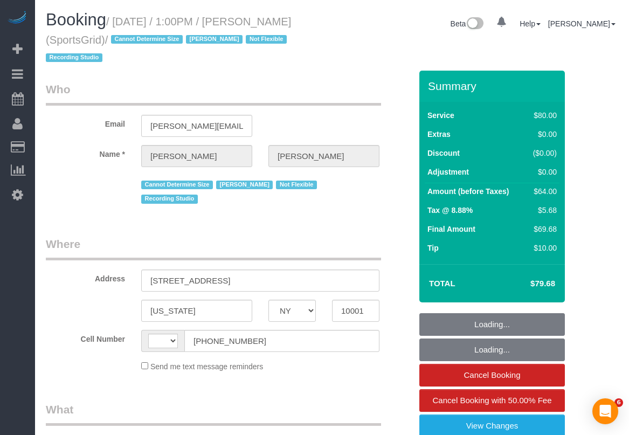
select select "NY"
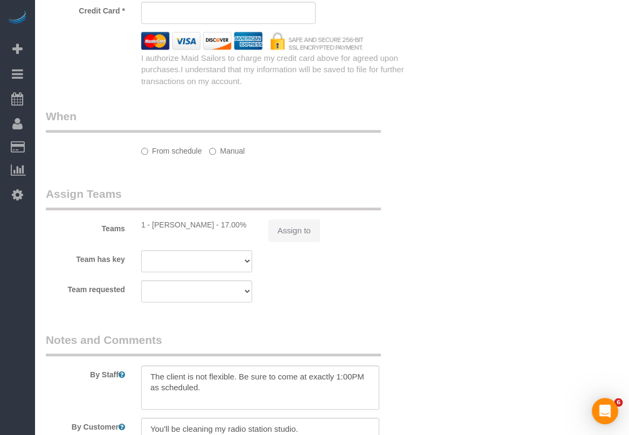
select select "string:stripe-pm_1QoRfo4VGloSiKo7CpkoBSCp"
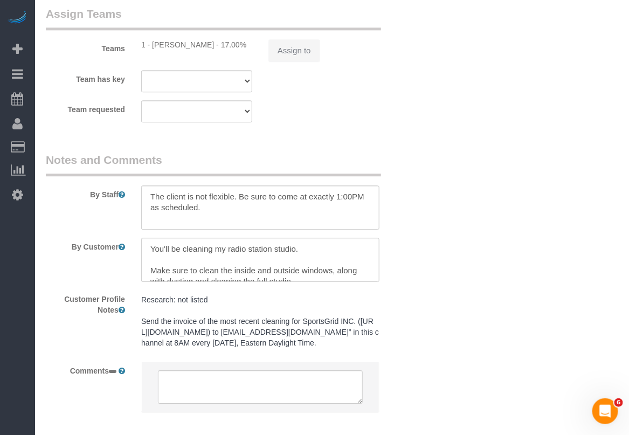
select select "string:[GEOGRAPHIC_DATA]"
select select "spot1"
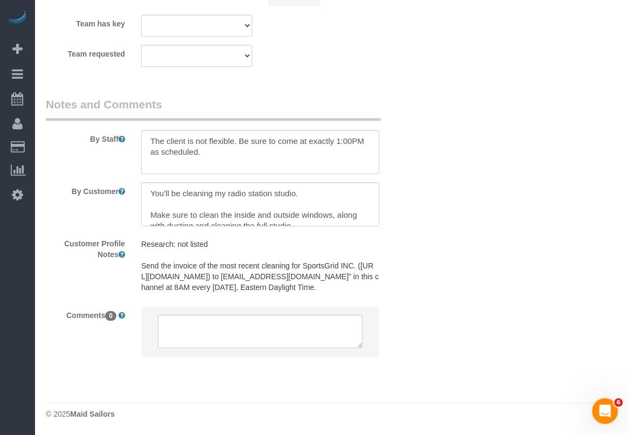
select select "object:838"
select select "number:89"
select select "number:90"
select select "number:15"
select select "number:7"
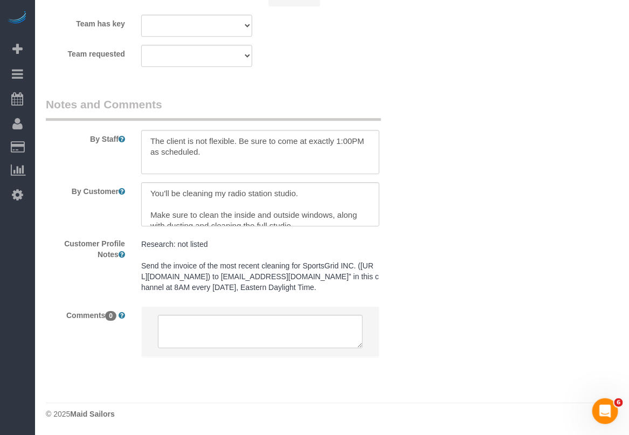
select select "number:21"
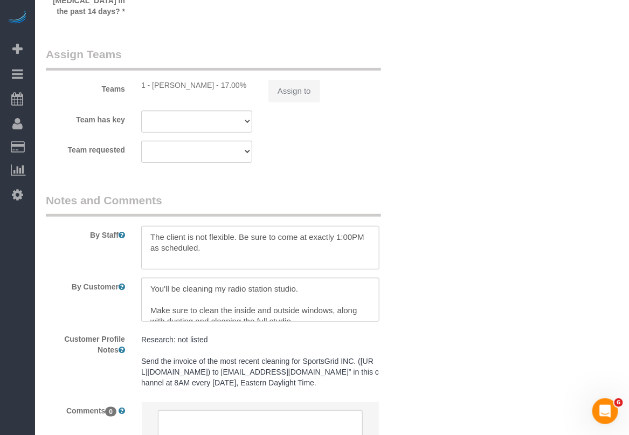
select select "spot46"
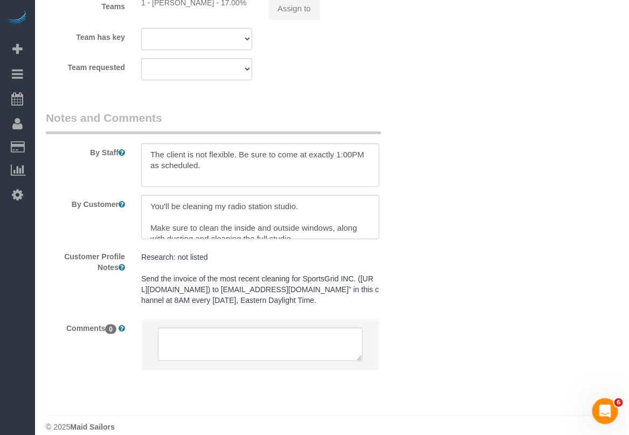
select select "object:1590"
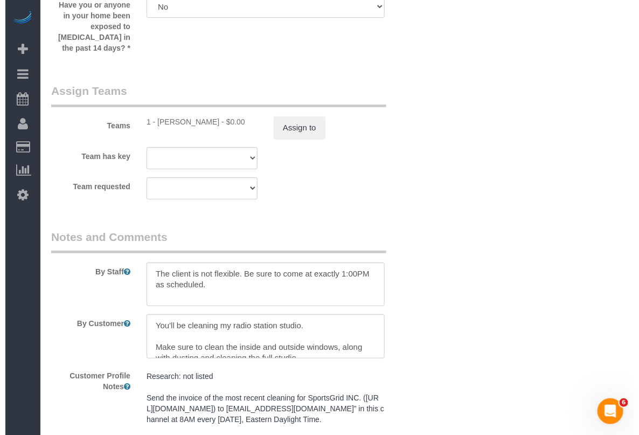
scroll to position [1291, 0]
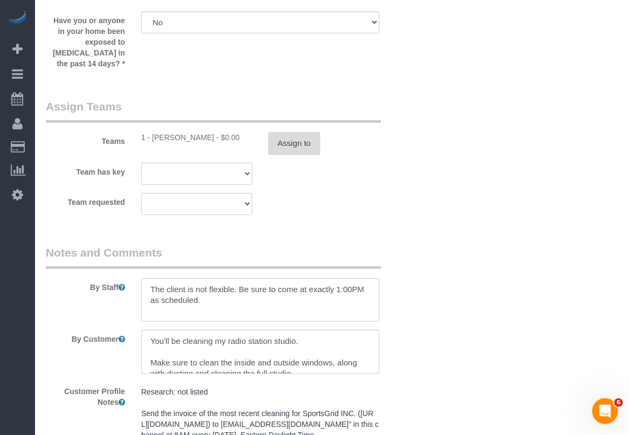
click at [291, 132] on button "Assign to" at bounding box center [294, 143] width 52 height 23
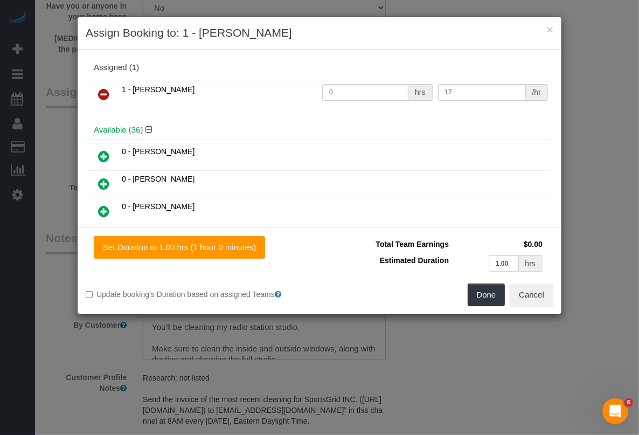
drag, startPoint x: 104, startPoint y: 92, endPoint x: 137, endPoint y: 124, distance: 46.5
click at [105, 93] on icon at bounding box center [103, 94] width 11 height 13
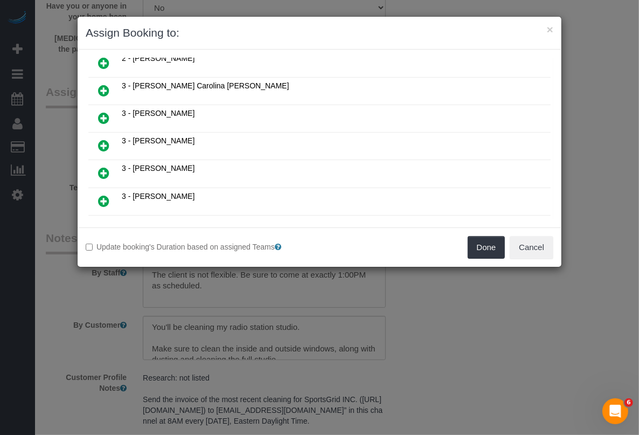
scroll to position [875, 0]
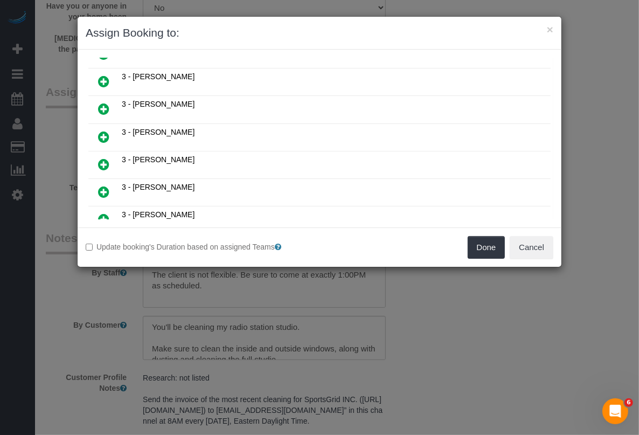
click at [101, 158] on icon at bounding box center [103, 164] width 11 height 13
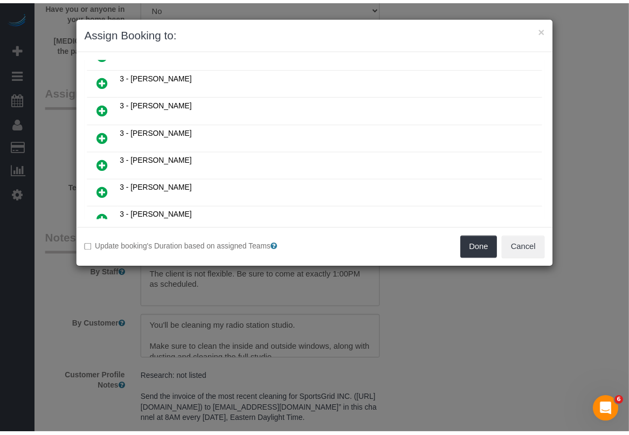
scroll to position [900, 0]
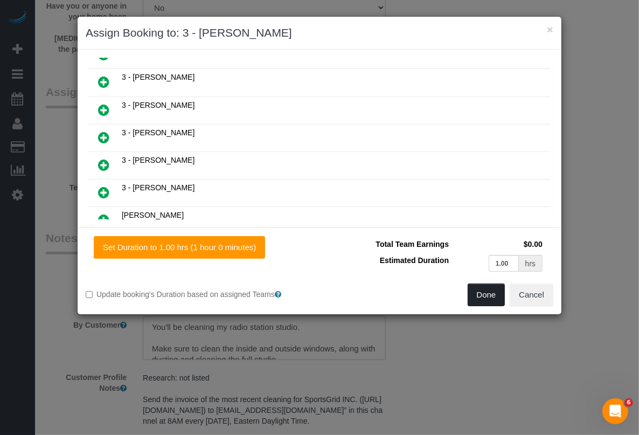
click at [479, 295] on button "Done" at bounding box center [486, 294] width 38 height 23
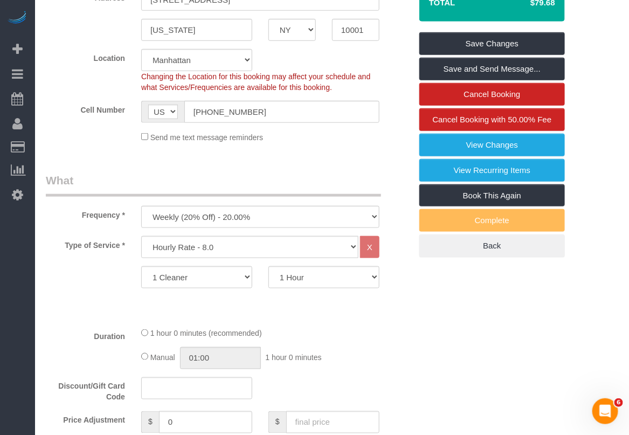
scroll to position [214, 0]
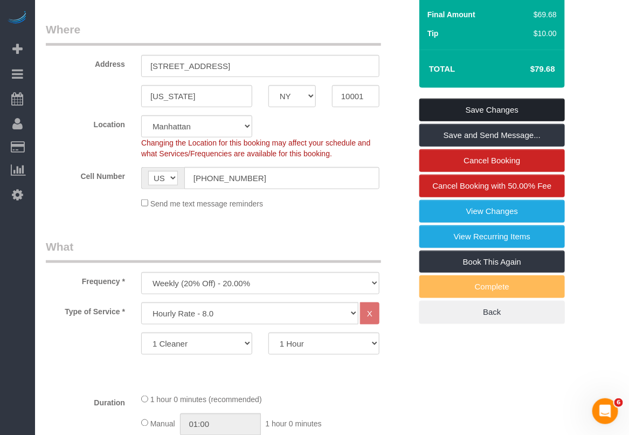
click at [499, 111] on link "Save Changes" at bounding box center [491, 110] width 145 height 23
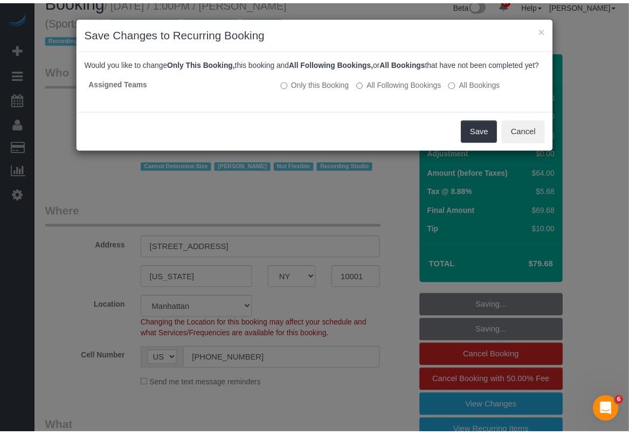
scroll to position [12, 0]
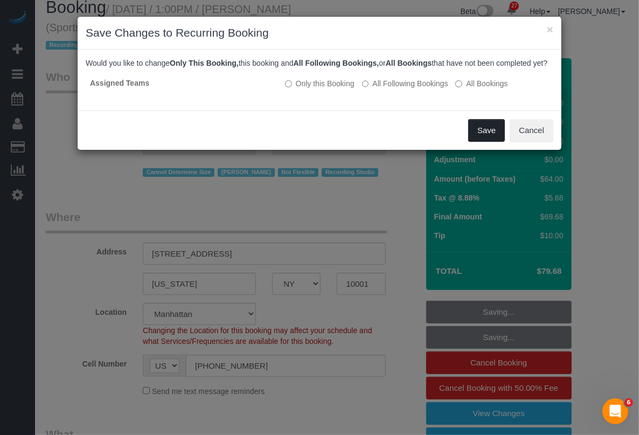
click at [476, 142] on button "Save" at bounding box center [486, 130] width 37 height 23
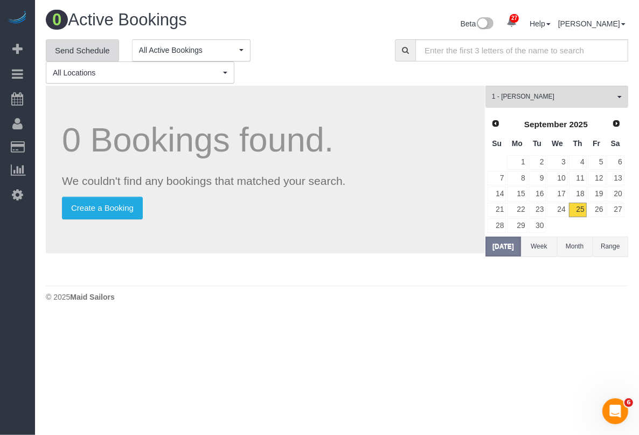
click at [64, 52] on link "Send Schedule" at bounding box center [82, 50] width 73 height 23
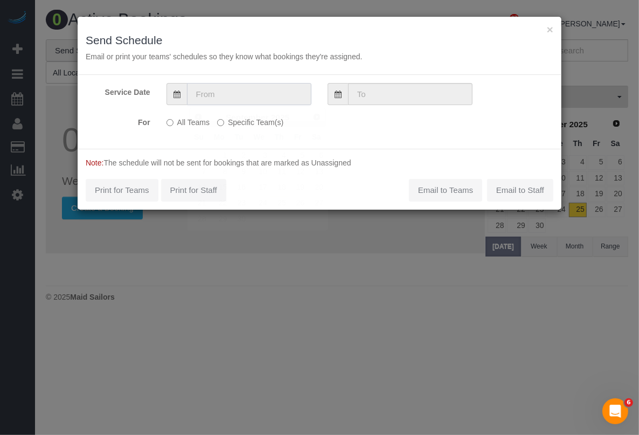
drag, startPoint x: 259, startPoint y: 98, endPoint x: 250, endPoint y: 110, distance: 15.1
click at [256, 103] on input "text" at bounding box center [249, 94] width 124 height 22
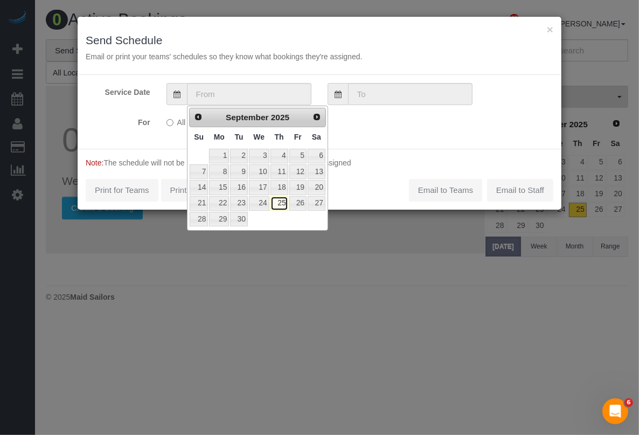
click at [281, 203] on link "25" at bounding box center [279, 203] width 18 height 15
type input "09/25/2025"
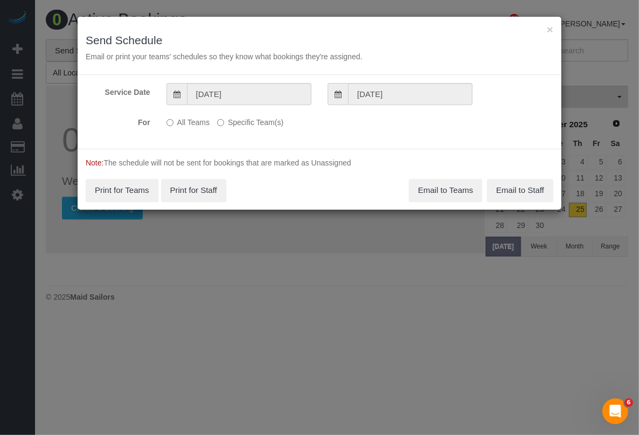
drag, startPoint x: 227, startPoint y: 120, endPoint x: 235, endPoint y: 122, distance: 8.4
click at [228, 121] on label "Specific Team(s)" at bounding box center [250, 120] width 66 height 15
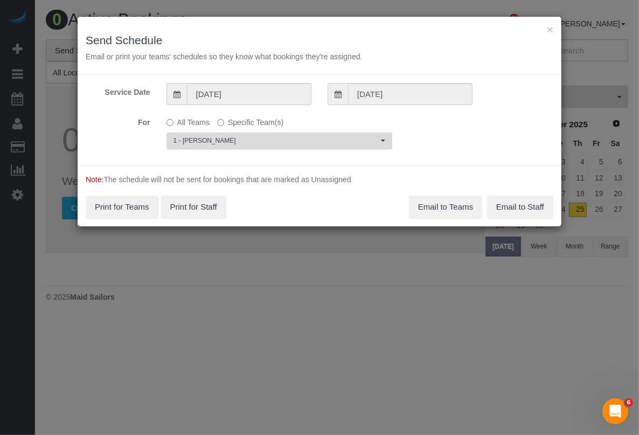
click at [382, 142] on button "1 - Abdoulaye Sow Choose Team(s)" at bounding box center [279, 140] width 226 height 17
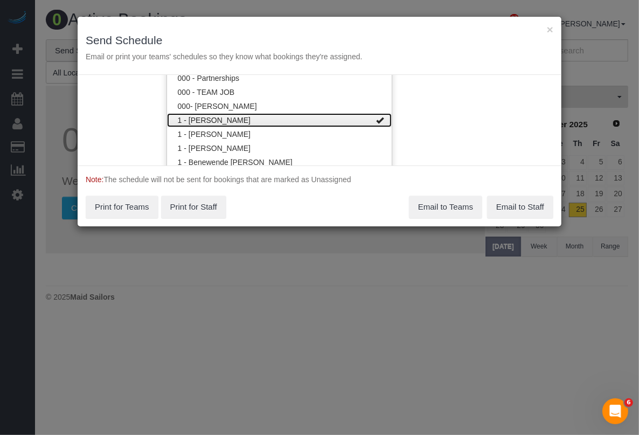
click at [364, 118] on link "1 - [PERSON_NAME]" at bounding box center [279, 120] width 225 height 14
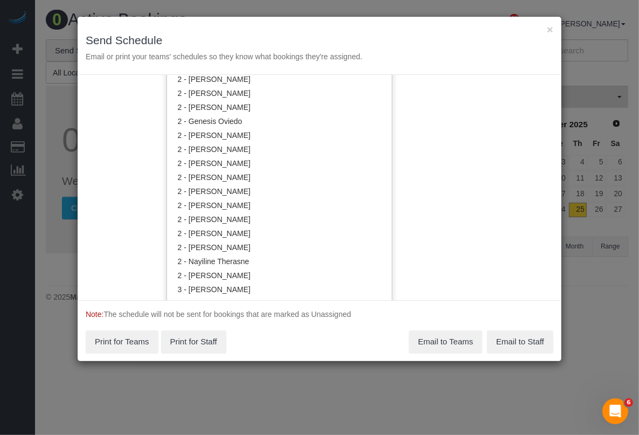
scroll to position [1058, 0]
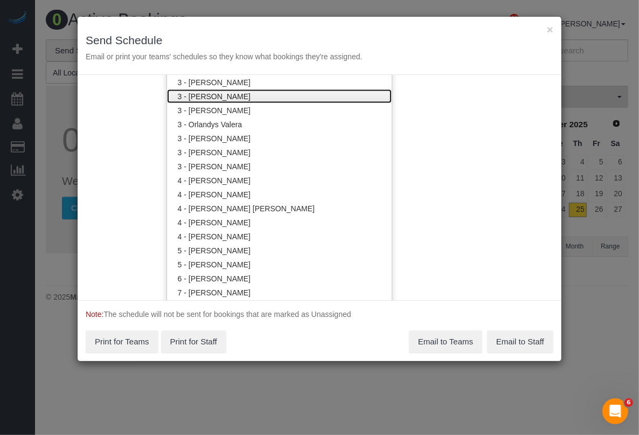
click at [224, 93] on link "3 - [PERSON_NAME]" at bounding box center [279, 96] width 225 height 14
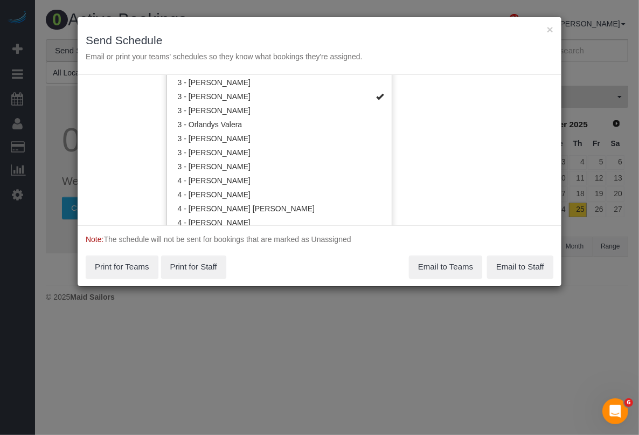
click at [463, 235] on form "Service Date 09/25/2025 09/25/2025 For All Teams Specific Team(s) 3 - Maribel C…" at bounding box center [320, 180] width 484 height 211
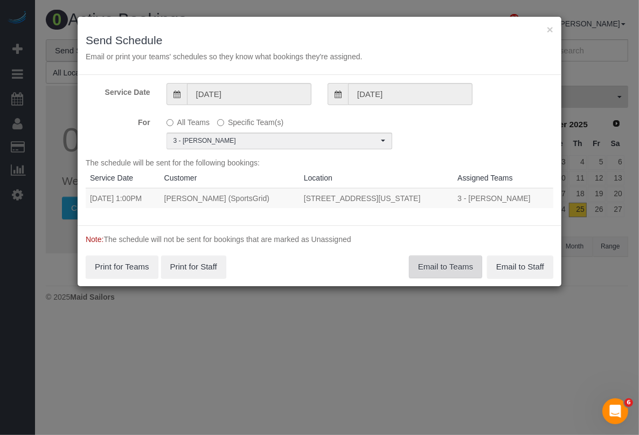
click at [443, 262] on button "Email to Teams" at bounding box center [445, 266] width 73 height 23
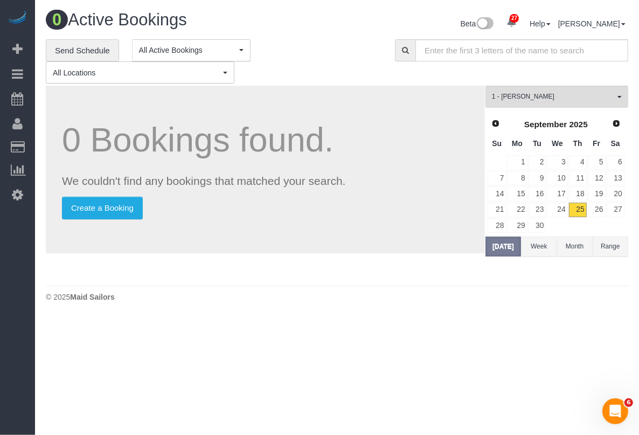
click at [621, 75] on div "**********" at bounding box center [337, 61] width 598 height 45
click at [483, 362] on body "27 Beta Your Notifications You have 0 alerts × You have 2 to charge for 09/24/2…" at bounding box center [319, 217] width 639 height 435
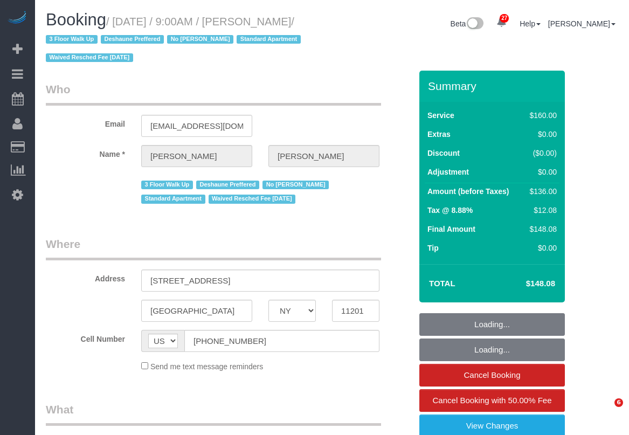
select select "NY"
select select "string:stripe-pm_1OAzSh4VGloSiKo7zsHvUDud"
select select "spot1"
select select "number:89"
select select "number:90"
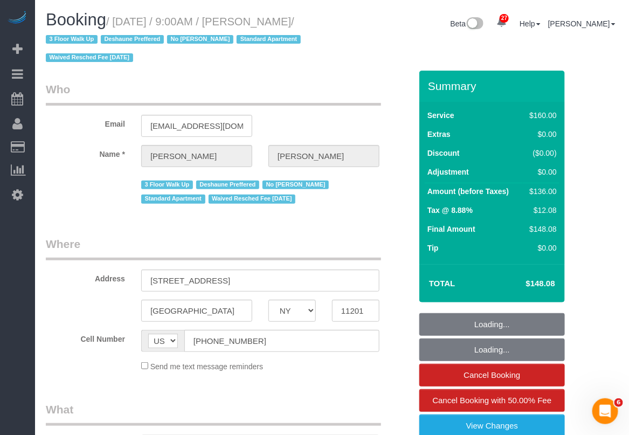
select select "number:15"
select select "number:7"
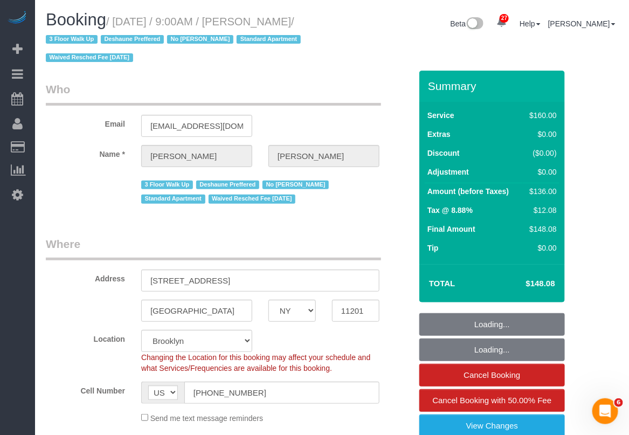
select select "object:1518"
select select "spot48"
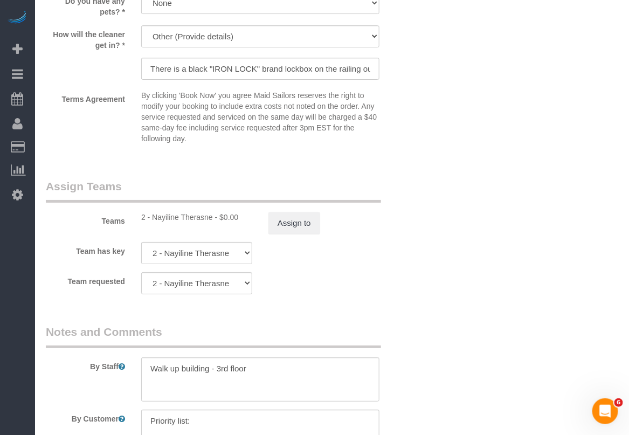
scroll to position [1144, 0]
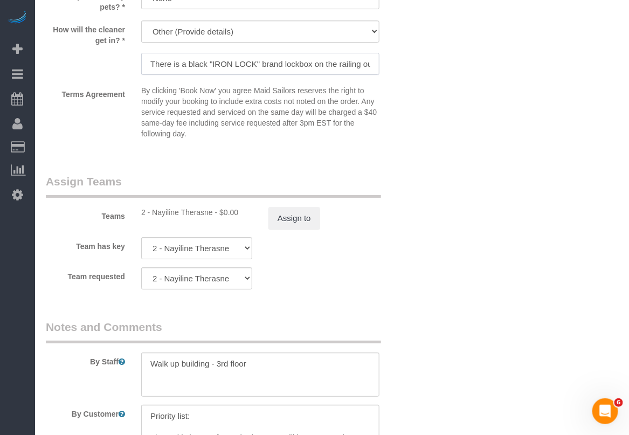
click at [343, 63] on input "There is a black "IRON LOCK" brand lockbox on the railing outside containing ke…" at bounding box center [260, 64] width 238 height 22
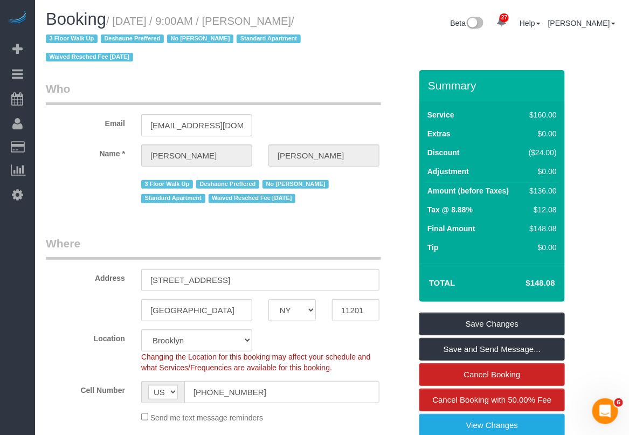
scroll to position [0, 0]
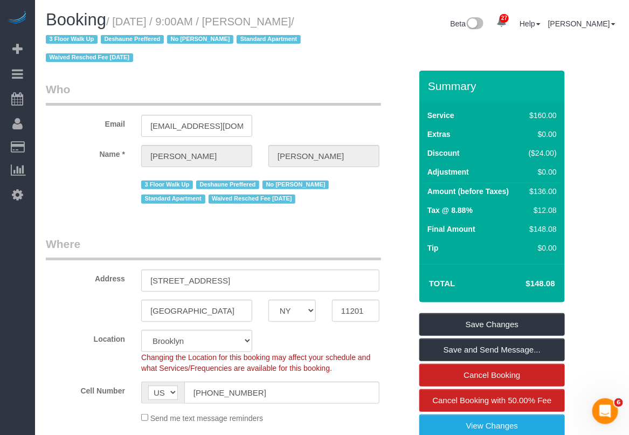
click at [625, 22] on div "Beta 27 Your Notifications You have 0 alerts × You have 2 to charge for 09/24/2…" at bounding box center [479, 25] width 294 height 29
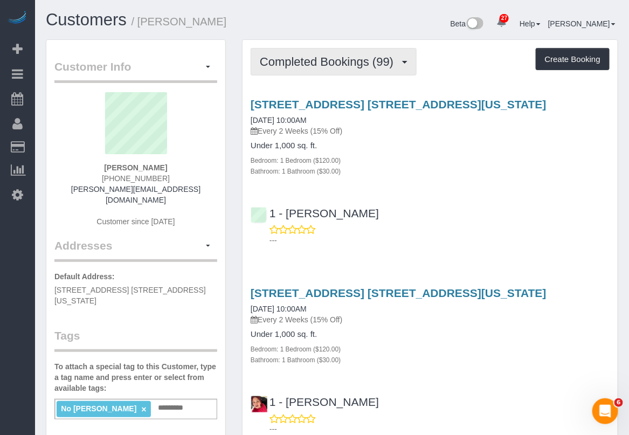
click at [394, 55] on span "Completed Bookings (99)" at bounding box center [329, 61] width 139 height 13
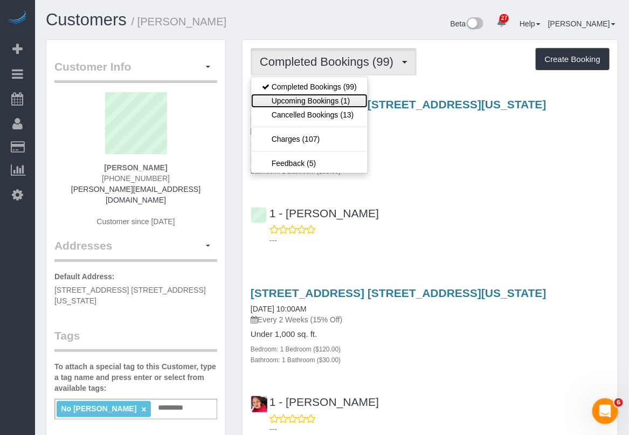
click at [344, 102] on link "Upcoming Bookings (1)" at bounding box center [309, 101] width 116 height 14
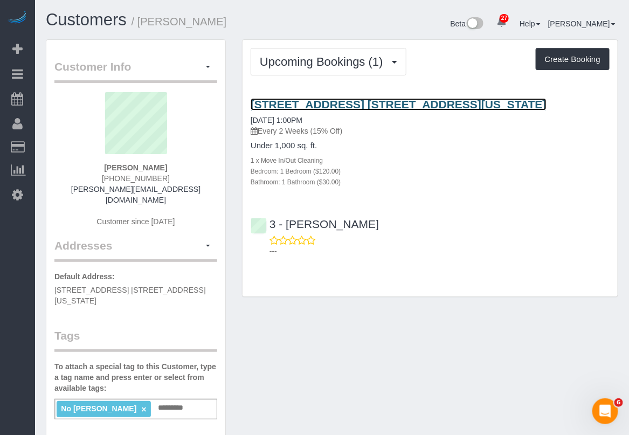
click at [402, 103] on link "[STREET_ADDRESS] [STREET_ADDRESS][US_STATE]" at bounding box center [398, 104] width 296 height 12
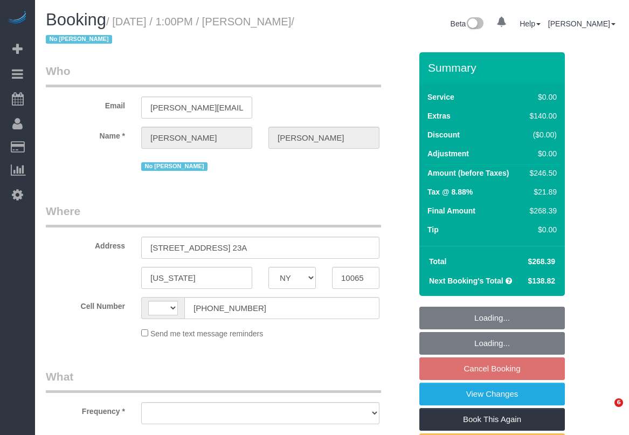
select select "NY"
select select "string:[GEOGRAPHIC_DATA]"
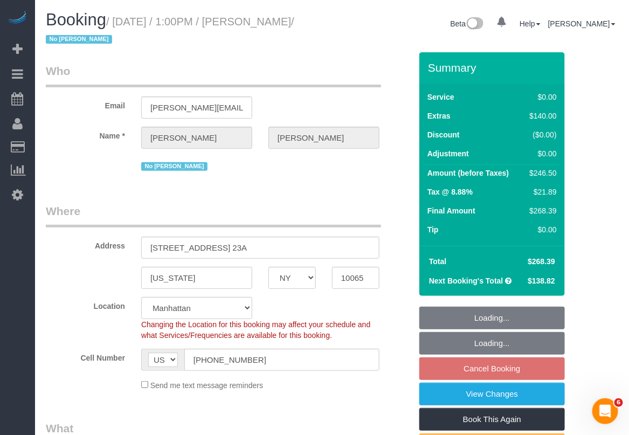
select select "object:820"
select select "string:stripe-pm_1NcSb54VGloSiKo7Oh2RJNSW"
select select "spot4"
select select "number:58"
select select "number:73"
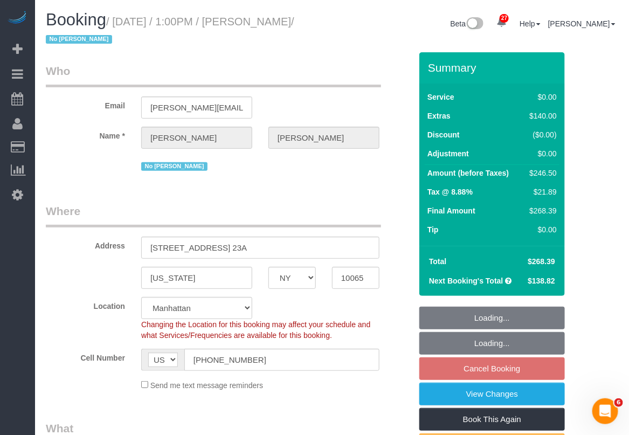
select select "number:15"
select select "number:5"
select select "number:21"
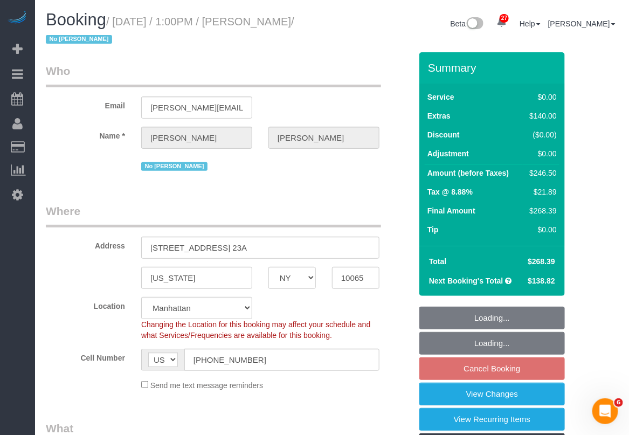
select select "object:1562"
select select "1"
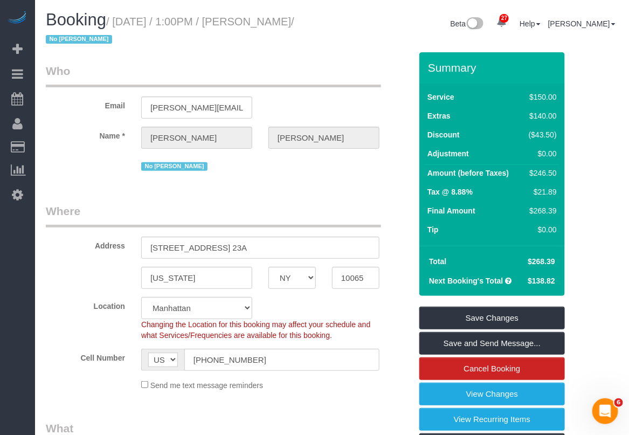
click at [356, 110] on div "Email roger.hc25@gmail.com" at bounding box center [228, 90] width 381 height 55
click at [375, 204] on legend "Where" at bounding box center [213, 215] width 335 height 24
drag, startPoint x: 117, startPoint y: 20, endPoint x: 120, endPoint y: 37, distance: 16.5
click at [120, 37] on small "/ September 26, 2025 / 1:00PM / Roger Hewer-Candee / No Dequan Lowe" at bounding box center [170, 31] width 248 height 30
copy small "September 26, 2025 / 1:00PM / Roger Hewer-Candee"
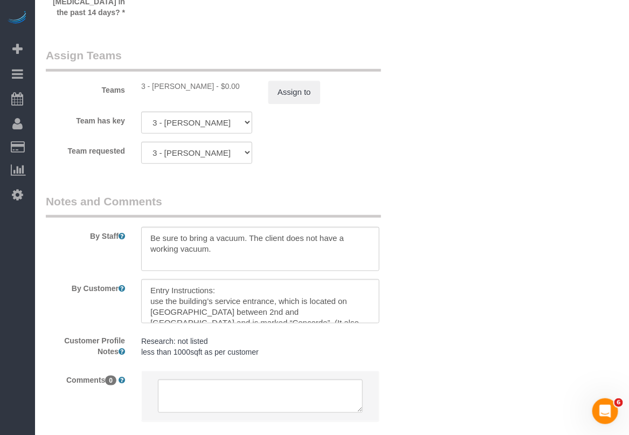
scroll to position [1537, 0]
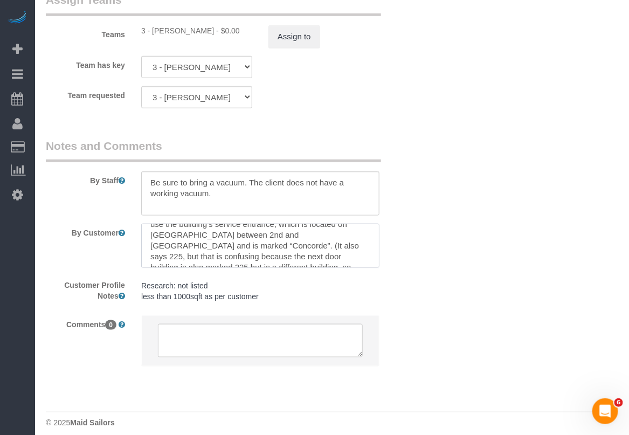
click at [376, 252] on textarea at bounding box center [260, 246] width 238 height 44
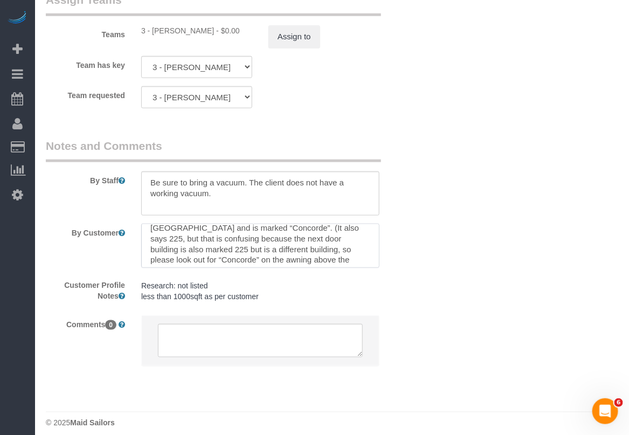
scroll to position [42, 0]
click at [274, 245] on textarea at bounding box center [260, 246] width 238 height 44
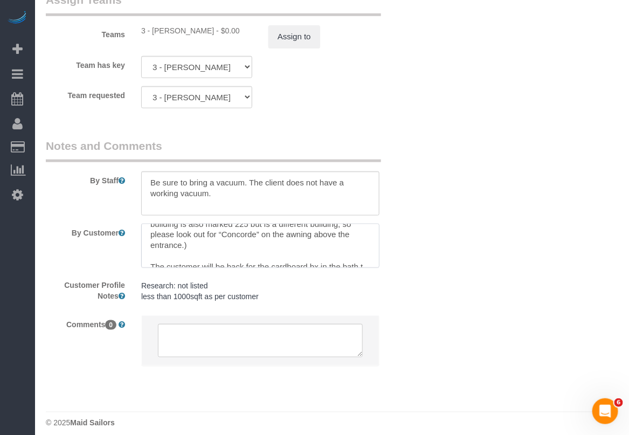
scroll to position [68, 0]
click at [313, 242] on textarea at bounding box center [260, 246] width 238 height 44
click at [0, 0] on span "***" at bounding box center [0, 0] width 0 height 0
click at [289, 252] on textarea at bounding box center [260, 246] width 238 height 44
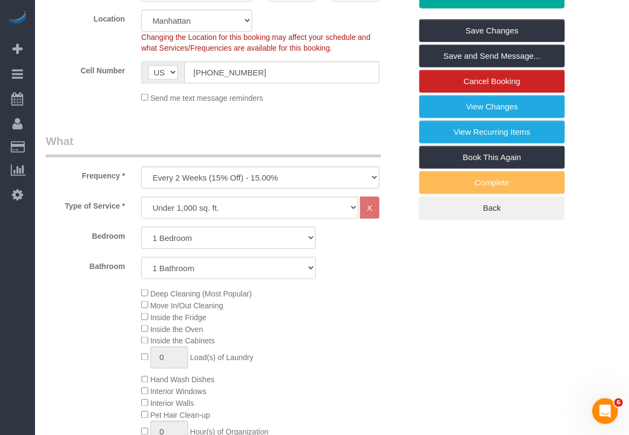
scroll to position [123, 0]
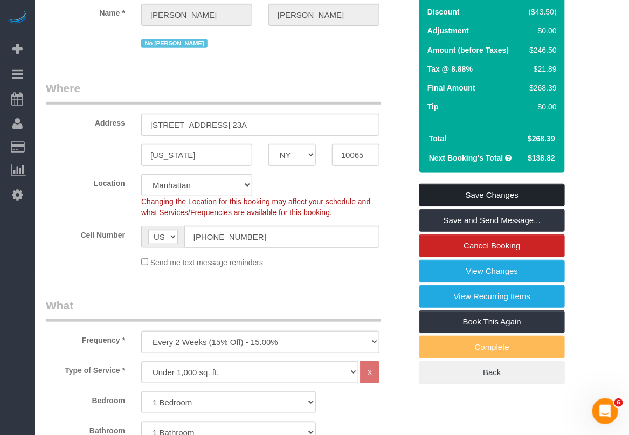
type textarea "Entry Instructions: use the building’s service entrance, which is located on Ea…"
click at [492, 195] on link "Save Changes" at bounding box center [491, 195] width 145 height 23
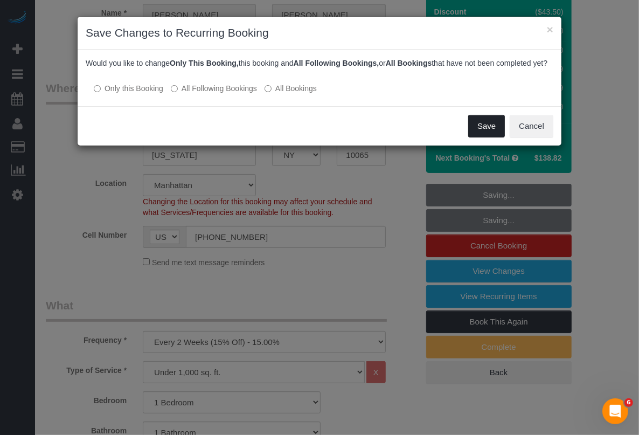
click at [475, 133] on button "Save" at bounding box center [486, 126] width 37 height 23
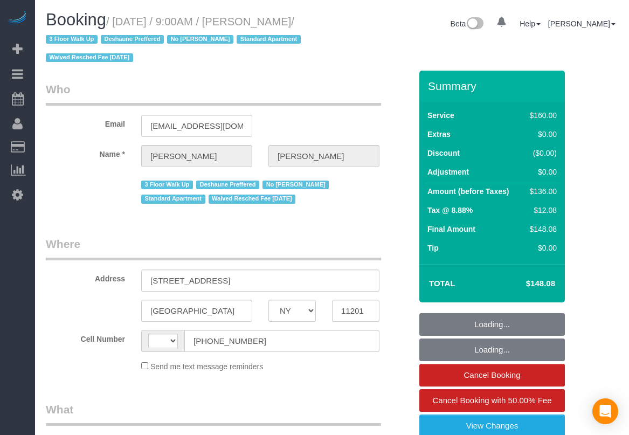
select select "NY"
select select "string:[GEOGRAPHIC_DATA]"
select select "string:stripe-pm_1OAzSh4VGloSiKo7zsHvUDud"
select select "number:89"
select select "number:90"
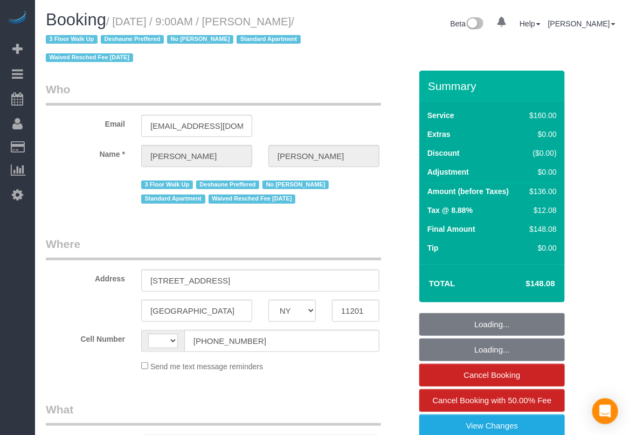
select select "number:15"
select select "number:7"
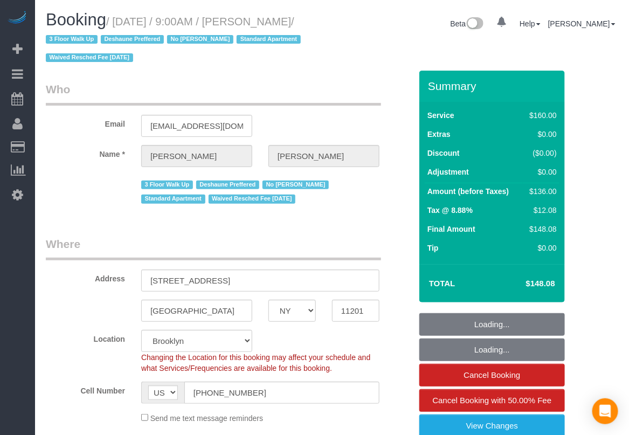
select select "object:986"
select select "spot1"
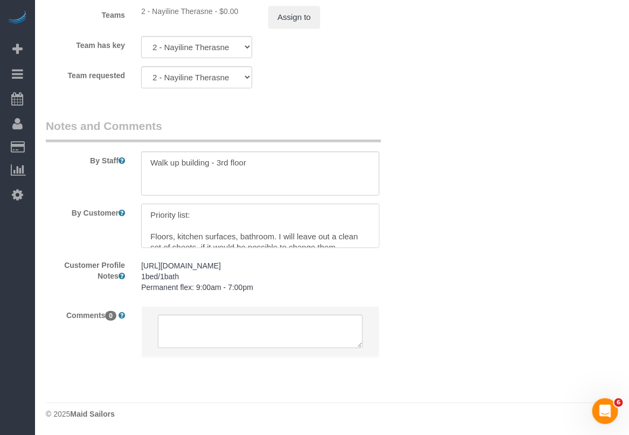
scroll to position [11, 0]
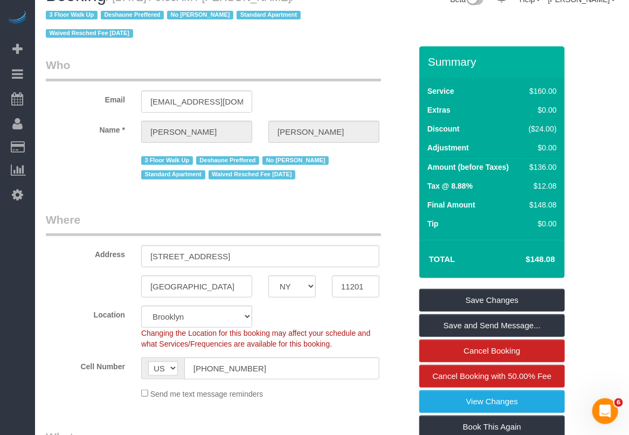
scroll to position [0, 0]
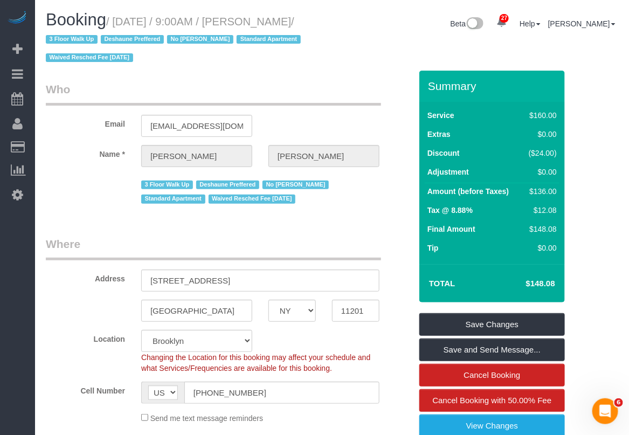
drag, startPoint x: 270, startPoint y: 19, endPoint x: 110, endPoint y: 55, distance: 164.0
click at [79, 43] on small "/ [DATE] / 9:00AM / [PERSON_NAME] / 3 Floor Walk Up Deshaune Preffered No [PERS…" at bounding box center [175, 40] width 258 height 48
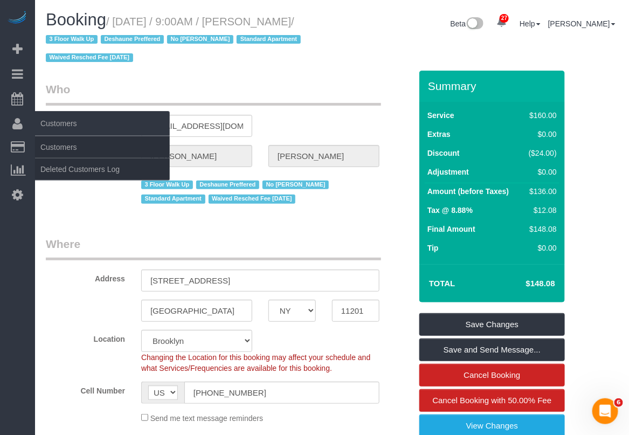
copy small "[PERSON_NAME]"
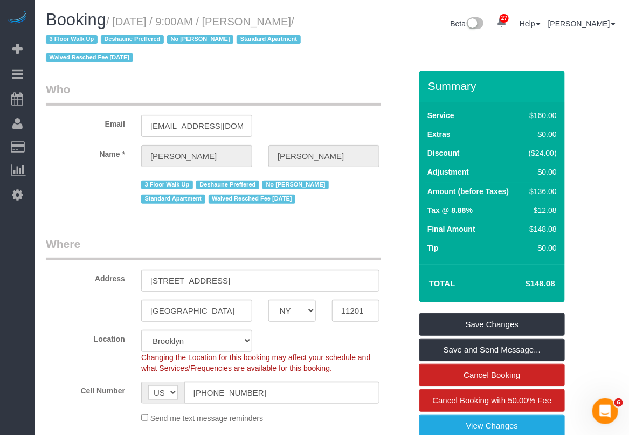
click at [128, 372] on div "Location [GEOGRAPHIC_DATA] [GEOGRAPHIC_DATA] [GEOGRAPHIC_DATA] [GEOGRAPHIC_DATA…" at bounding box center [228, 352] width 381 height 44
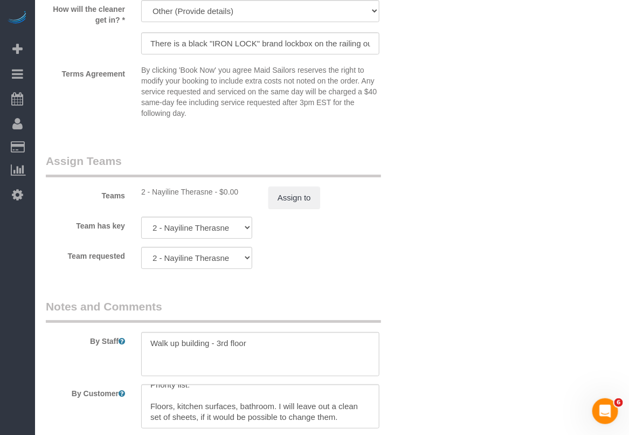
scroll to position [1212, 0]
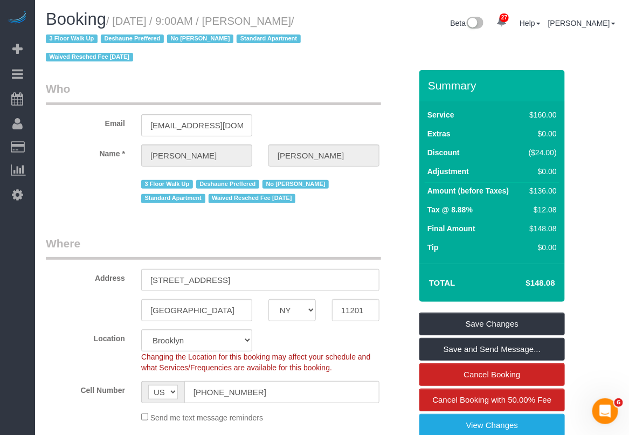
scroll to position [0, 0]
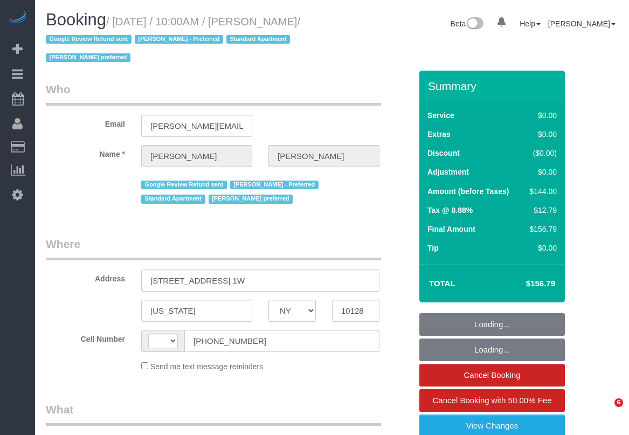
select select "NY"
select select "string:[GEOGRAPHIC_DATA]"
select select "number:57"
select select "number:70"
select select "number:15"
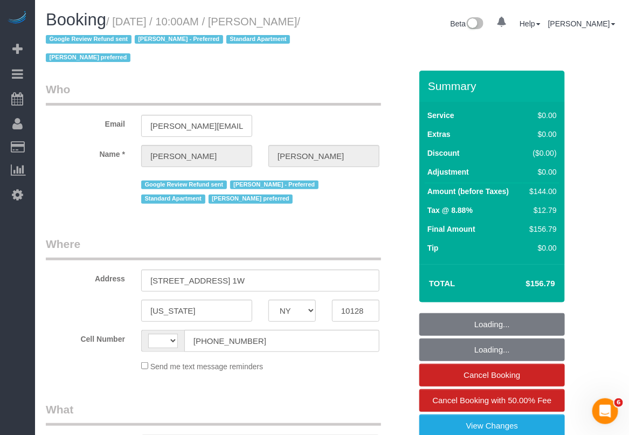
select select "number:5"
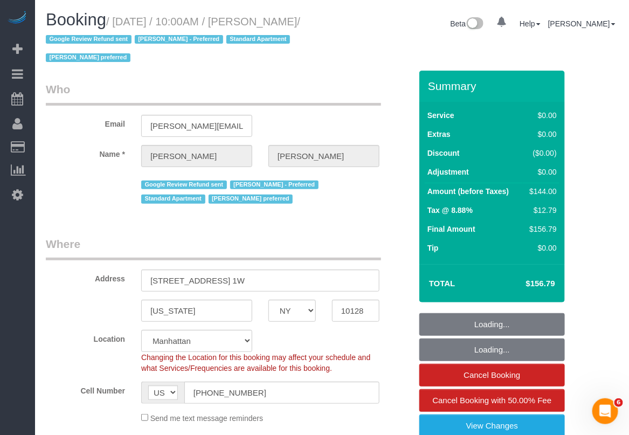
select select "string:stripe-pm_1Q692k4VGloSiKo7kvhJeVSG"
select select "1"
select select "object:1102"
select select "1"
select select "object:1142"
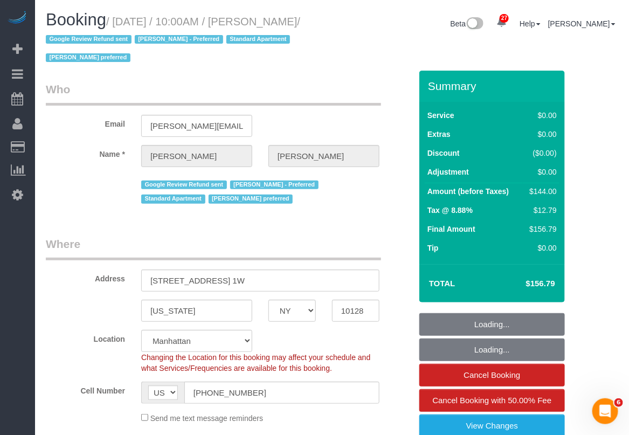
select select "spot1"
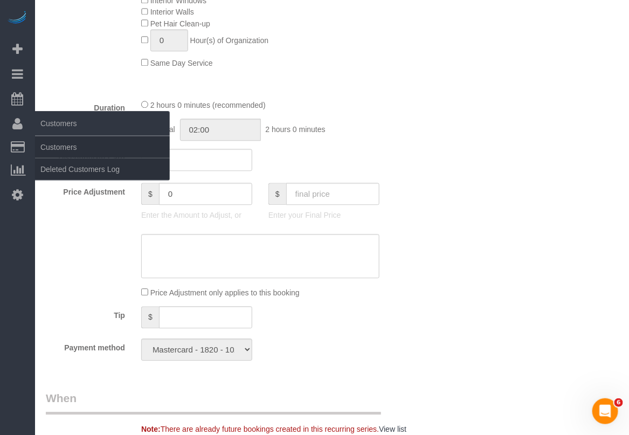
scroll to position [606, 0]
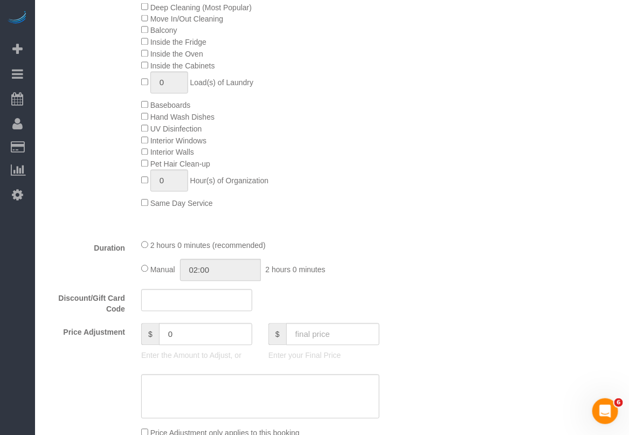
click at [621, 92] on div "Who Email [PERSON_NAME][EMAIL_ADDRESS][PERSON_NAME][DOMAIN_NAME] Name * [PERSON…" at bounding box center [332, 440] width 588 height 1950
click at [620, 127] on div "Who Email [PERSON_NAME][EMAIL_ADDRESS][PERSON_NAME][DOMAIN_NAME] Name * [PERSON…" at bounding box center [332, 440] width 588 height 1950
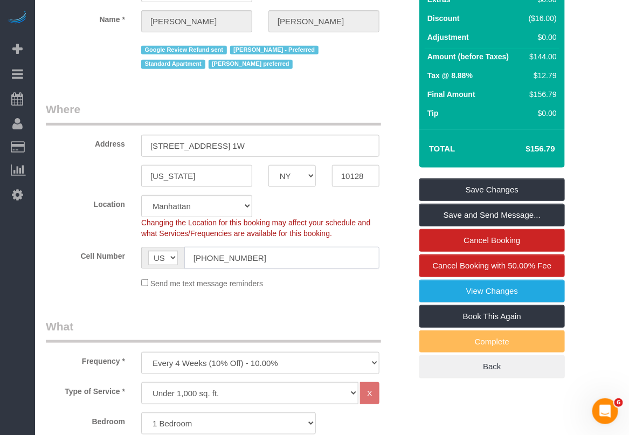
drag, startPoint x: 263, startPoint y: 259, endPoint x: 139, endPoint y: 244, distance: 124.8
click at [138, 246] on sui-booking-location "Location [GEOGRAPHIC_DATA] [GEOGRAPHIC_DATA] [GEOGRAPHIC_DATA] [GEOGRAPHIC_DATA…" at bounding box center [228, 242] width 365 height 94
paste input "text"
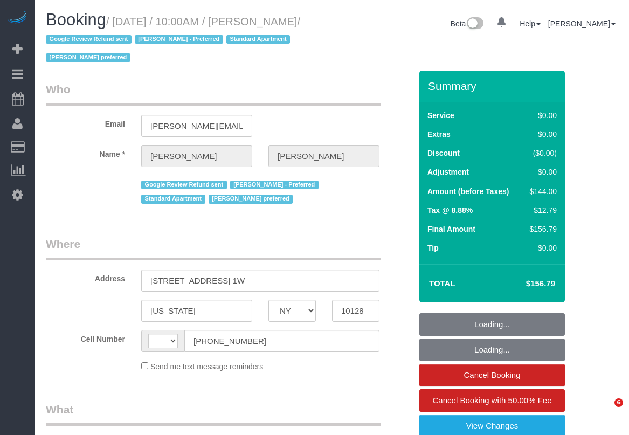
select select "NY"
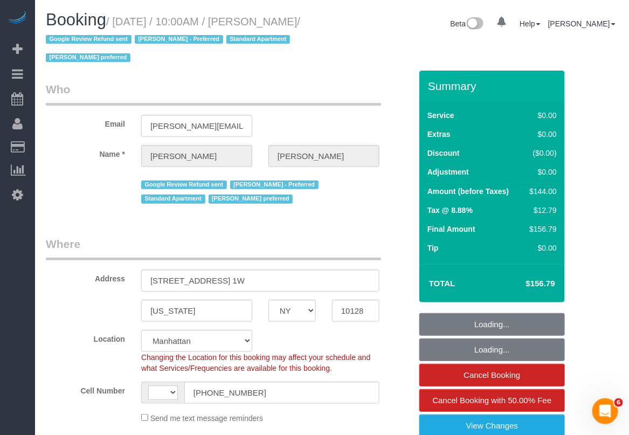
select select "number:57"
select select "number:70"
select select "number:15"
select select "number:5"
select select "string:[GEOGRAPHIC_DATA]"
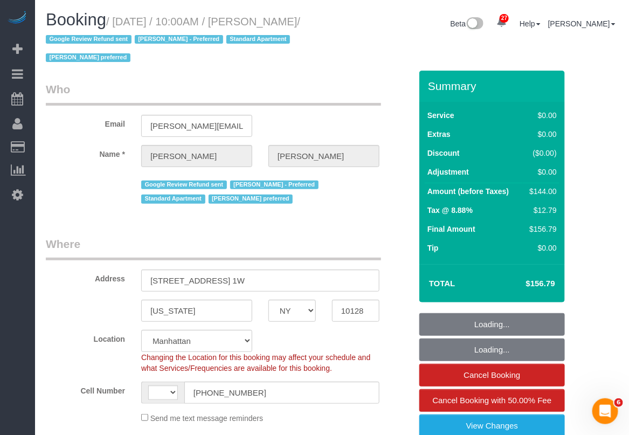
select select "object:1003"
select select "string:stripe-pm_1Q692k4VGloSiKo7kvhJeVSG"
select select "spot1"
select select "1"
select select "object:1547"
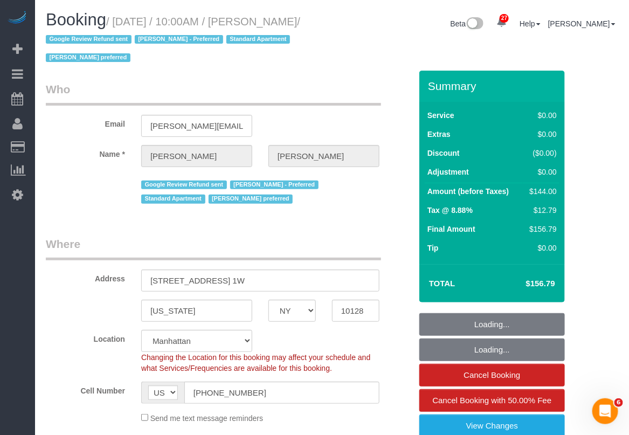
select select "1"
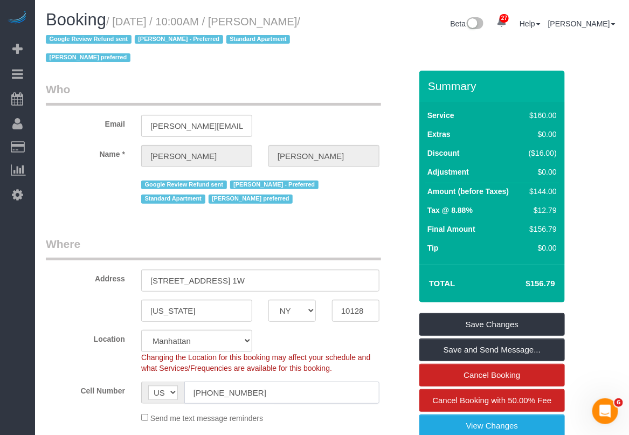
drag, startPoint x: 260, startPoint y: 389, endPoint x: 150, endPoint y: 391, distance: 109.9
click at [150, 391] on div "AF AL DZ AD AO AI AQ AG AR AM AW AU AT AZ BS BH BD BB BY BE BZ BJ BM BT BO BA B…" at bounding box center [260, 392] width 238 height 22
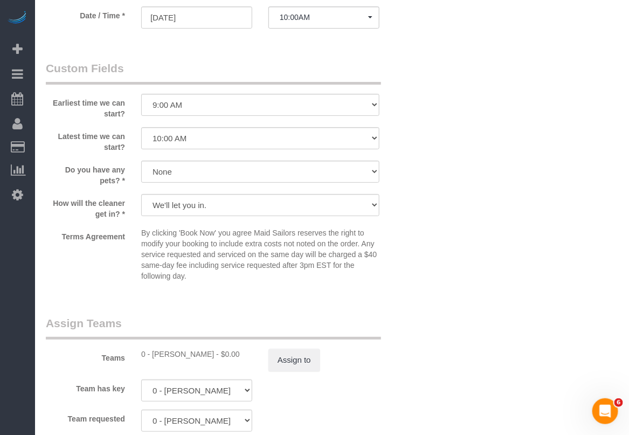
scroll to position [1212, 0]
